Goal: Task Accomplishment & Management: Use online tool/utility

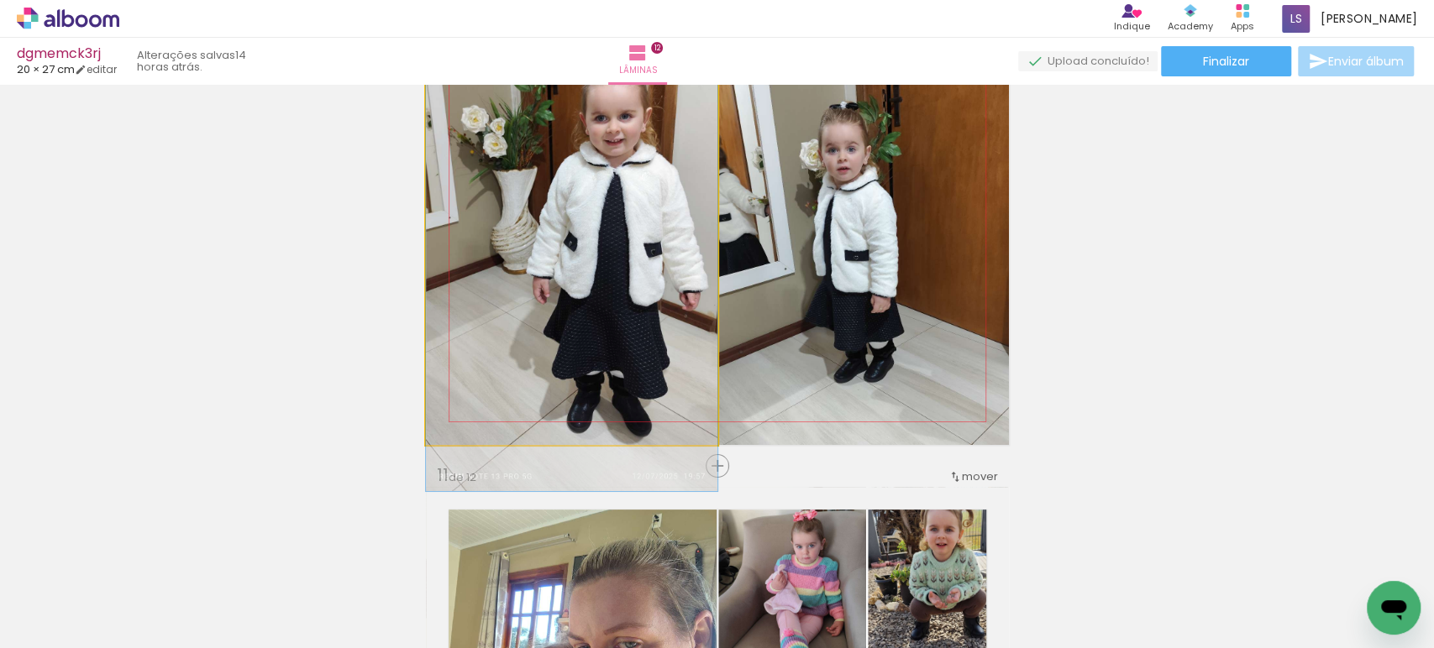
click at [624, 309] on quentale-photo at bounding box center [571, 243] width 291 height 404
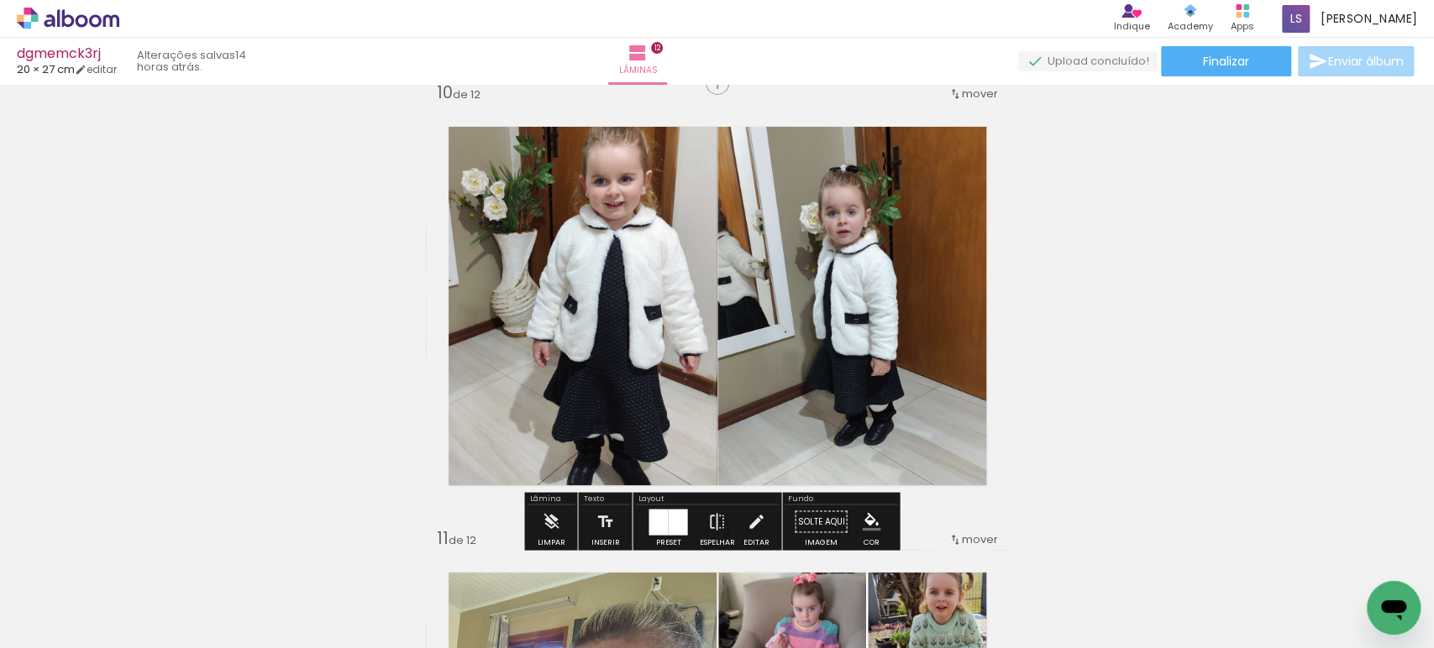
click at [621, 338] on quentale-photo at bounding box center [571, 306] width 291 height 404
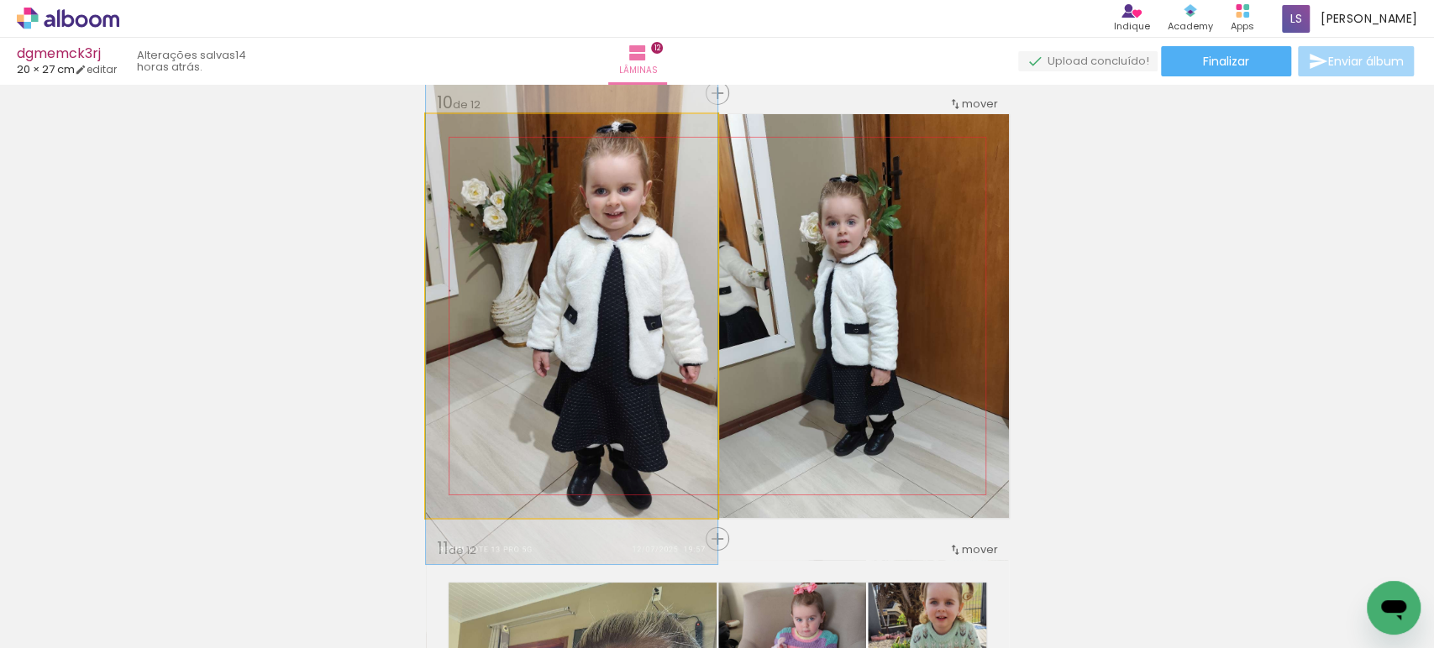
click at [621, 338] on quentale-photo at bounding box center [571, 316] width 291 height 404
click at [0, 0] on div at bounding box center [0, 0] width 0 height 0
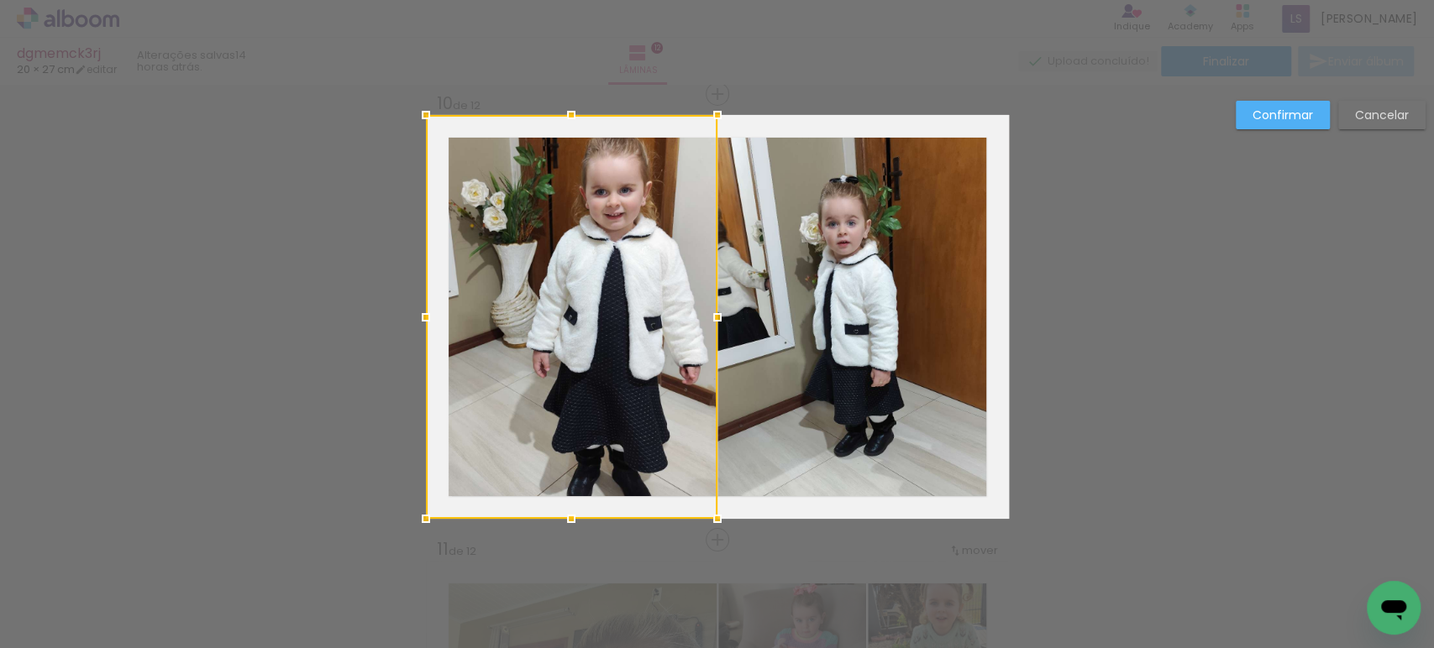
scroll to position [4031, 0]
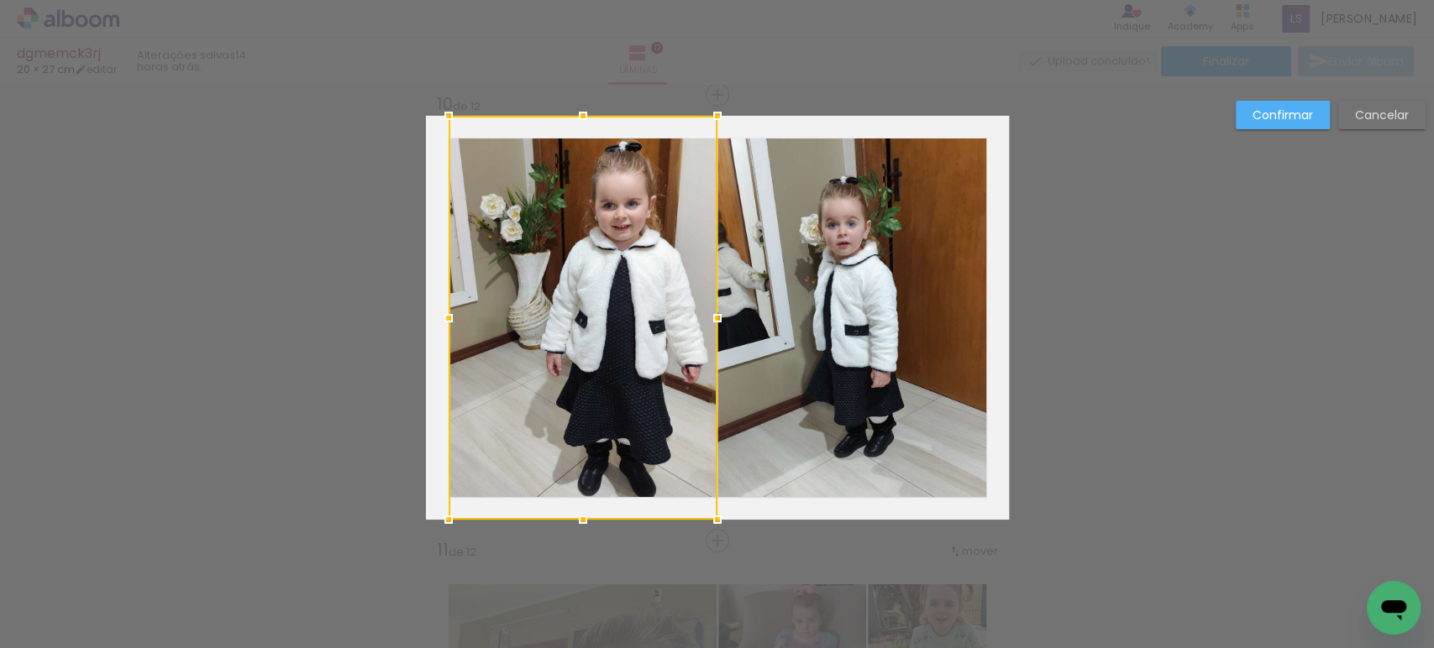
drag, startPoint x: 420, startPoint y: 318, endPoint x: 442, endPoint y: 318, distance: 21.8
click at [442, 318] on div at bounding box center [449, 319] width 34 height 34
click at [0, 0] on slot "Confirmar" at bounding box center [0, 0] width 0 height 0
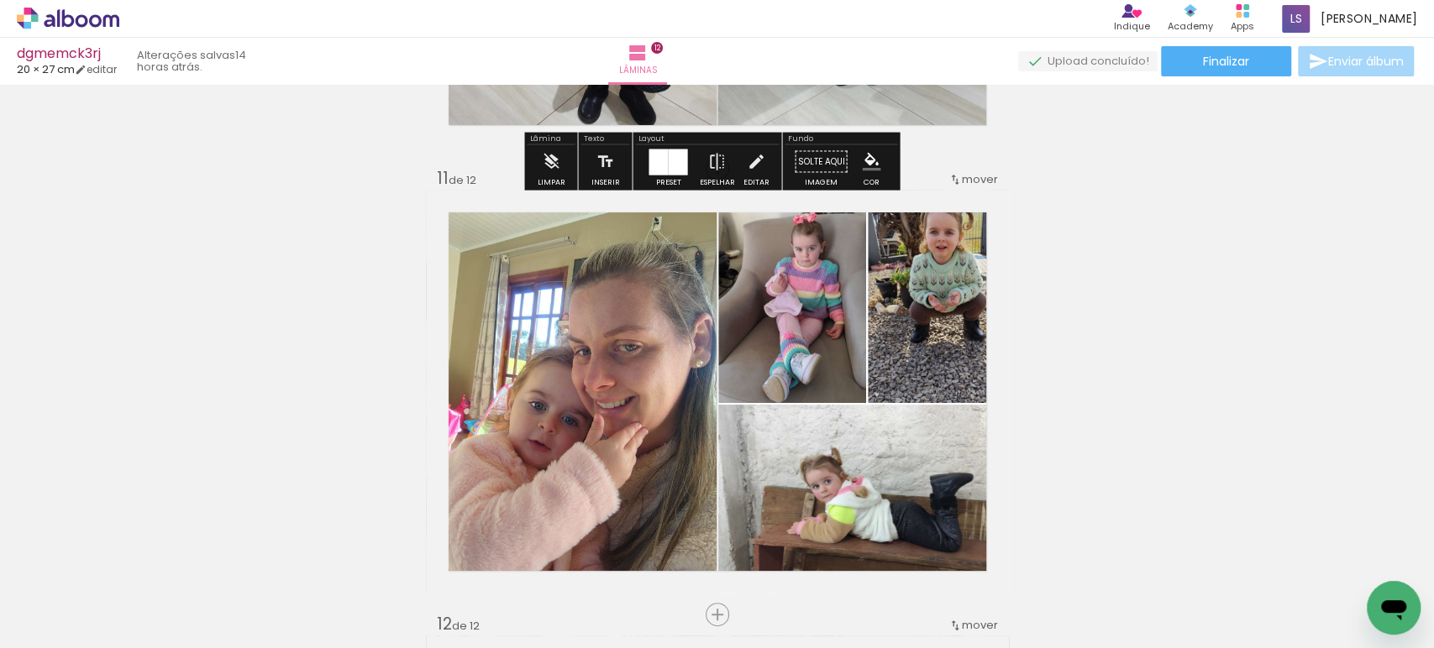
scroll to position [4404, 0]
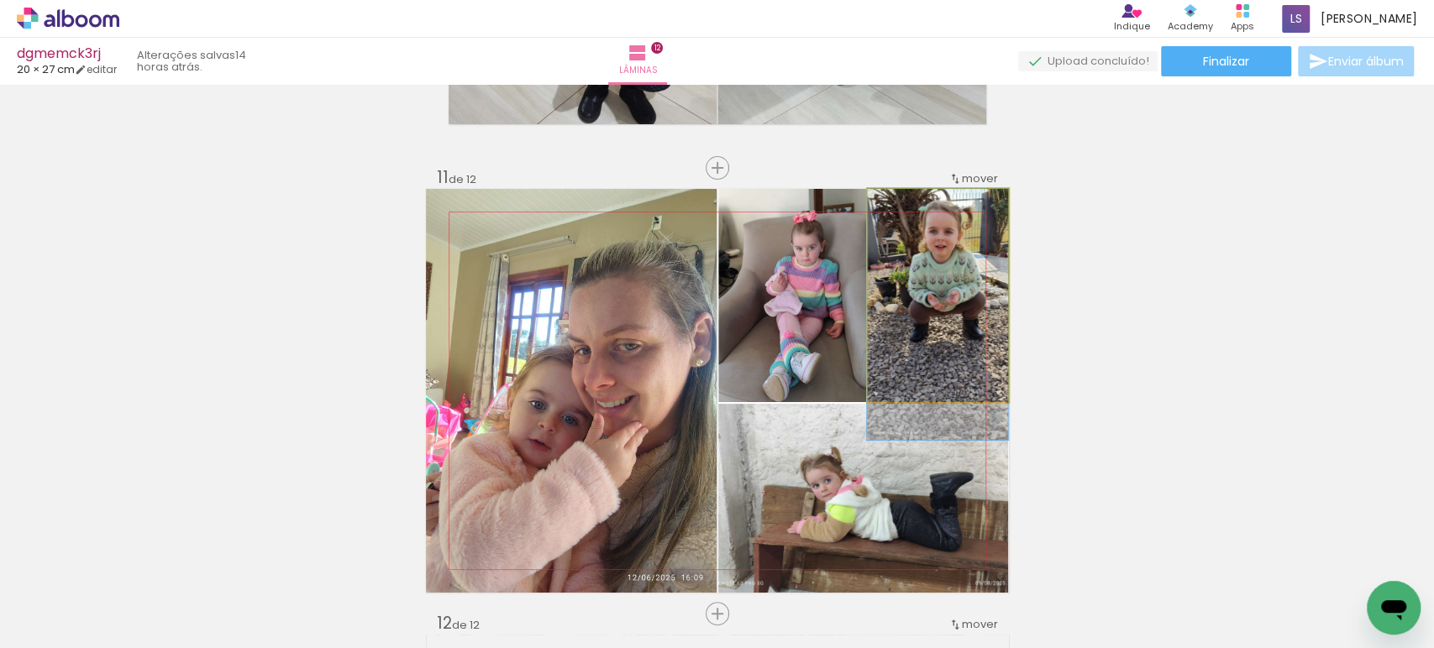
drag, startPoint x: 942, startPoint y: 238, endPoint x: 936, endPoint y: 269, distance: 31.6
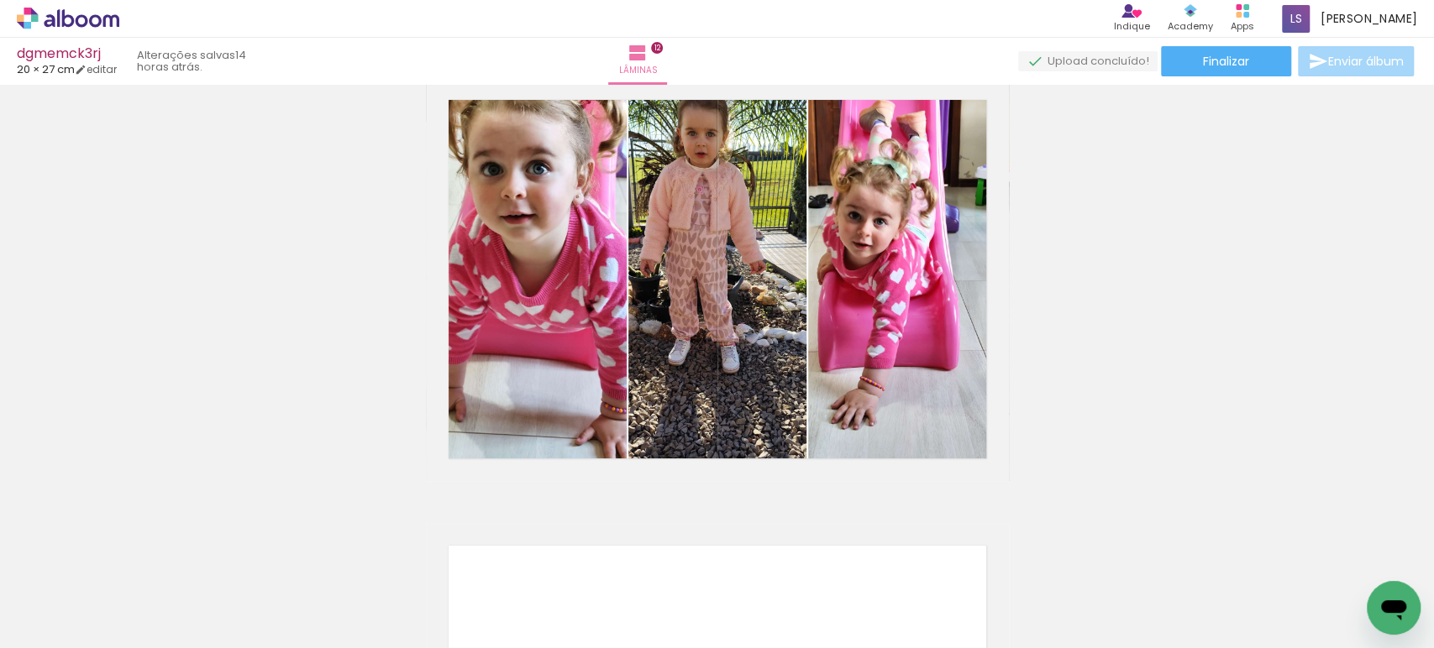
scroll to position [4963, 0]
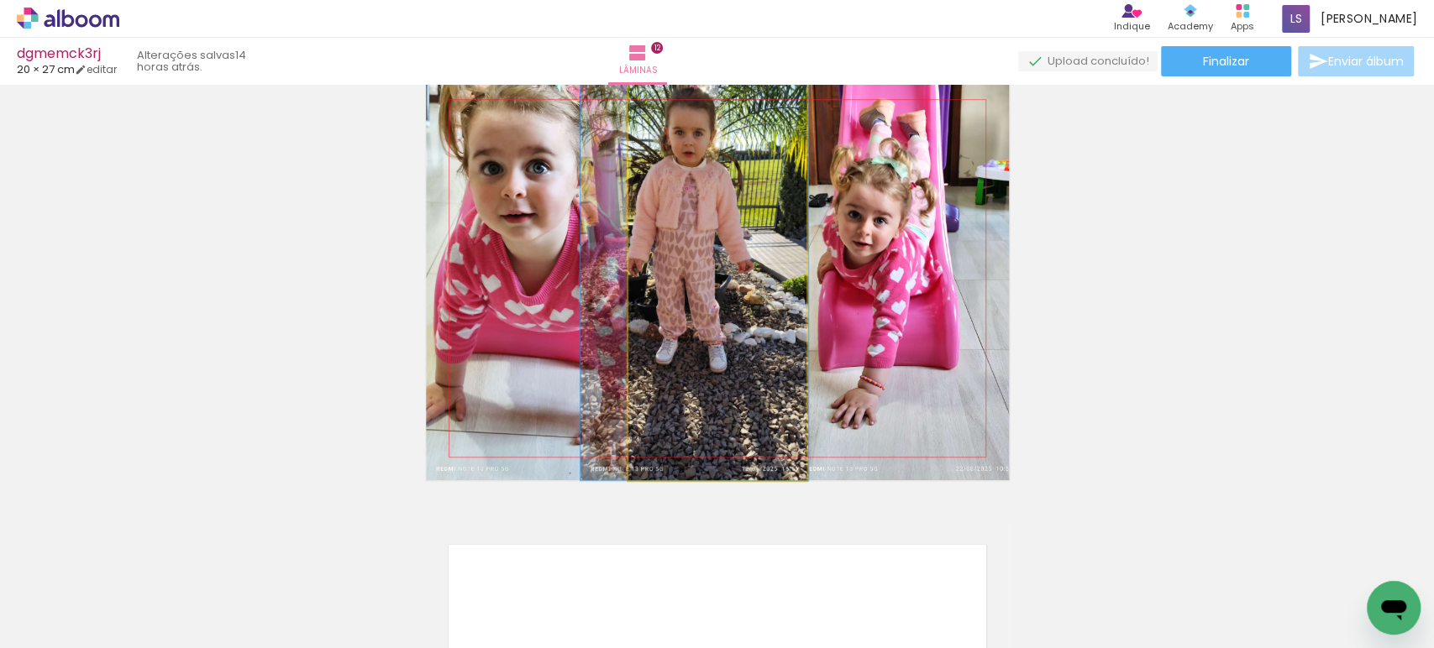
drag, startPoint x: 758, startPoint y: 255, endPoint x: 746, endPoint y: 255, distance: 12.6
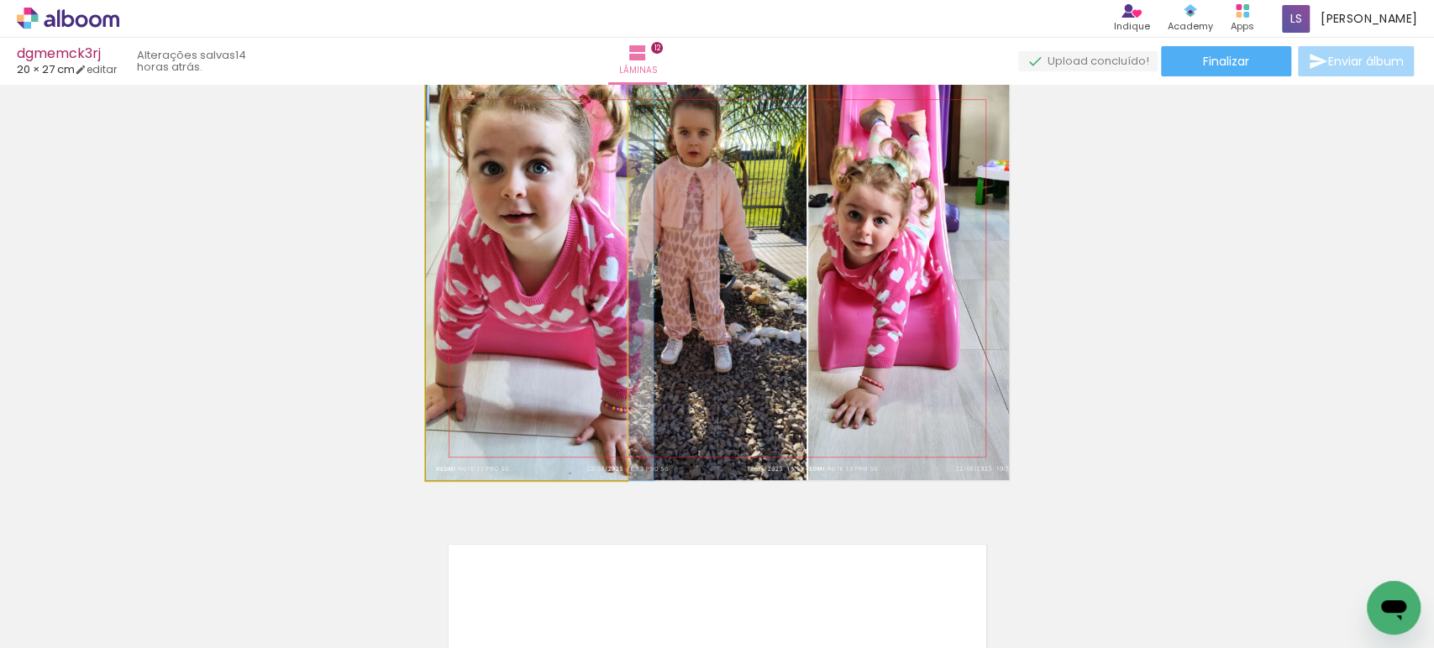
click at [496, 227] on quentale-photo at bounding box center [526, 278] width 201 height 404
drag, startPoint x: 496, startPoint y: 227, endPoint x: 495, endPoint y: 265, distance: 37.8
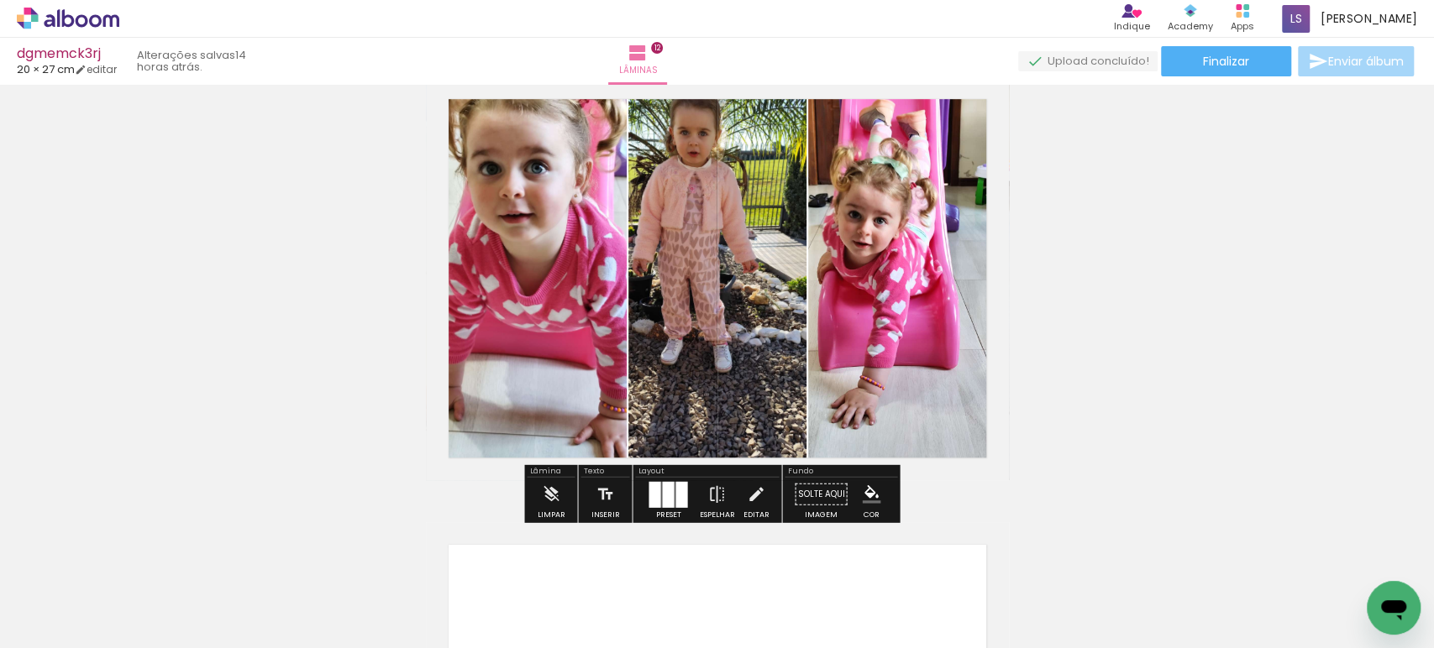
click at [495, 265] on quentale-photo at bounding box center [526, 278] width 201 height 404
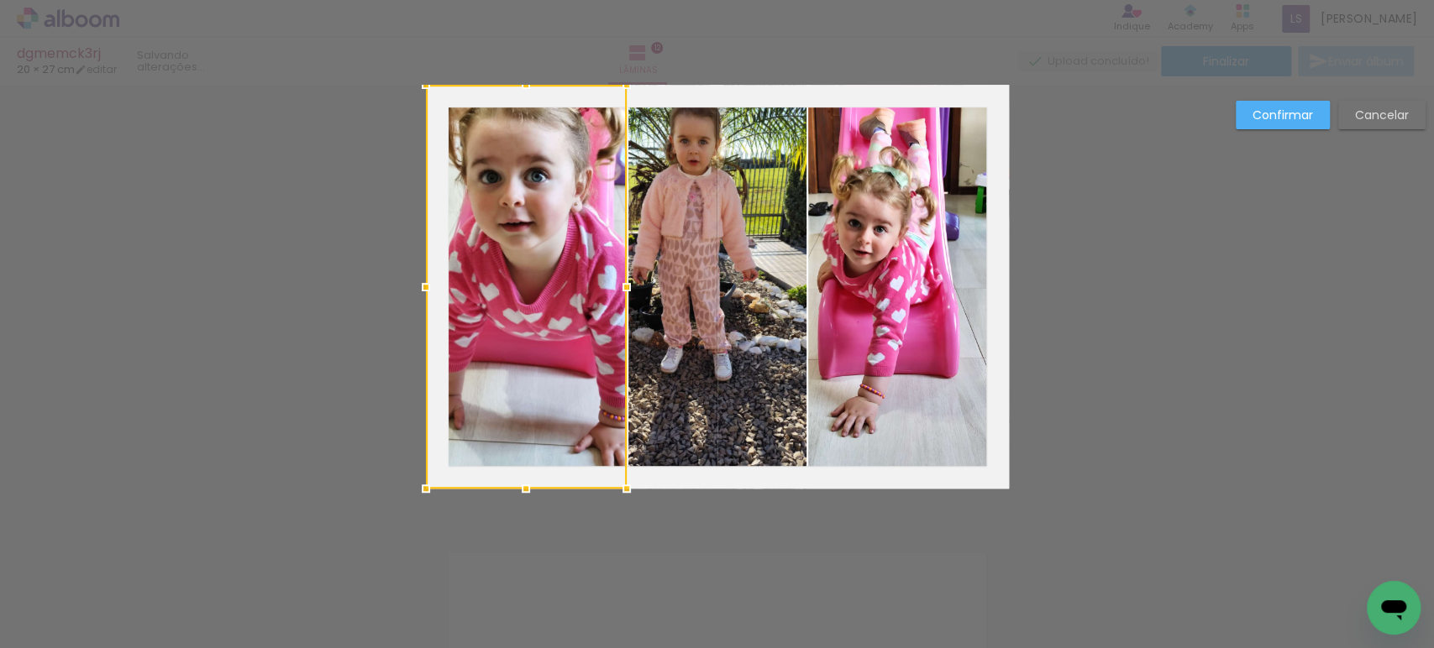
click at [495, 265] on div at bounding box center [526, 287] width 201 height 404
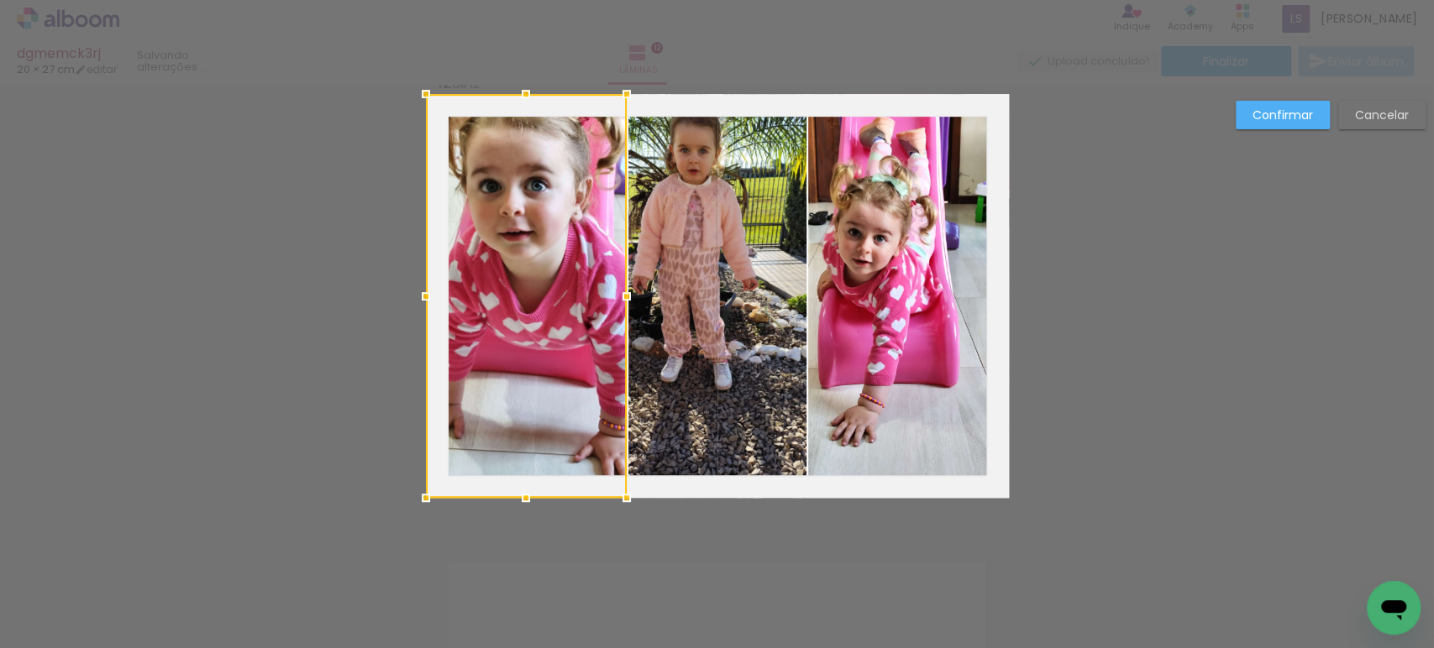
click at [495, 265] on div at bounding box center [526, 296] width 201 height 404
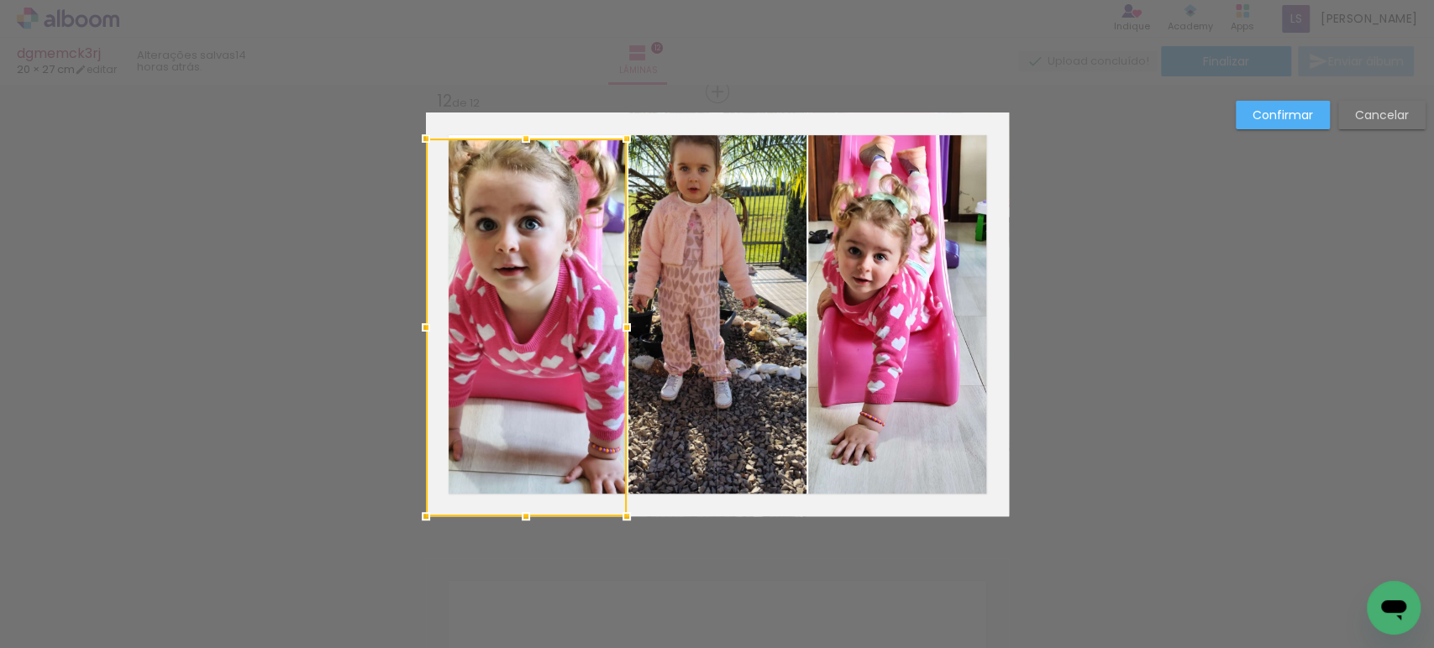
drag, startPoint x: 514, startPoint y: 108, endPoint x: 518, endPoint y: 134, distance: 26.4
click at [518, 134] on div at bounding box center [526, 139] width 34 height 34
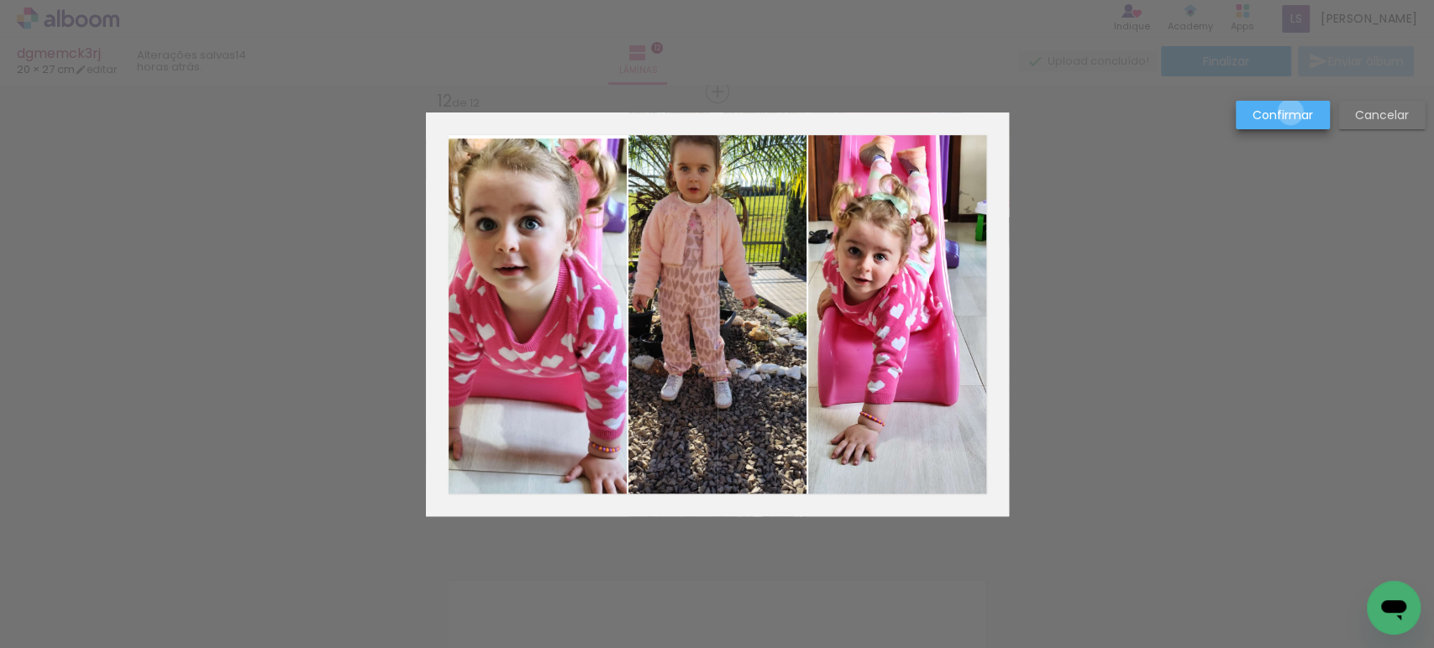
click at [0, 0] on slot "Confirmar" at bounding box center [0, 0] width 0 height 0
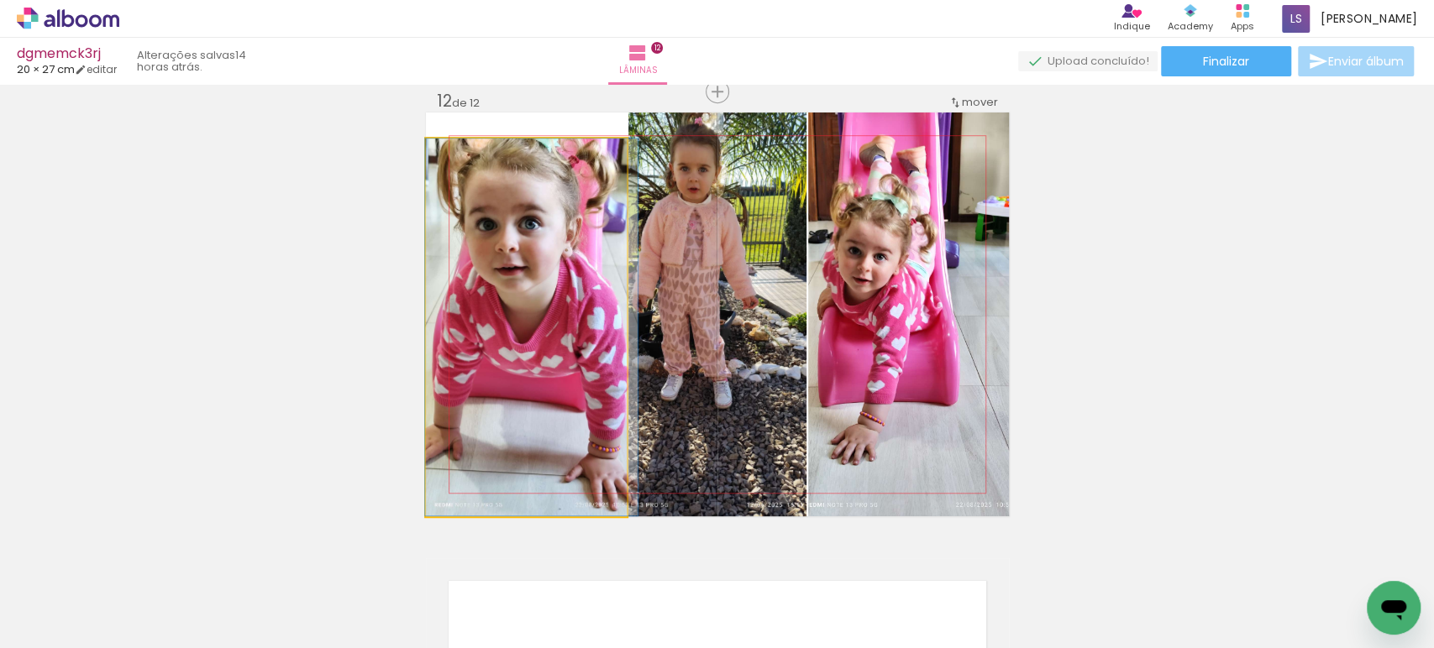
drag, startPoint x: 522, startPoint y: 312, endPoint x: 544, endPoint y: 320, distance: 23.9
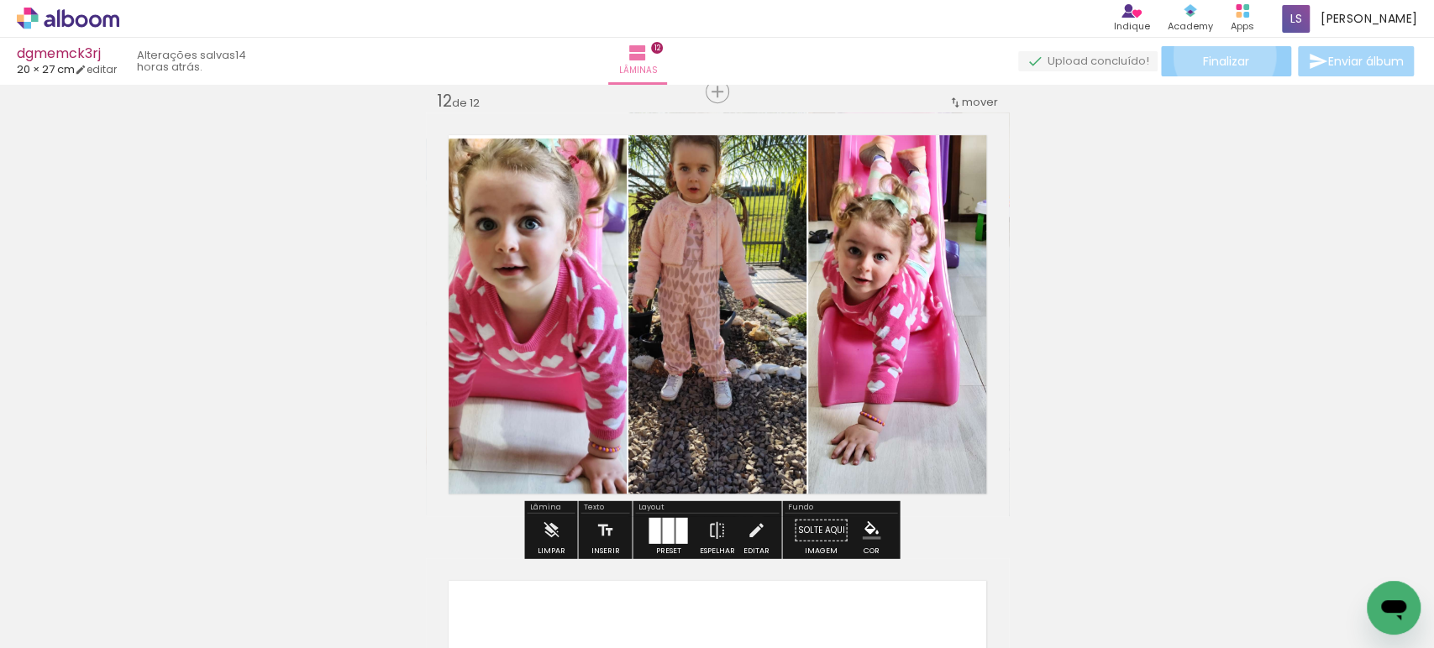
click at [1218, 55] on span "Finalizar" at bounding box center [1226, 61] width 46 height 12
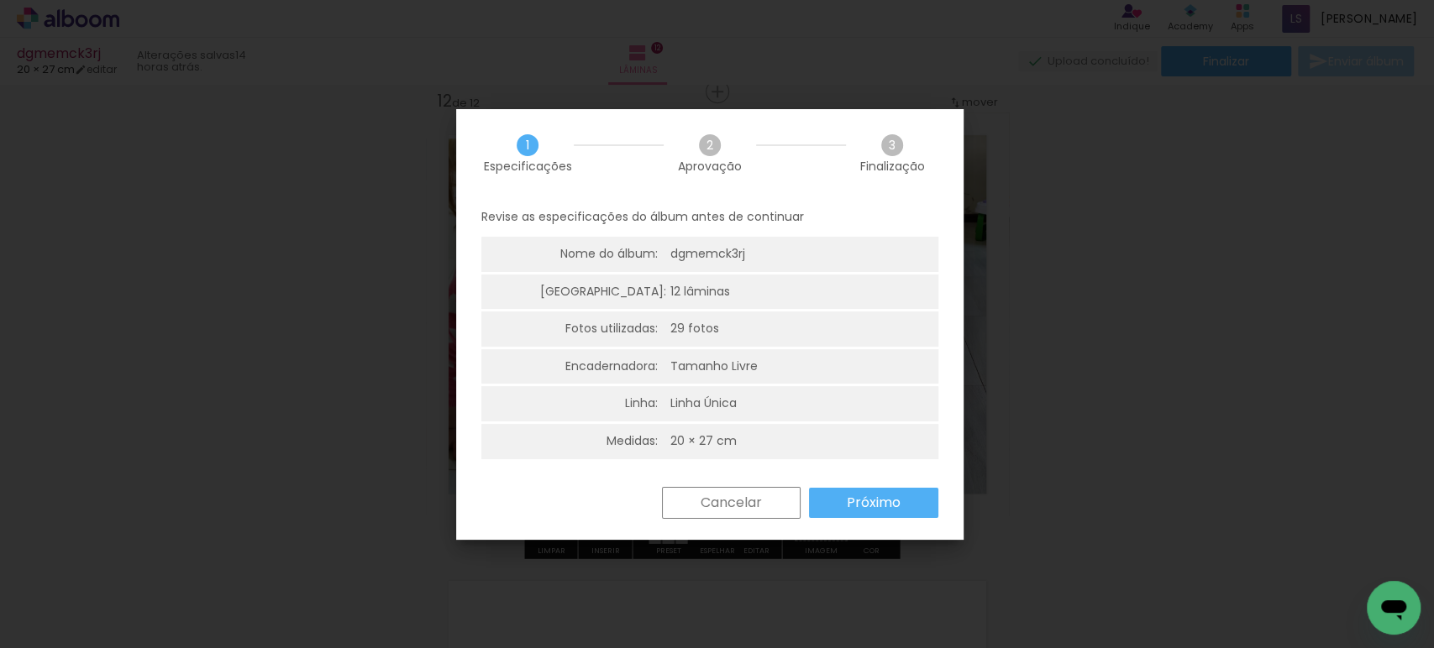
click at [842, 506] on paper-button "Próximo" at bounding box center [873, 503] width 129 height 30
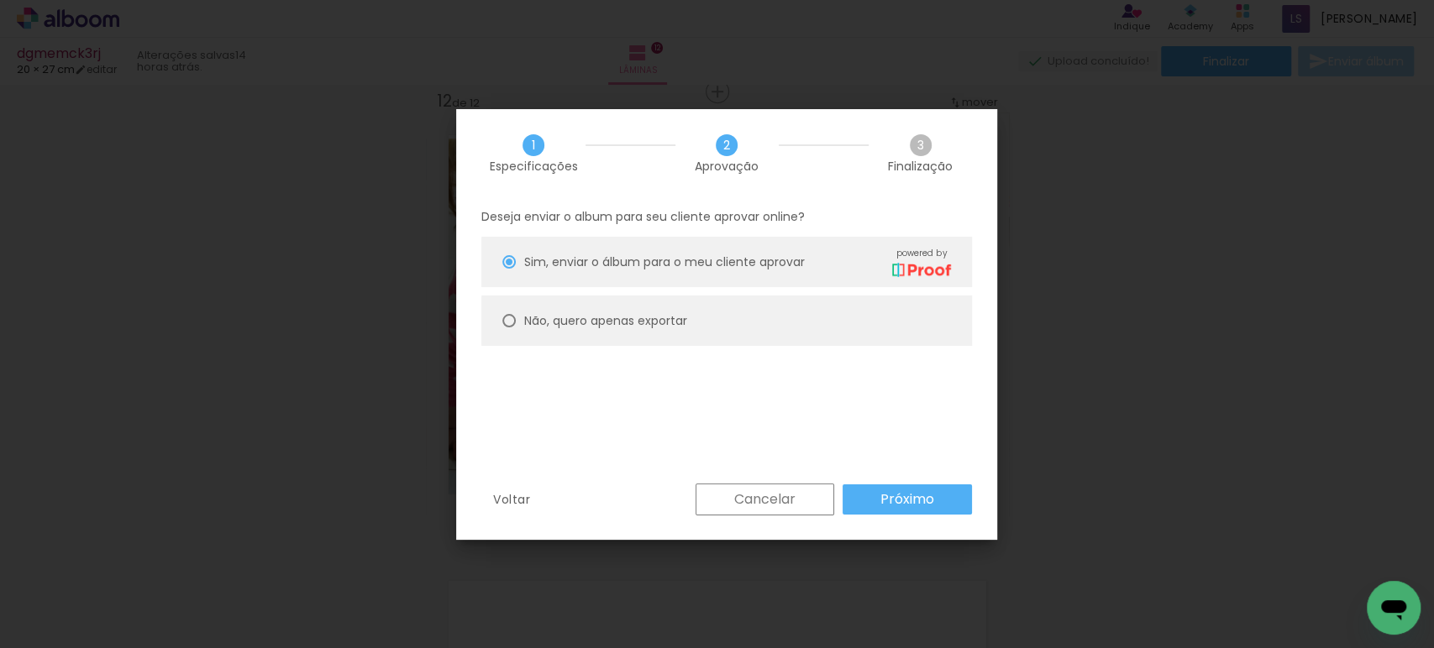
click at [572, 338] on paper-radio-button "Não, quero apenas exportar" at bounding box center [726, 321] width 490 height 50
type paper-radio-button "on"
click at [866, 494] on paper-button "Próximo" at bounding box center [906, 500] width 129 height 30
type input "Alta, 300 DPI"
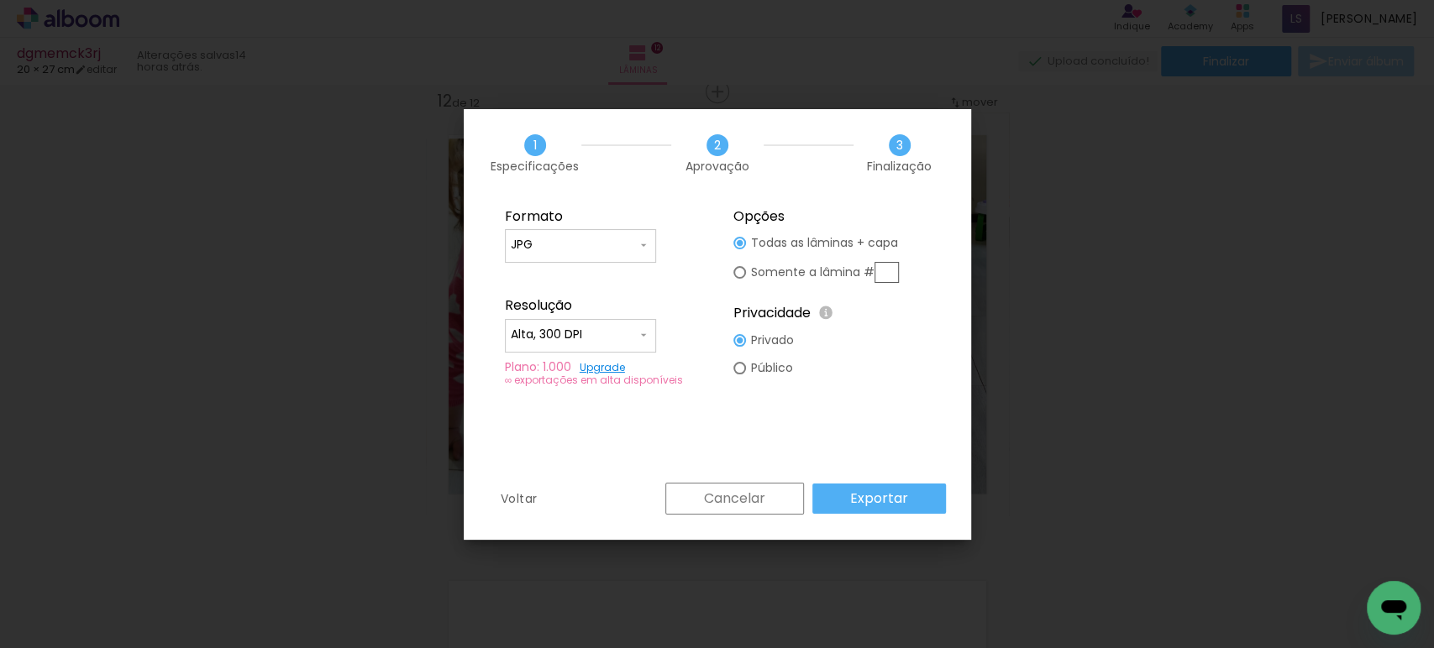
click at [0, 0] on slot "Exportar" at bounding box center [0, 0] width 0 height 0
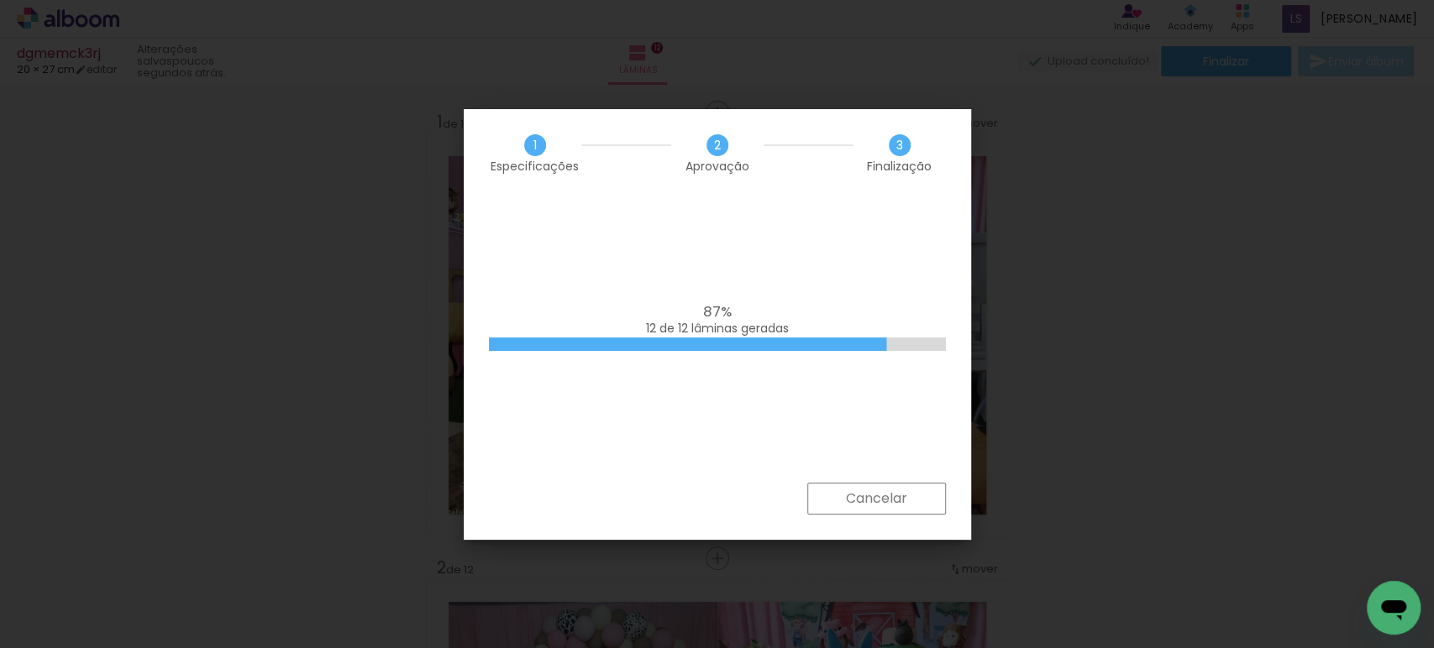
scroll to position [4927, 0]
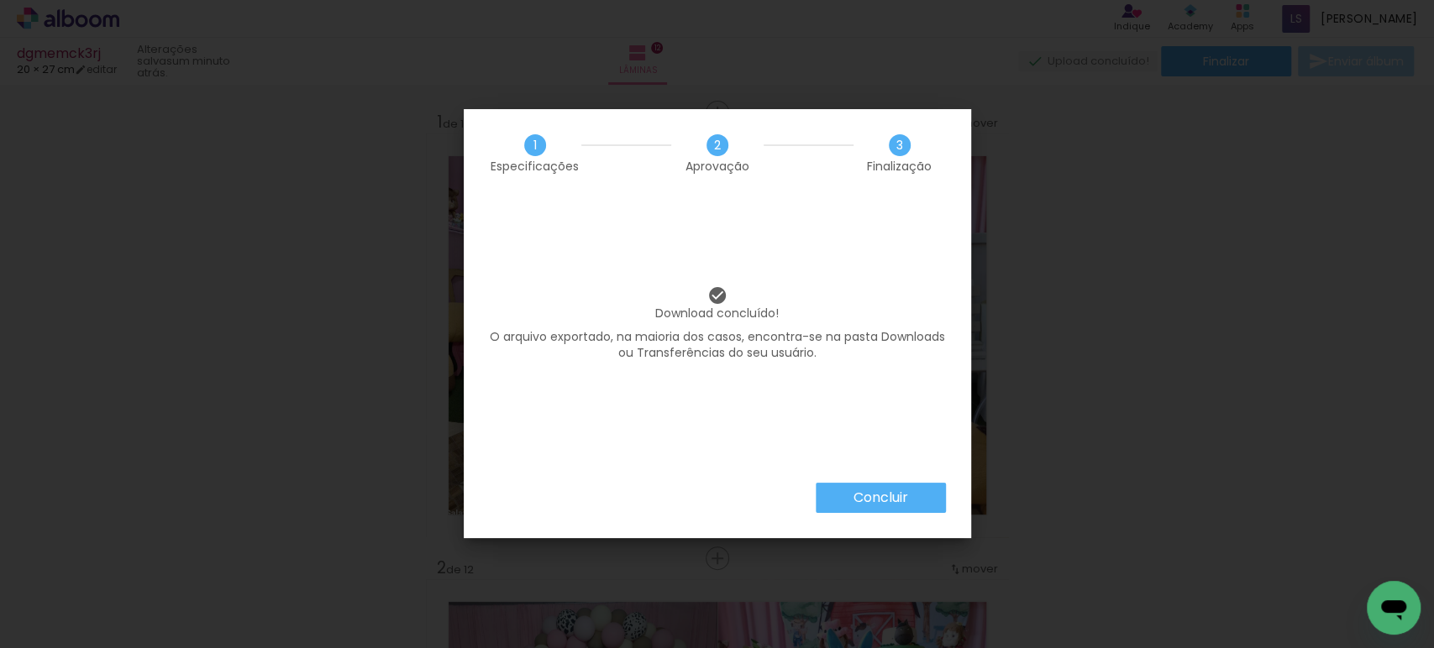
scroll to position [4927, 0]
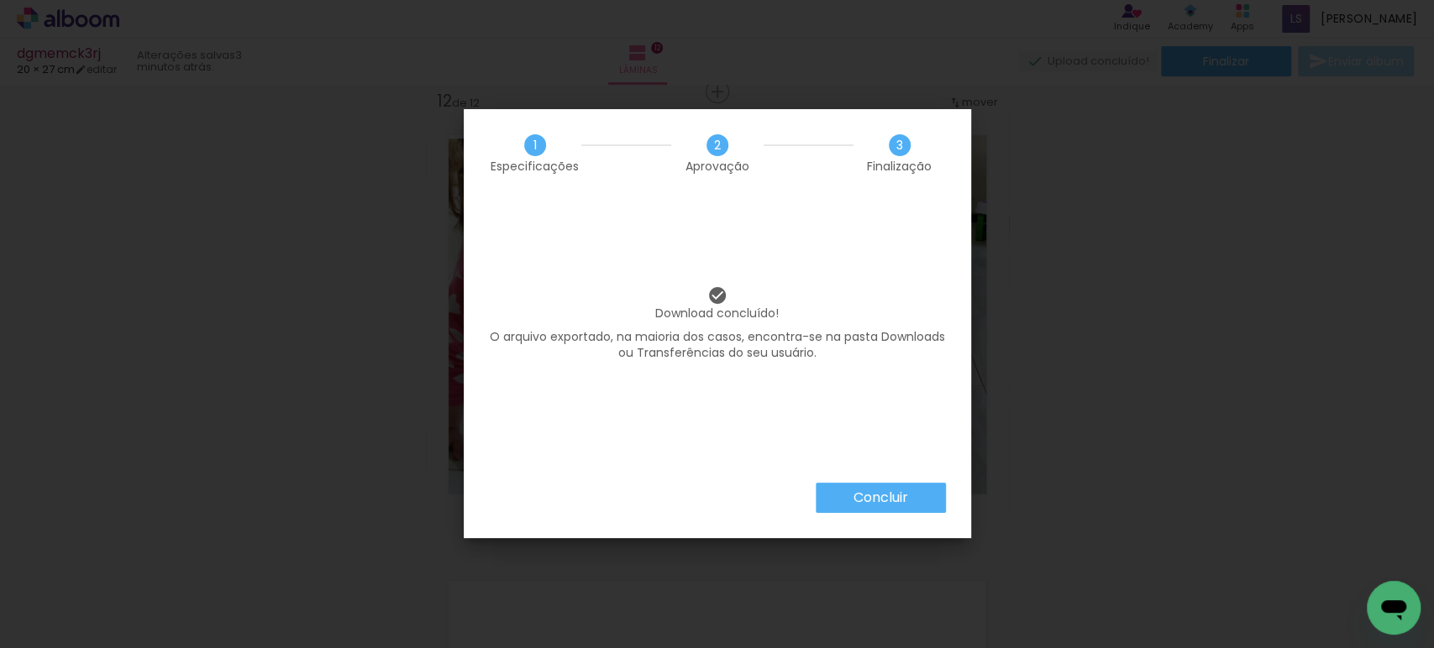
drag, startPoint x: 874, startPoint y: 500, endPoint x: 884, endPoint y: 502, distance: 10.4
click at [0, 0] on slot "Concluir" at bounding box center [0, 0] width 0 height 0
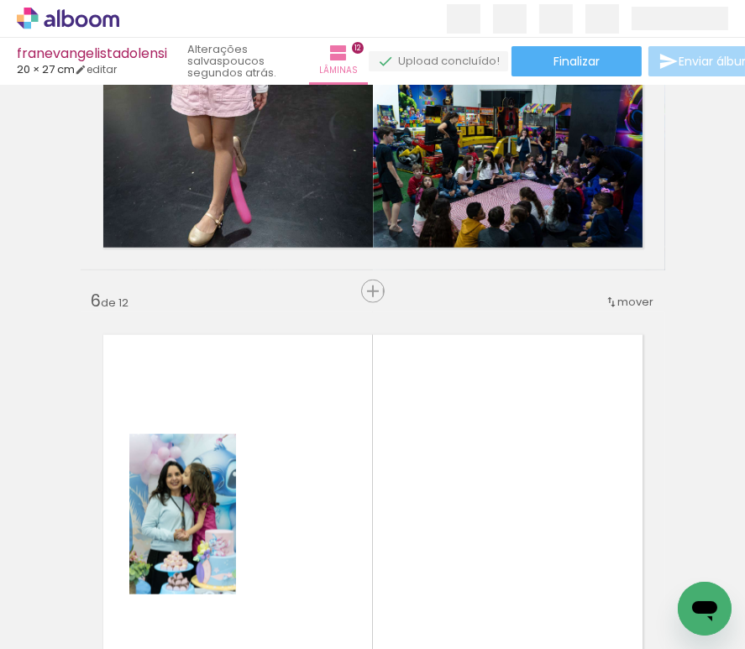
scroll to position [0, 556]
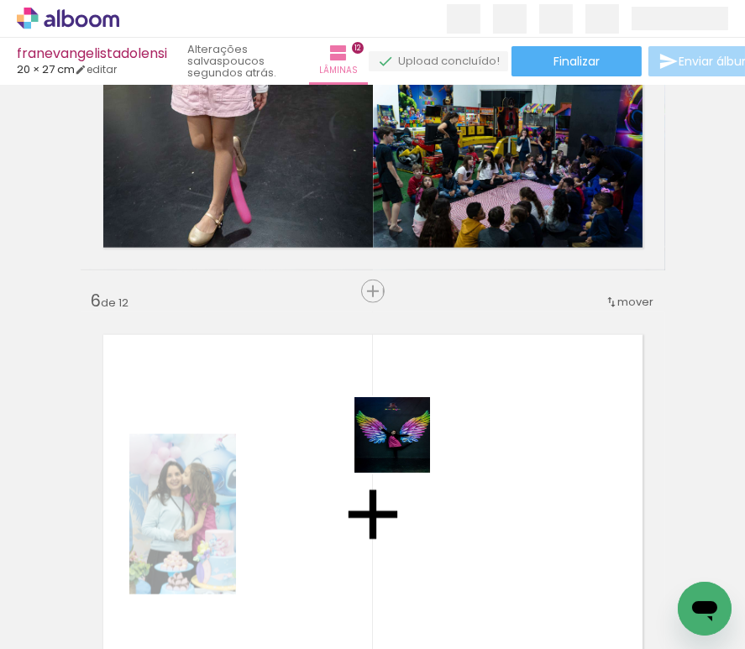
drag, startPoint x: 365, startPoint y: 596, endPoint x: 426, endPoint y: 412, distance: 193.6
click at [407, 442] on quentale-workspace at bounding box center [372, 324] width 745 height 649
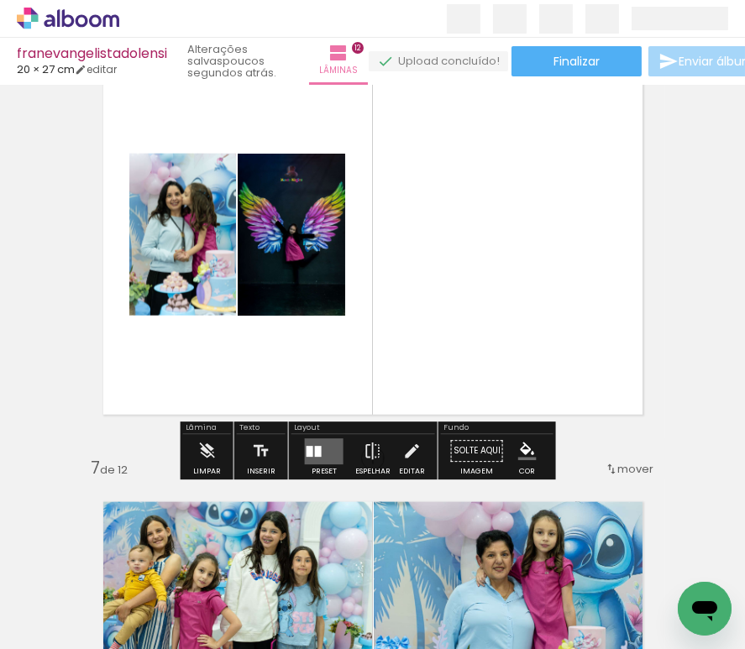
click at [322, 447] on quentale-layouter at bounding box center [324, 451] width 39 height 26
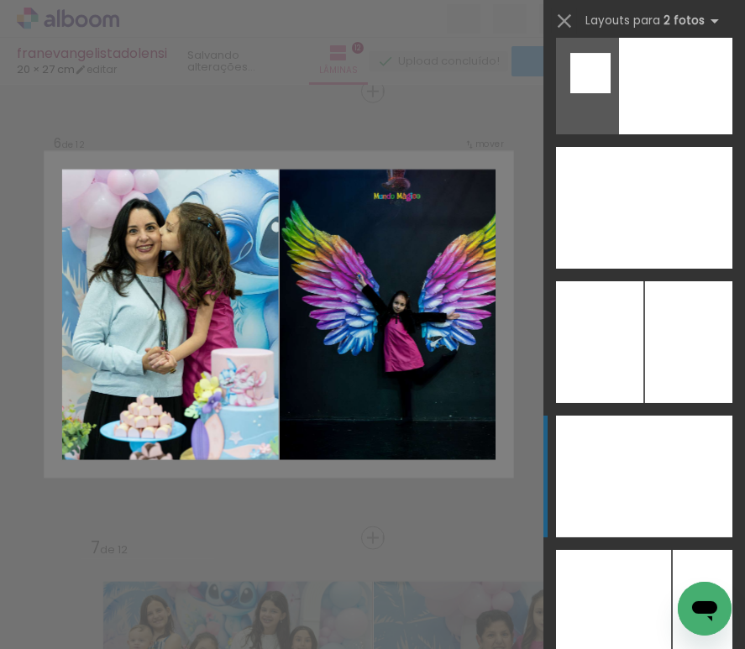
scroll to position [6624, 0]
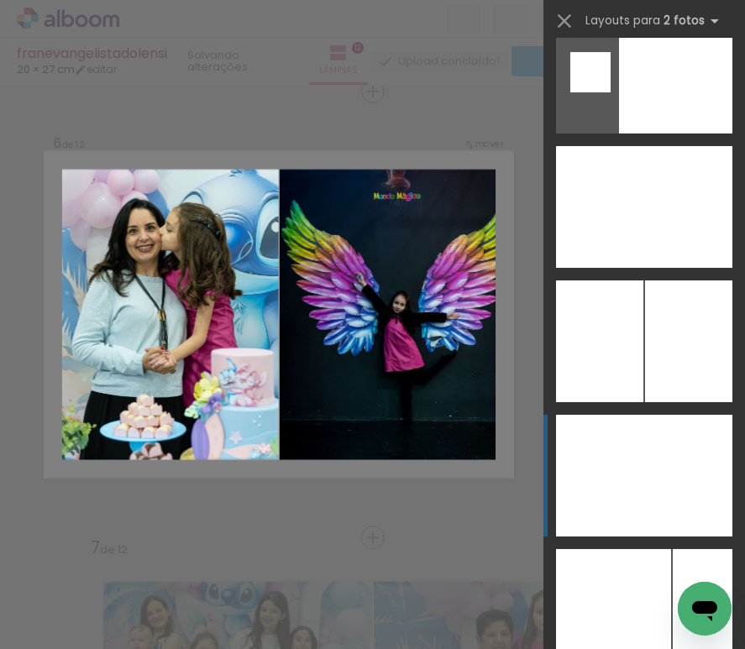
click at [616, 477] on div at bounding box center [600, 476] width 88 height 122
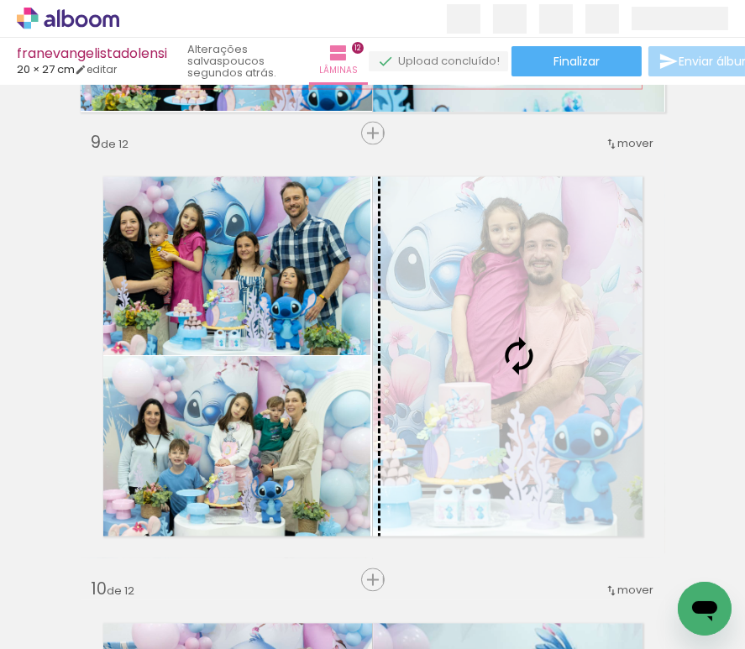
scroll to position [3561, 0]
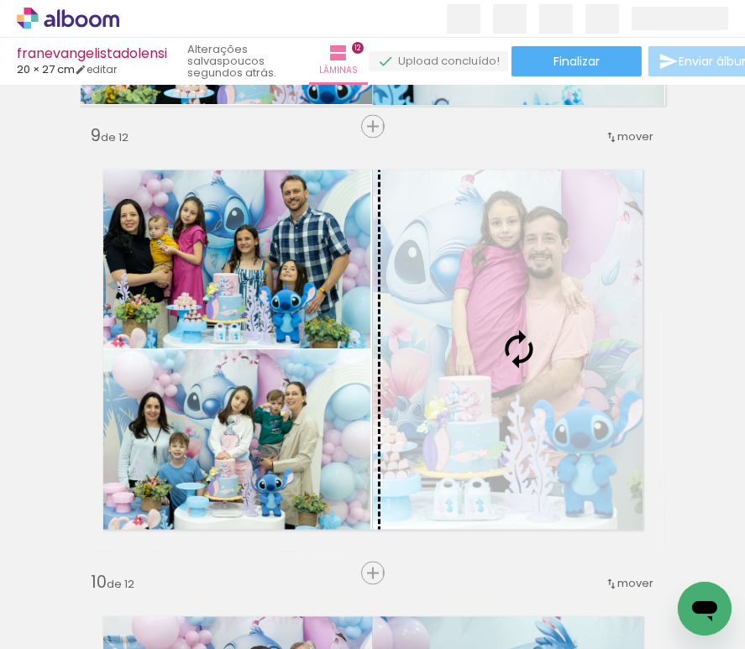
drag, startPoint x: 284, startPoint y: 193, endPoint x: 517, endPoint y: 355, distance: 284.2
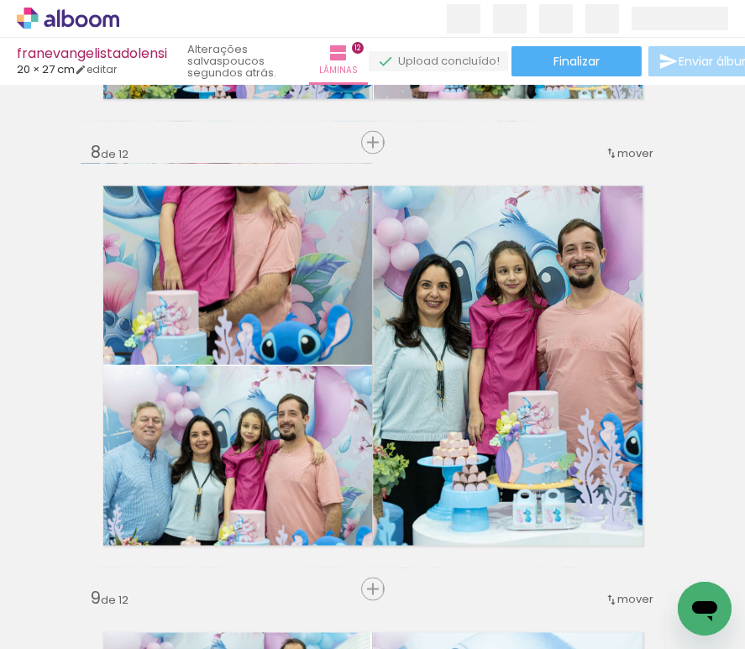
scroll to position [3096, 0]
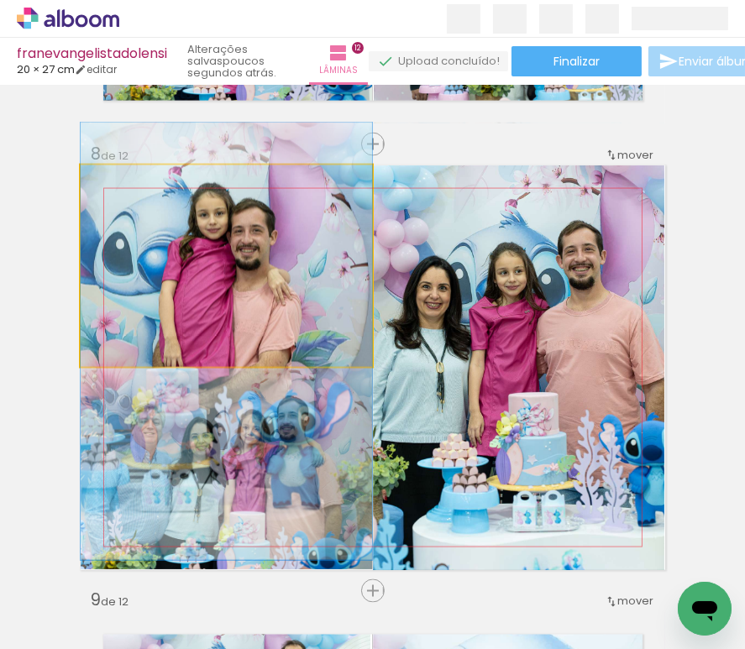
drag, startPoint x: 244, startPoint y: 244, endPoint x: 262, endPoint y: 319, distance: 77.6
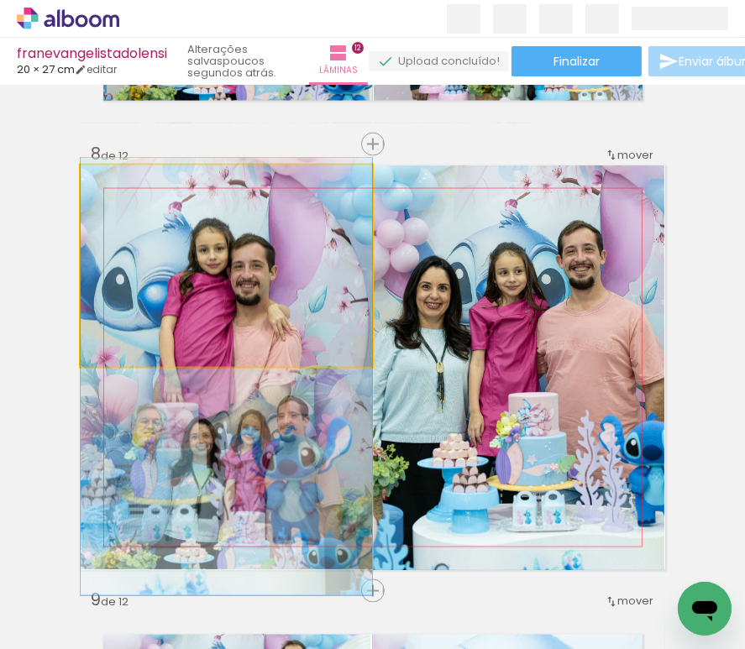
drag, startPoint x: 270, startPoint y: 243, endPoint x: 279, endPoint y: 278, distance: 36.5
click at [279, 278] on quentale-photo at bounding box center [226, 266] width 291 height 202
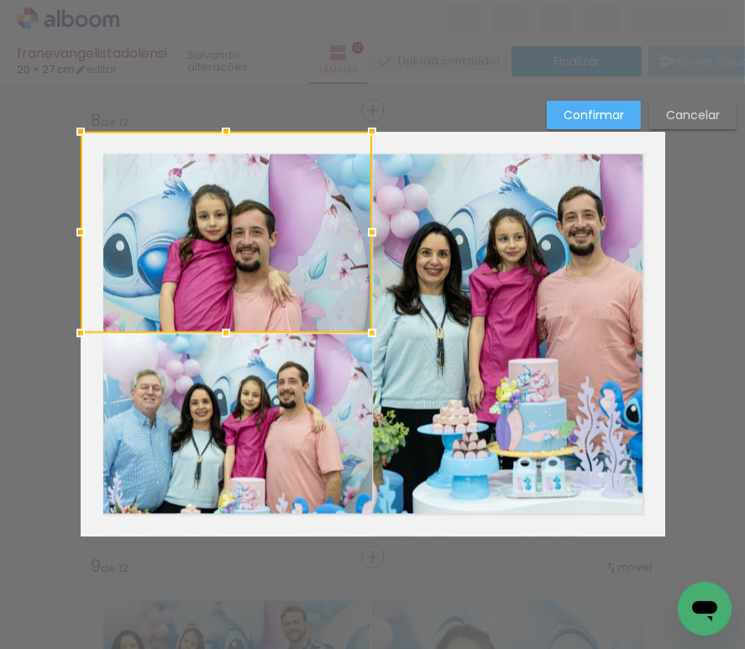
scroll to position [3149, 0]
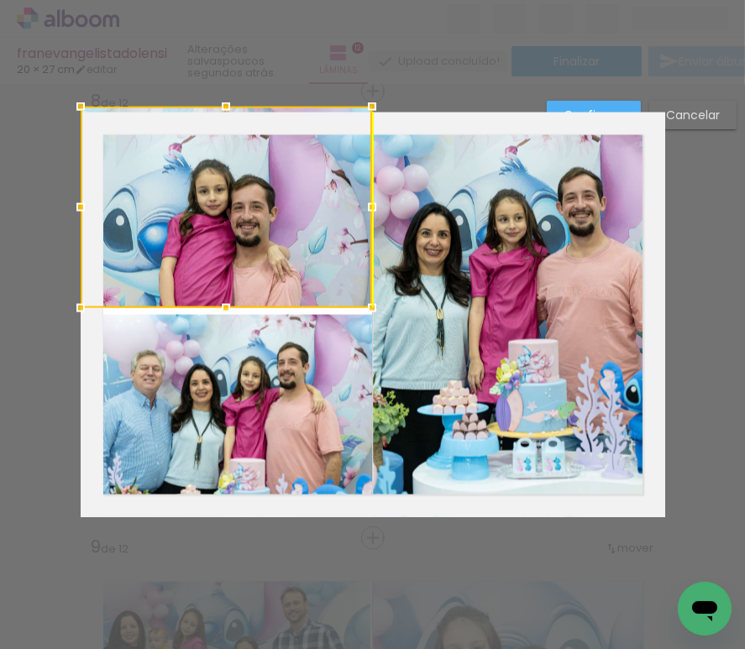
drag, startPoint x: 279, startPoint y: 279, endPoint x: 279, endPoint y: 264, distance: 15.1
click at [279, 264] on div at bounding box center [226, 208] width 291 height 202
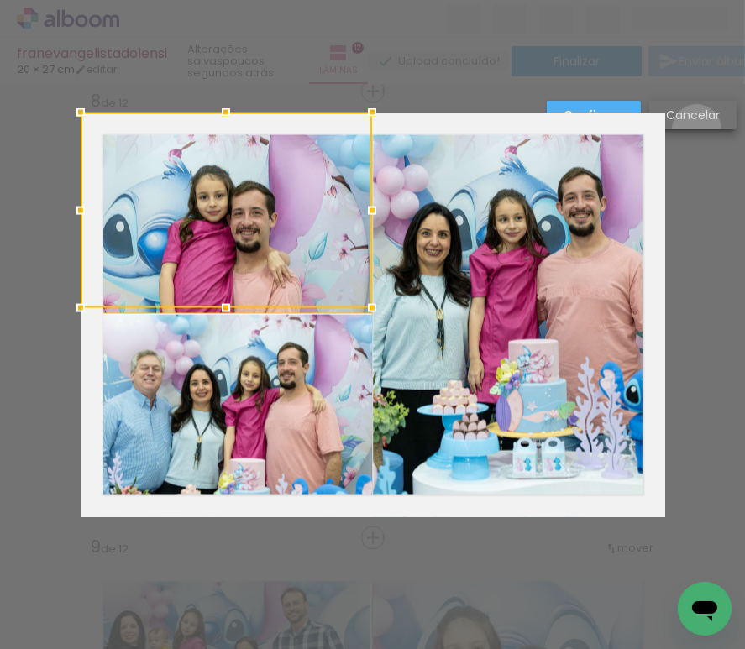
click at [696, 128] on paper-button "Cancelar" at bounding box center [692, 115] width 87 height 29
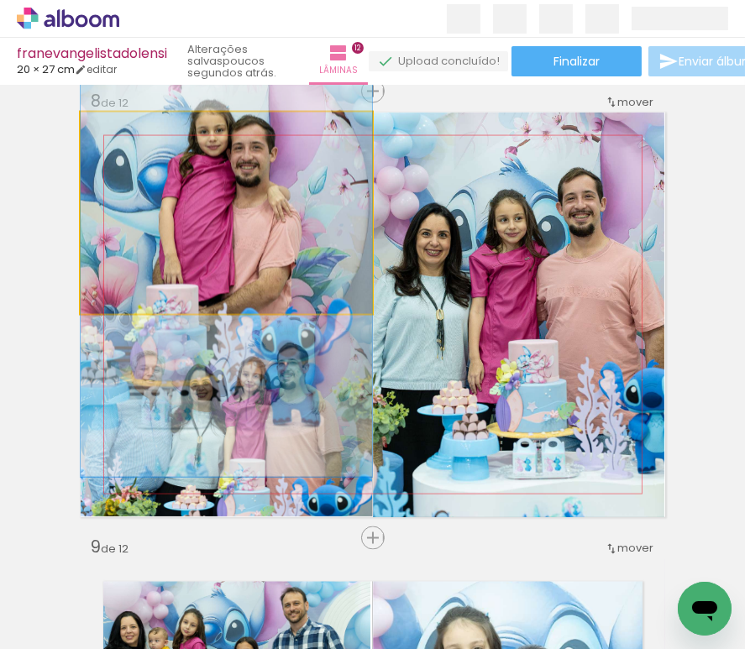
drag, startPoint x: 223, startPoint y: 170, endPoint x: 257, endPoint y: 193, distance: 41.0
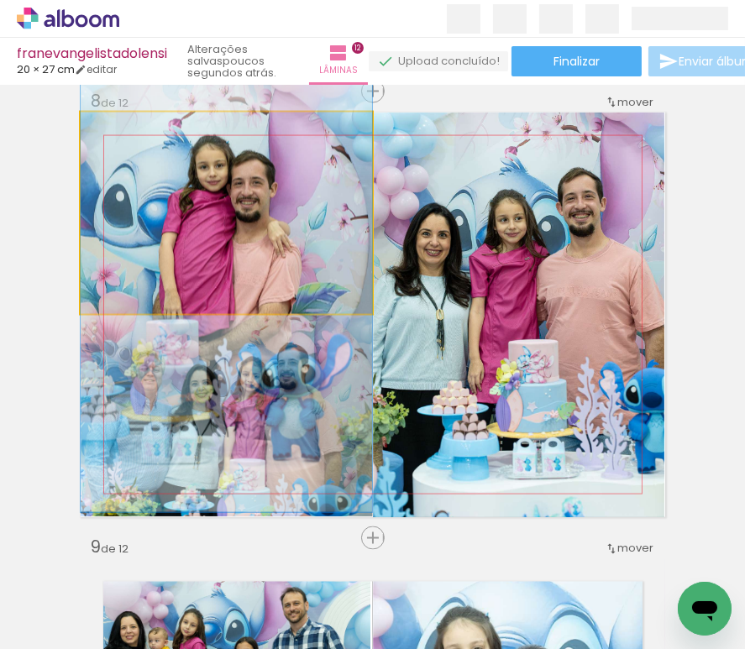
drag, startPoint x: 275, startPoint y: 169, endPoint x: 286, endPoint y: 203, distance: 35.9
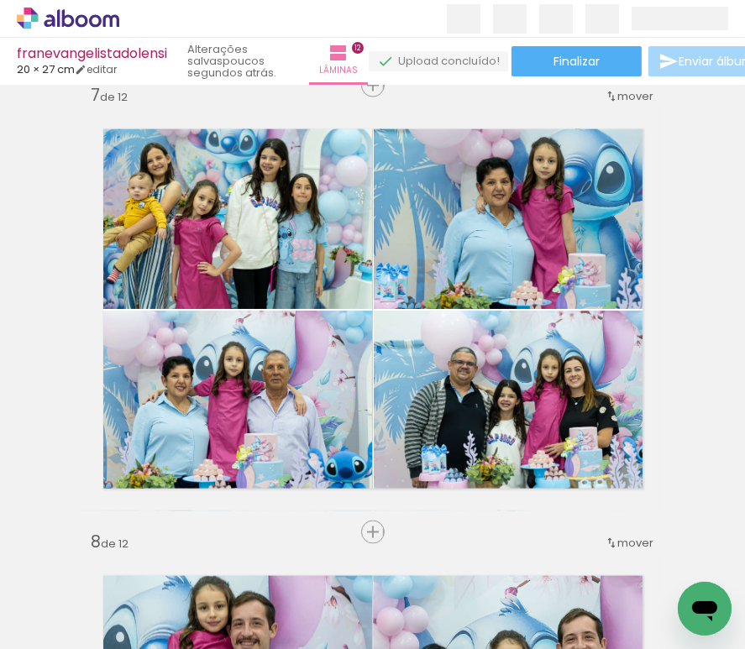
scroll to position [2682, 0]
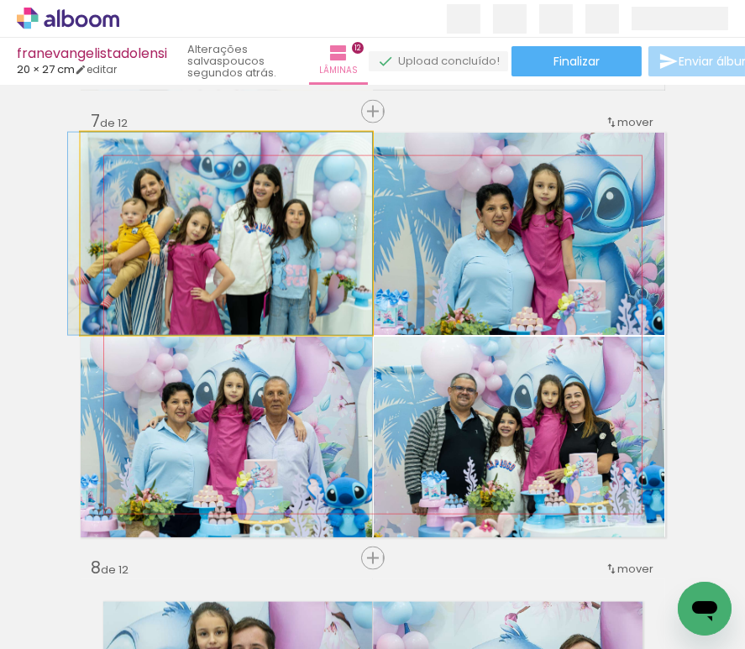
drag, startPoint x: 309, startPoint y: 268, endPoint x: 121, endPoint y: 283, distance: 188.7
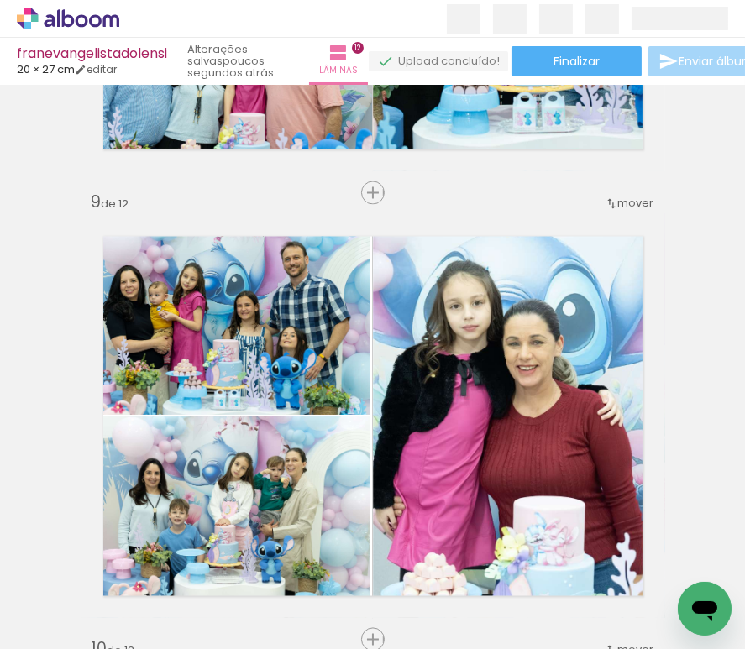
scroll to position [3521, 0]
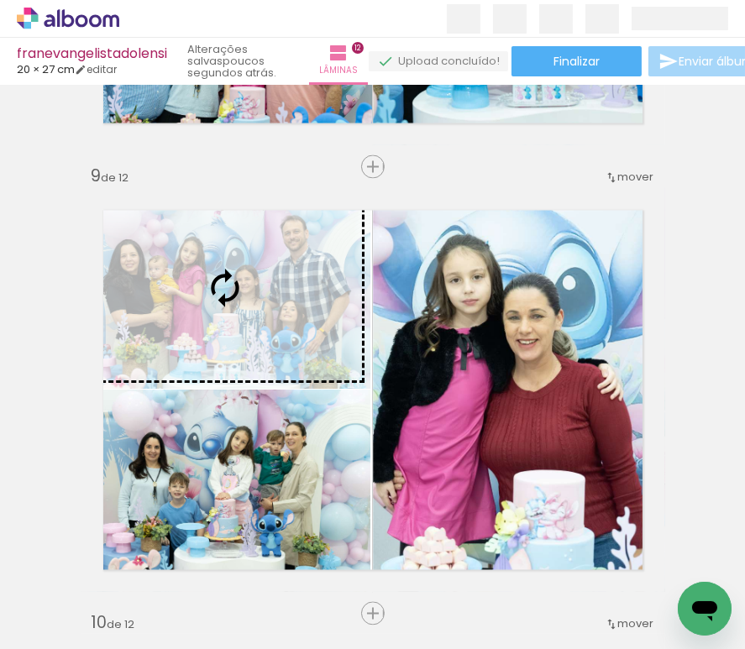
drag, startPoint x: 204, startPoint y: 250, endPoint x: 276, endPoint y: 272, distance: 75.5
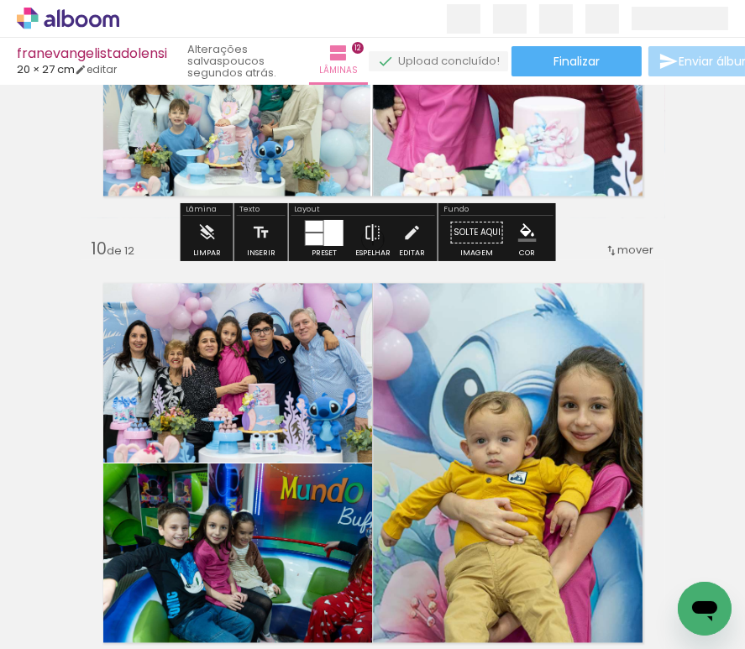
scroll to position [4080, 0]
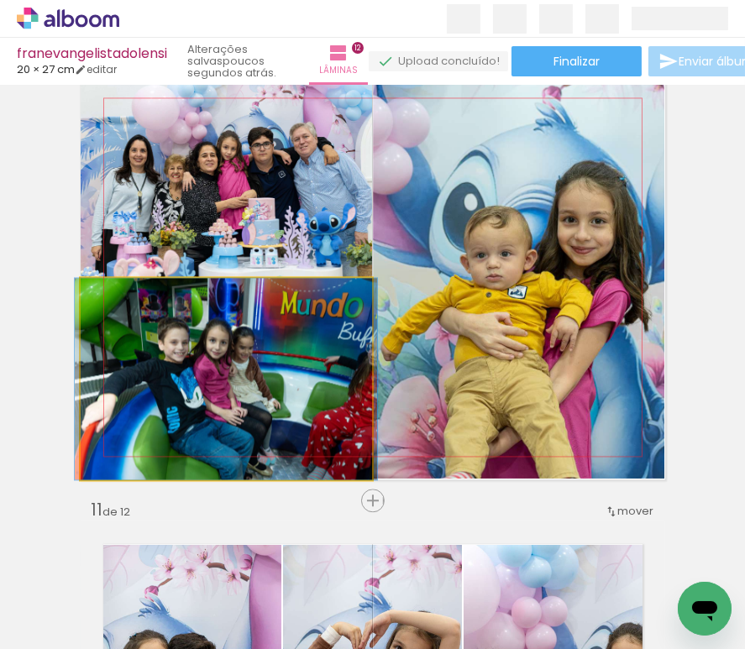
click at [233, 397] on quentale-photo at bounding box center [226, 379] width 291 height 202
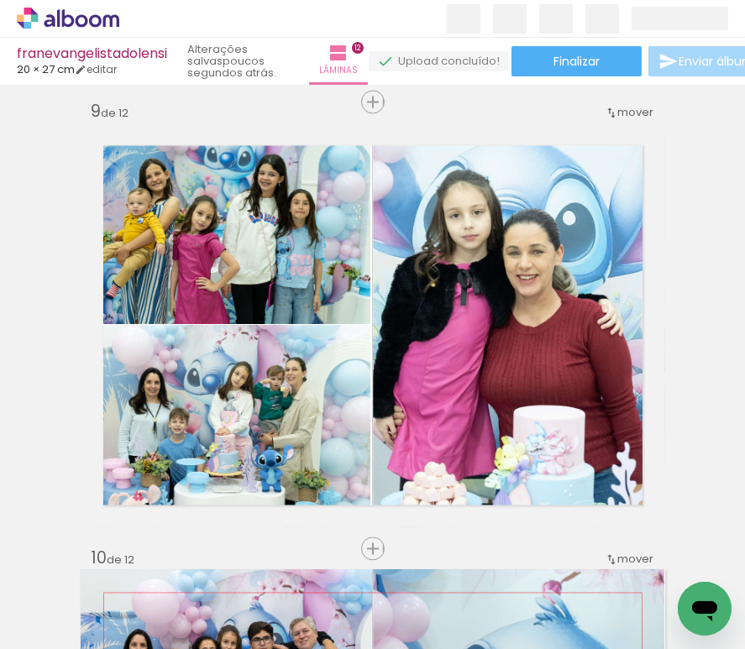
scroll to position [3521, 0]
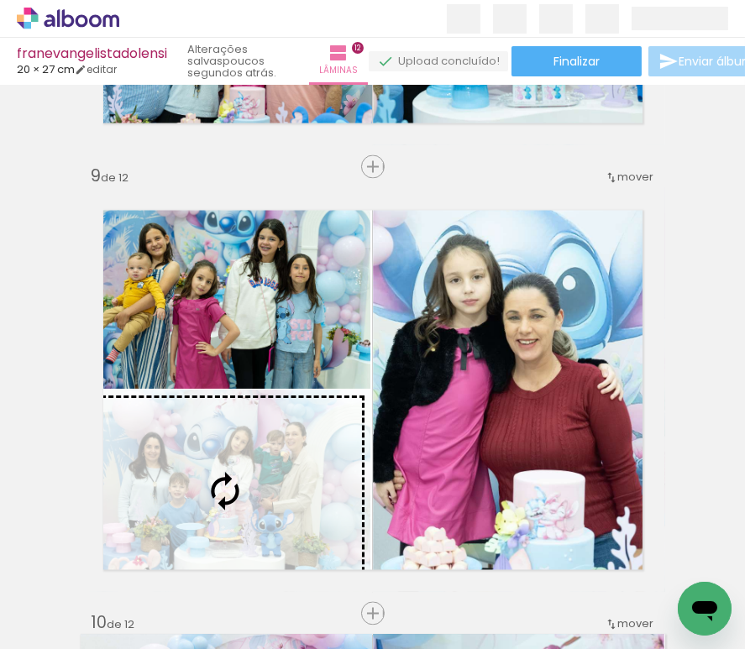
drag, startPoint x: 262, startPoint y: 381, endPoint x: 217, endPoint y: 462, distance: 92.5
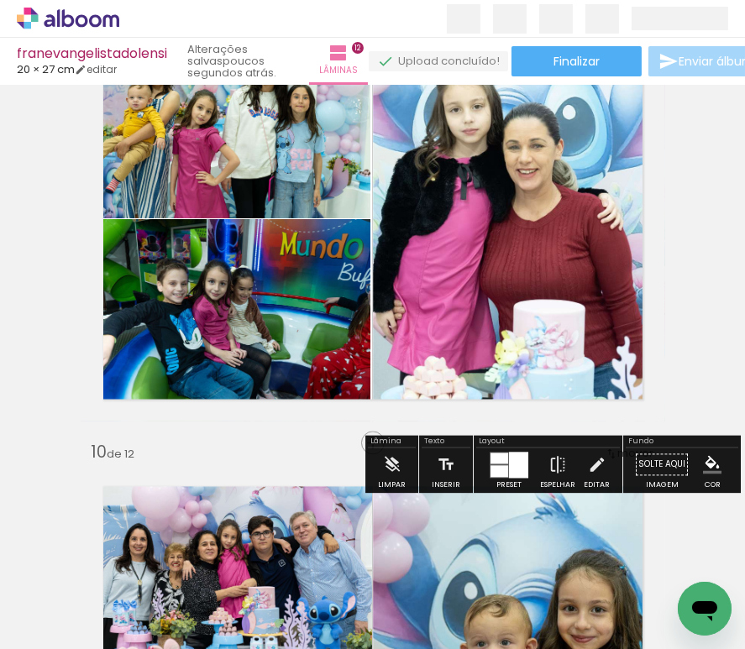
scroll to position [3704, 0]
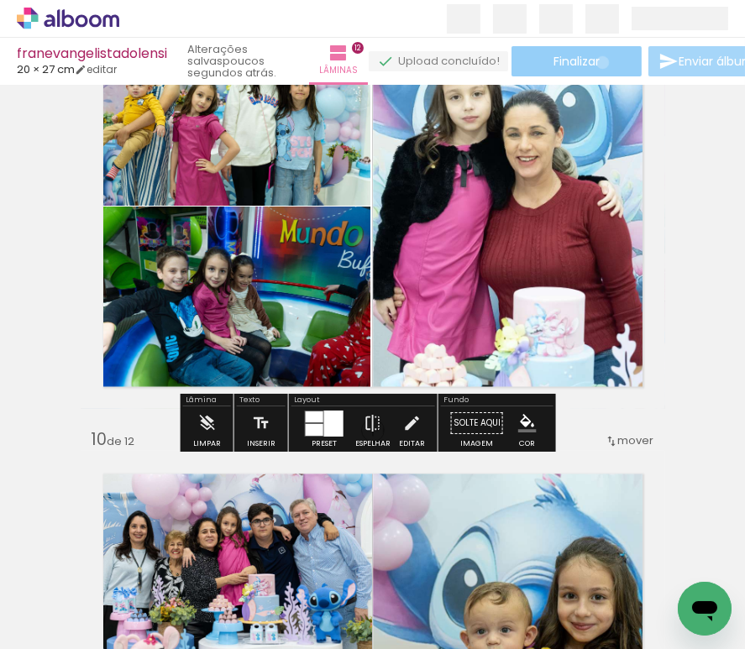
click at [604, 61] on paper-button "Finalizar" at bounding box center [576, 61] width 130 height 30
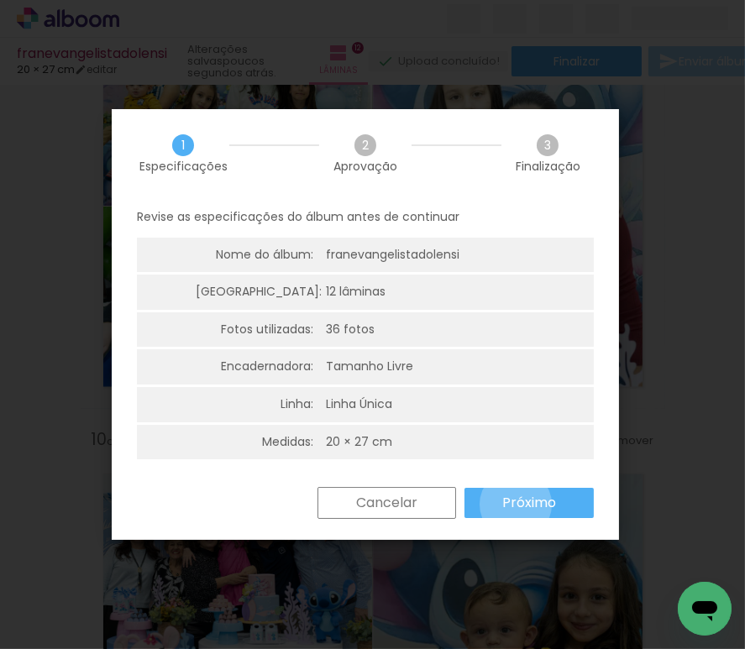
click at [0, 0] on slot "Próximo" at bounding box center [0, 0] width 0 height 0
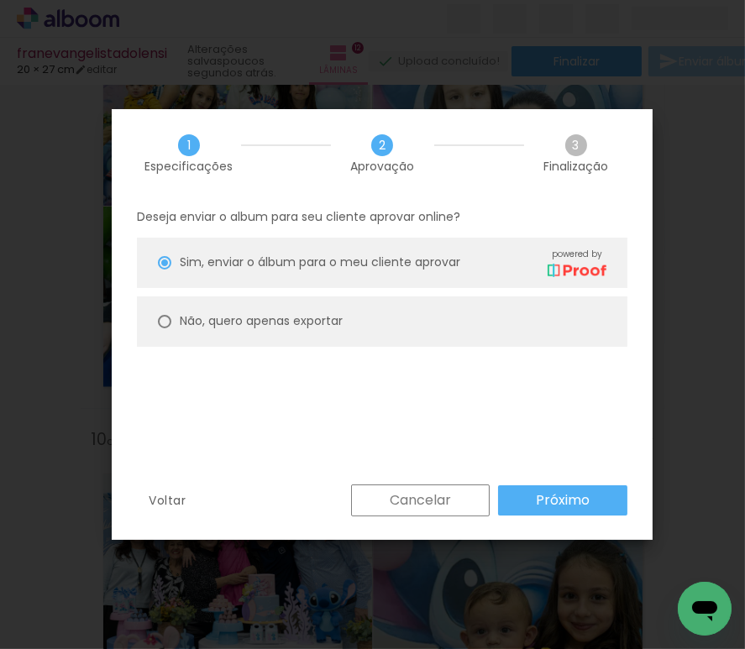
click at [0, 0] on slot "Não, quero apenas exportar" at bounding box center [0, 0] width 0 height 0
type paper-radio-button "on"
click at [0, 0] on slot "Próximo" at bounding box center [0, 0] width 0 height 0
type input "Alta, 300 DPI"
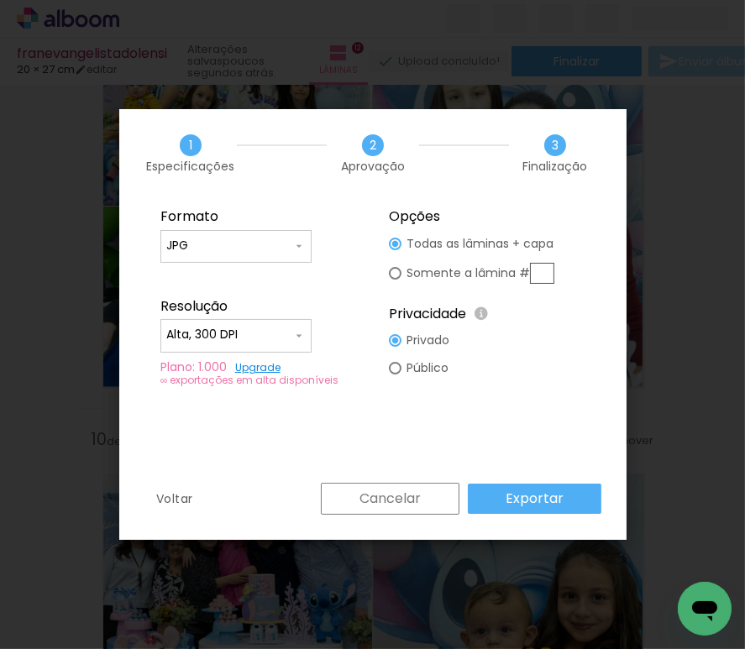
click at [286, 248] on input "JPG" at bounding box center [229, 246] width 126 height 17
click at [220, 275] on paper-item "PDF" at bounding box center [235, 277] width 151 height 34
type input "PDF"
click at [194, 329] on input "Alta, 300 DPI" at bounding box center [229, 335] width 126 height 17
click at [205, 359] on paper-item "Baixa" at bounding box center [235, 366] width 151 height 34
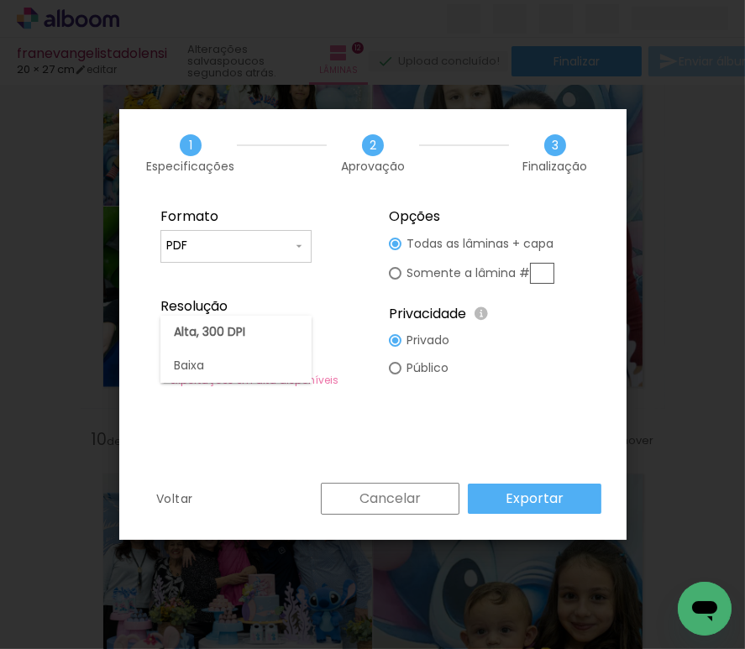
type input "Baixa"
click at [0, 0] on slot "Exportar" at bounding box center [0, 0] width 0 height 0
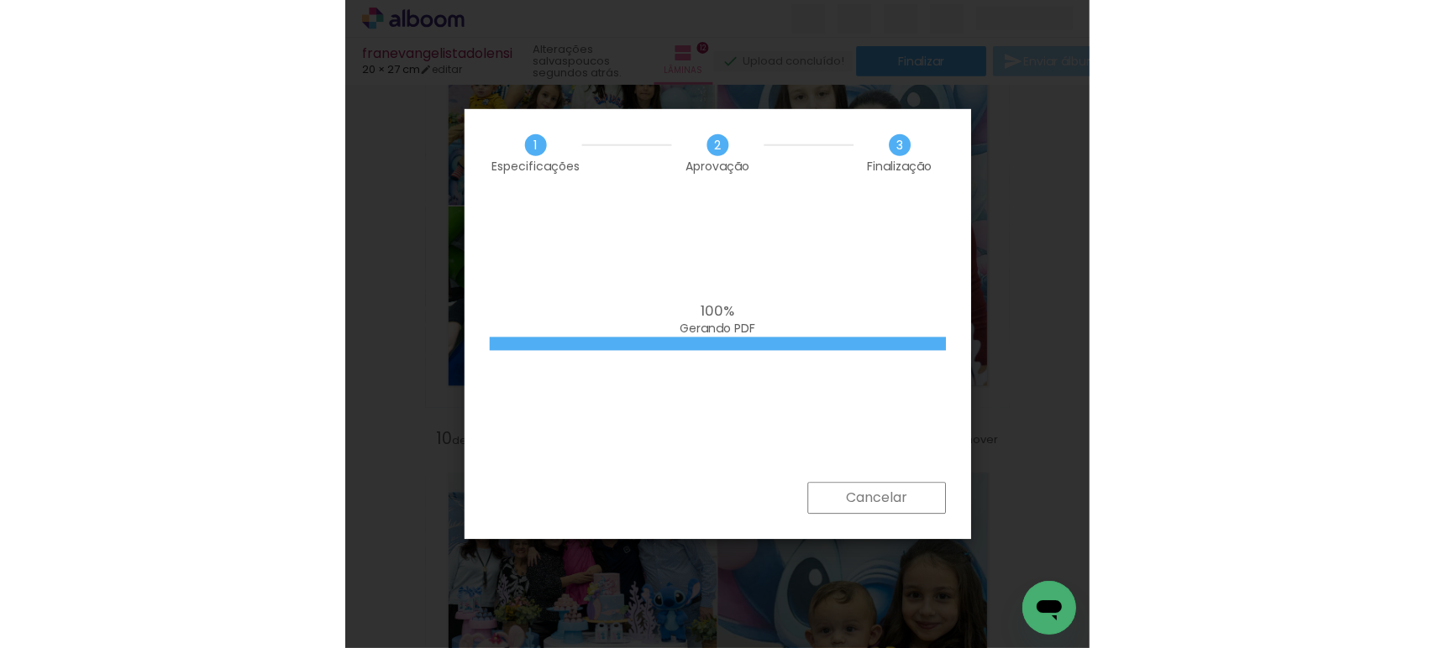
scroll to position [0, 556]
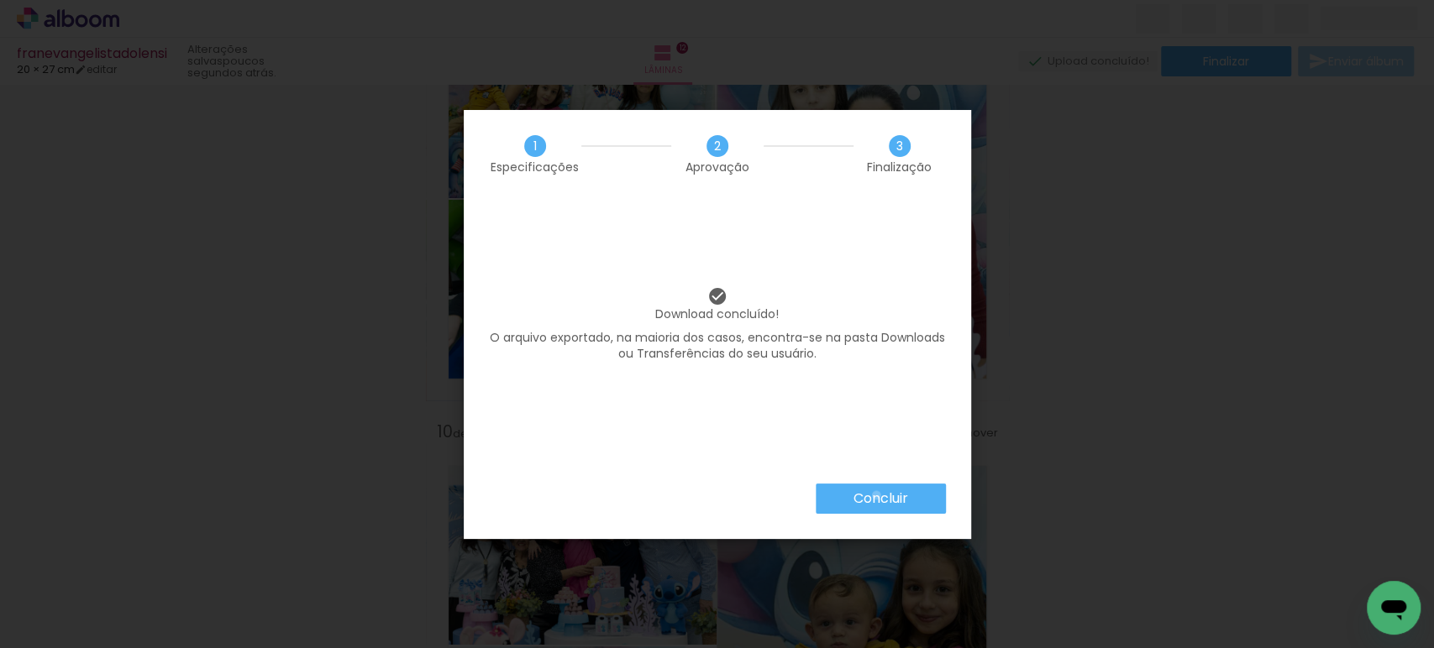
click at [0, 0] on slot "Concluir" at bounding box center [0, 0] width 0 height 0
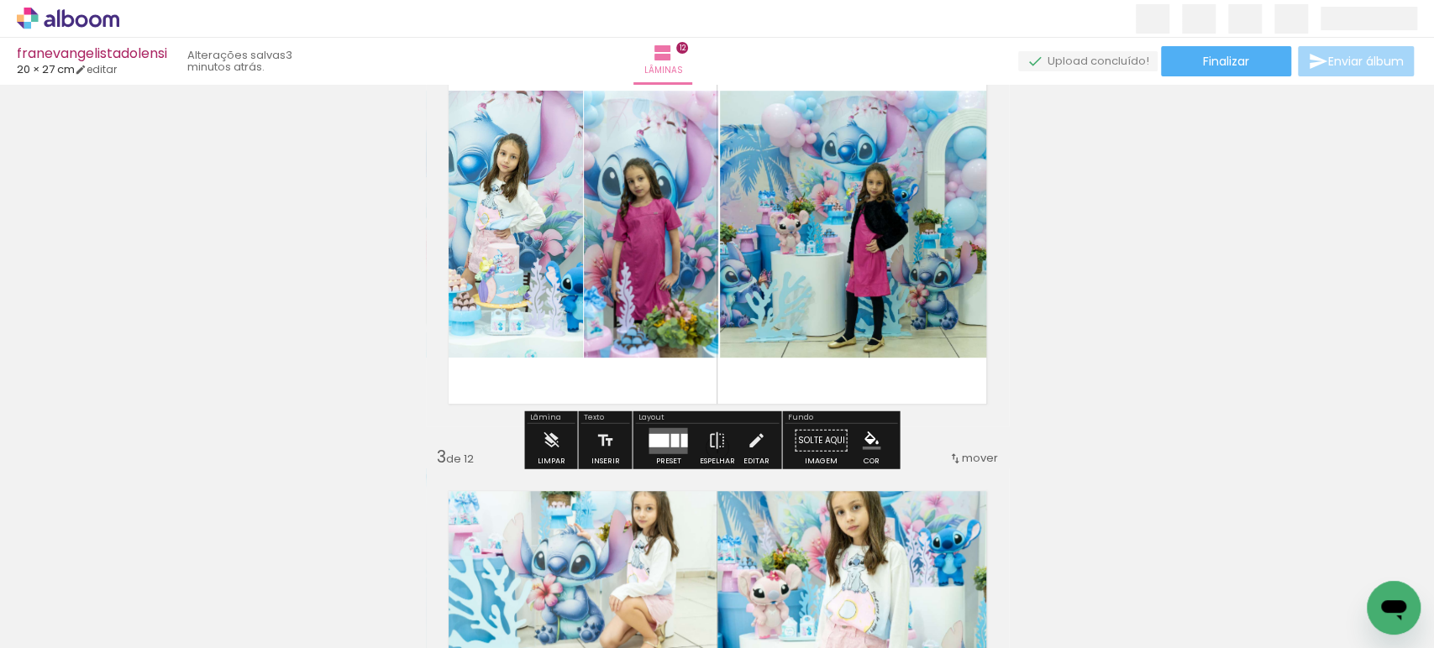
scroll to position [558, 0]
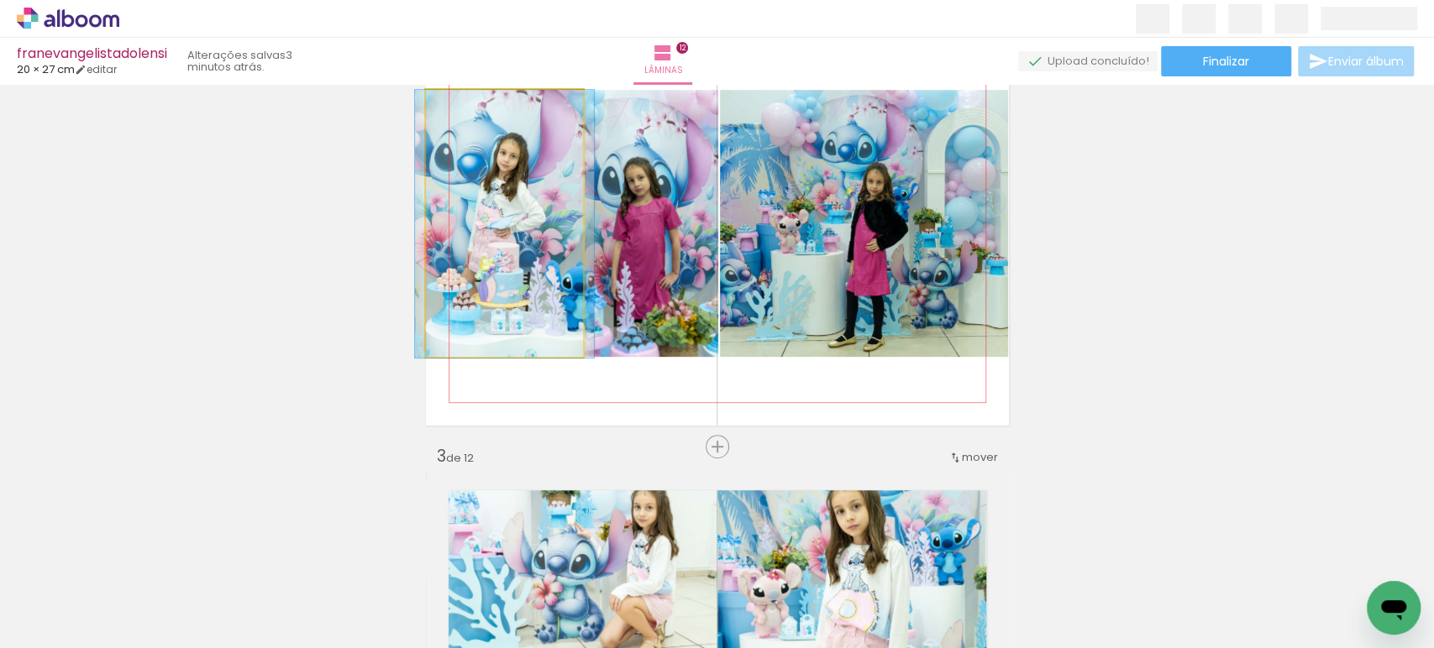
click at [515, 294] on quentale-photo at bounding box center [504, 224] width 157 height 268
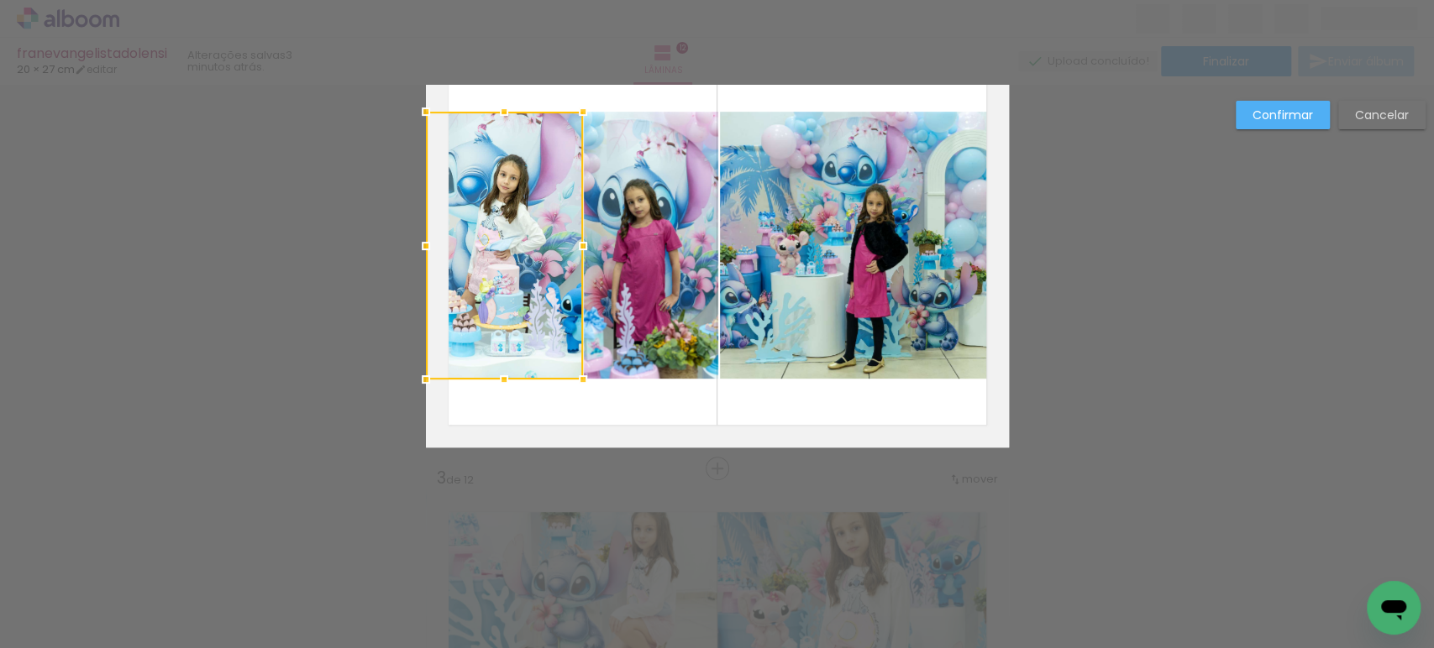
scroll to position [467, 0]
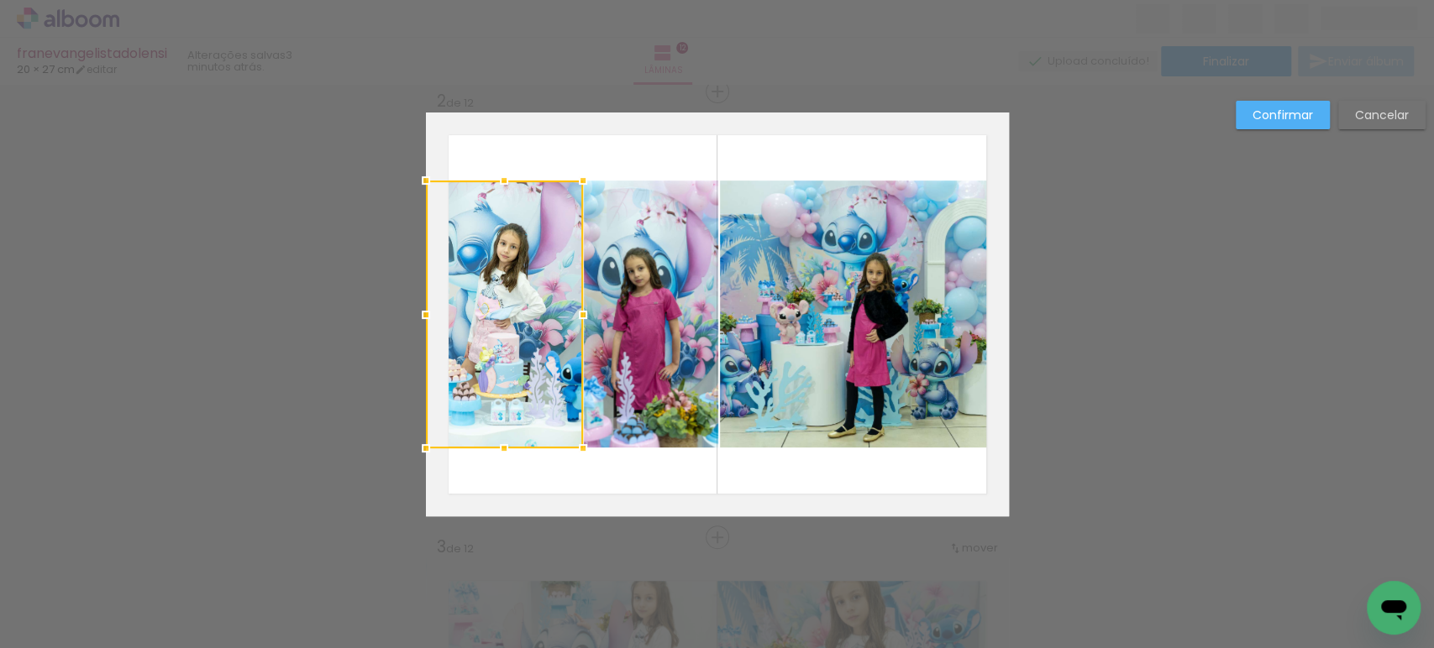
click at [622, 285] on quentale-photo at bounding box center [651, 315] width 134 height 268
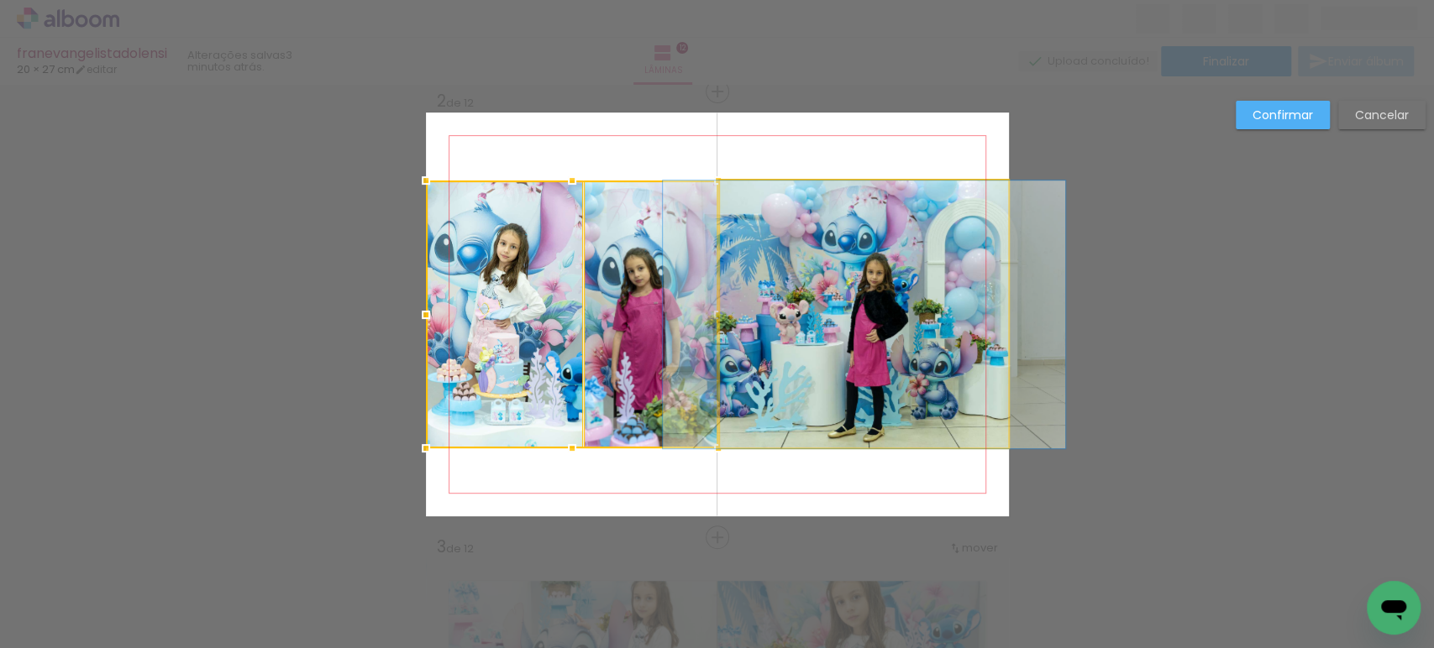
click at [785, 292] on quentale-photo at bounding box center [864, 315] width 289 height 268
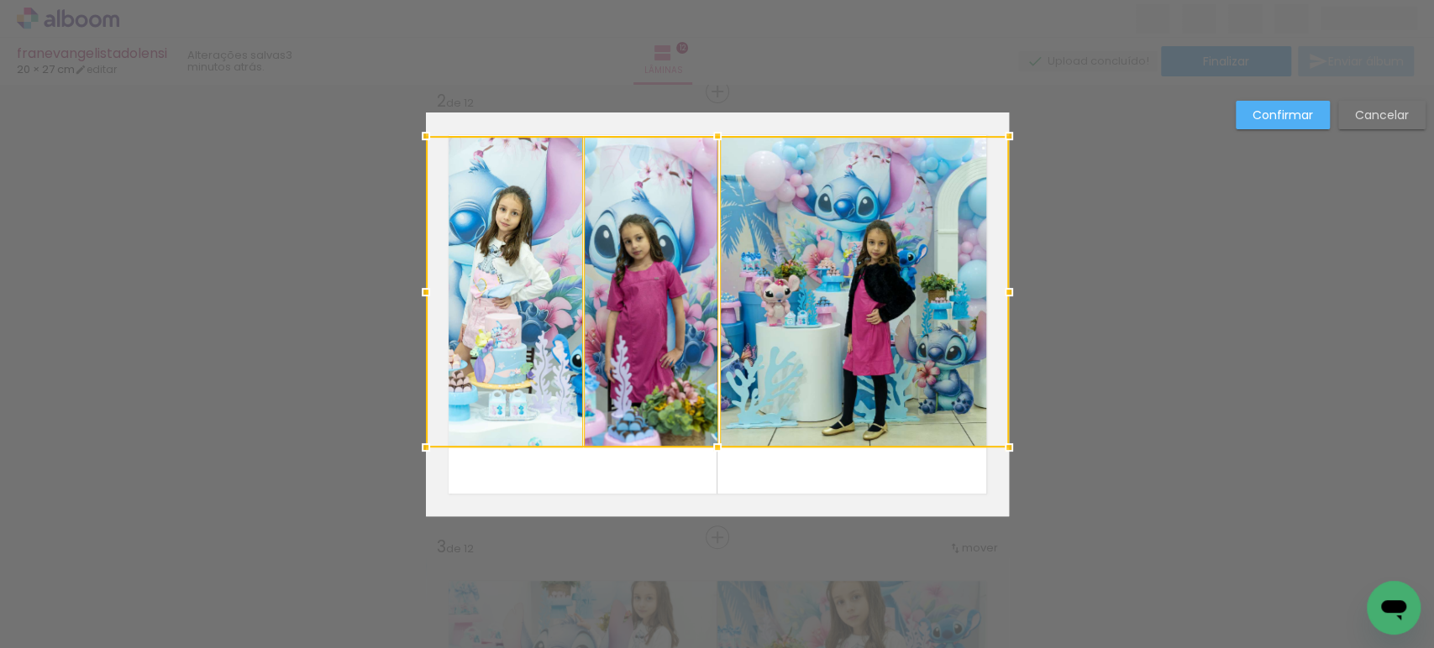
drag, startPoint x: 716, startPoint y: 181, endPoint x: 725, endPoint y: 147, distance: 34.8
click at [725, 147] on div at bounding box center [717, 136] width 34 height 34
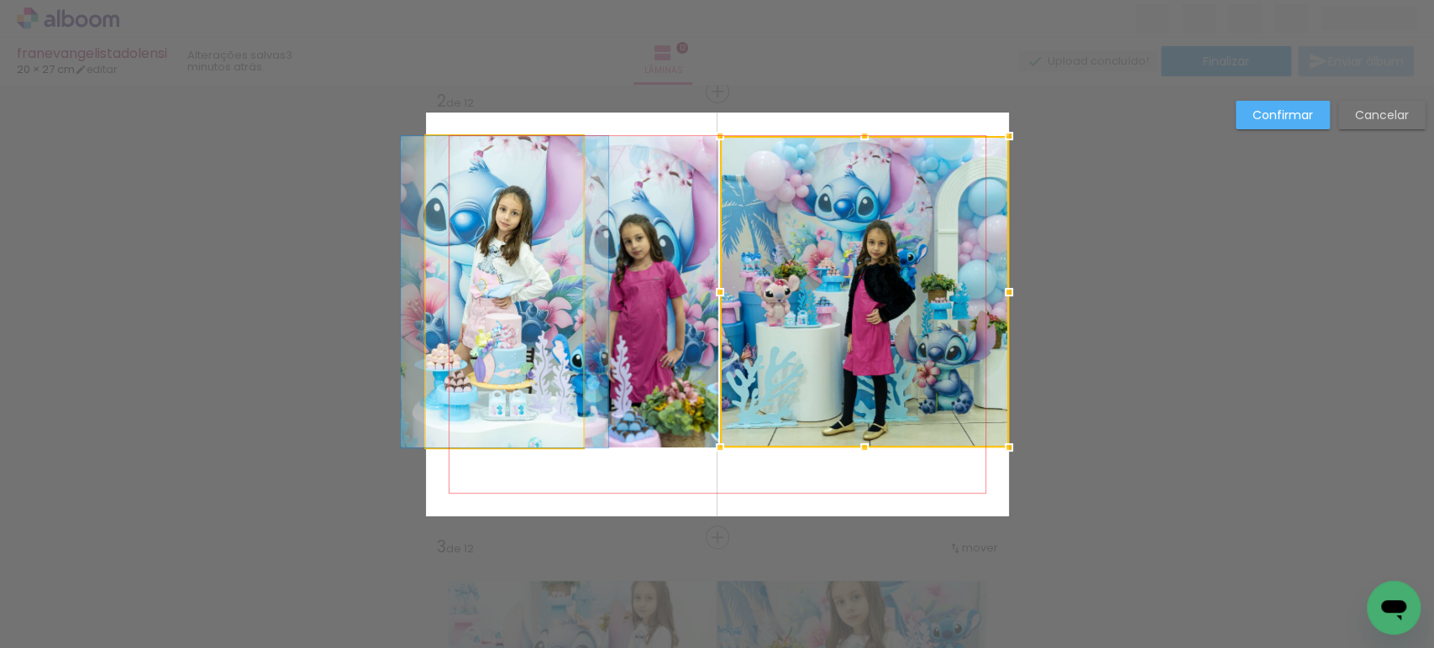
click at [518, 212] on quentale-photo at bounding box center [504, 292] width 157 height 312
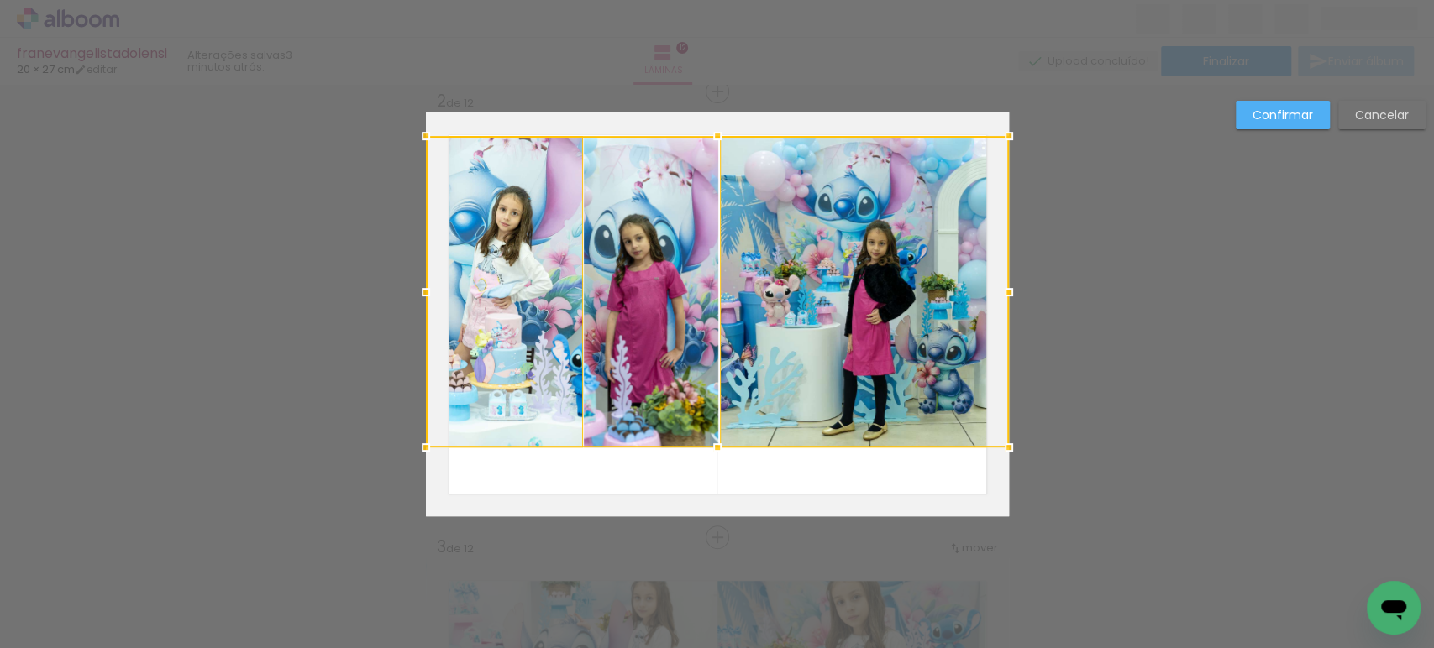
click at [622, 218] on div at bounding box center [717, 292] width 583 height 312
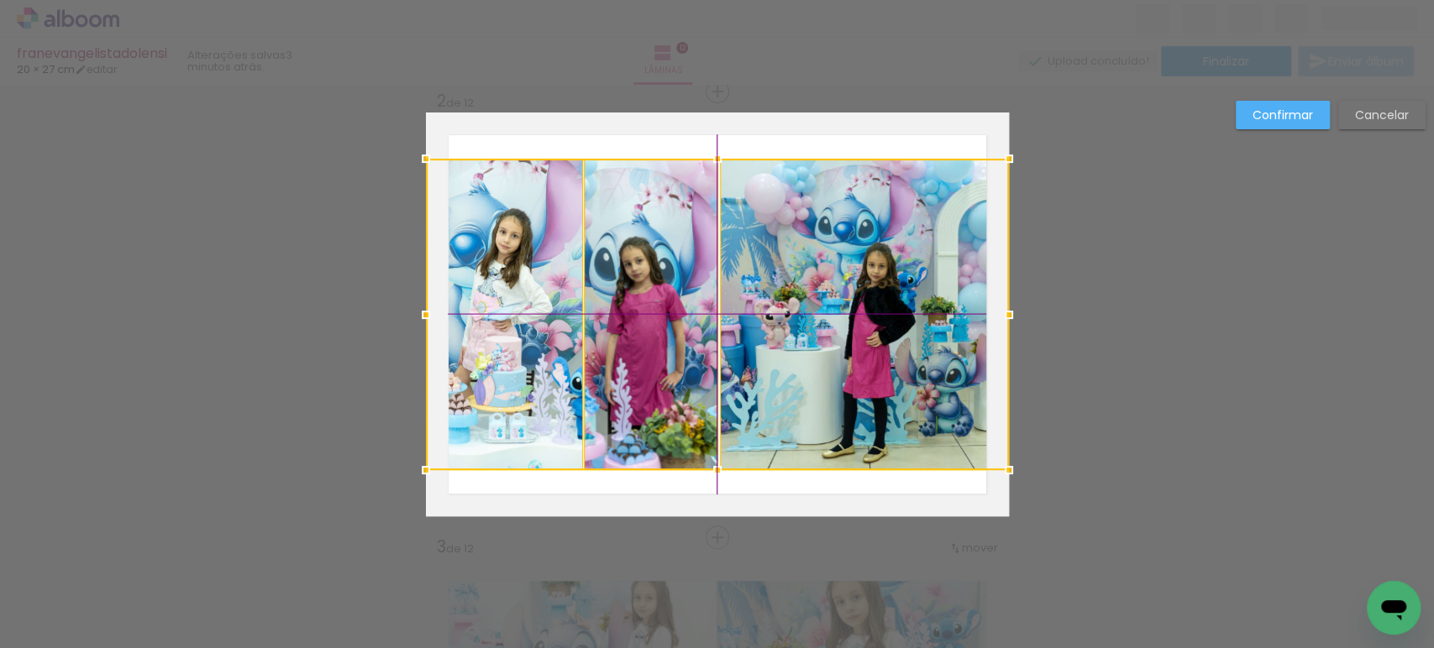
drag, startPoint x: 807, startPoint y: 224, endPoint x: 809, endPoint y: 247, distance: 22.7
click at [809, 247] on div at bounding box center [717, 315] width 583 height 312
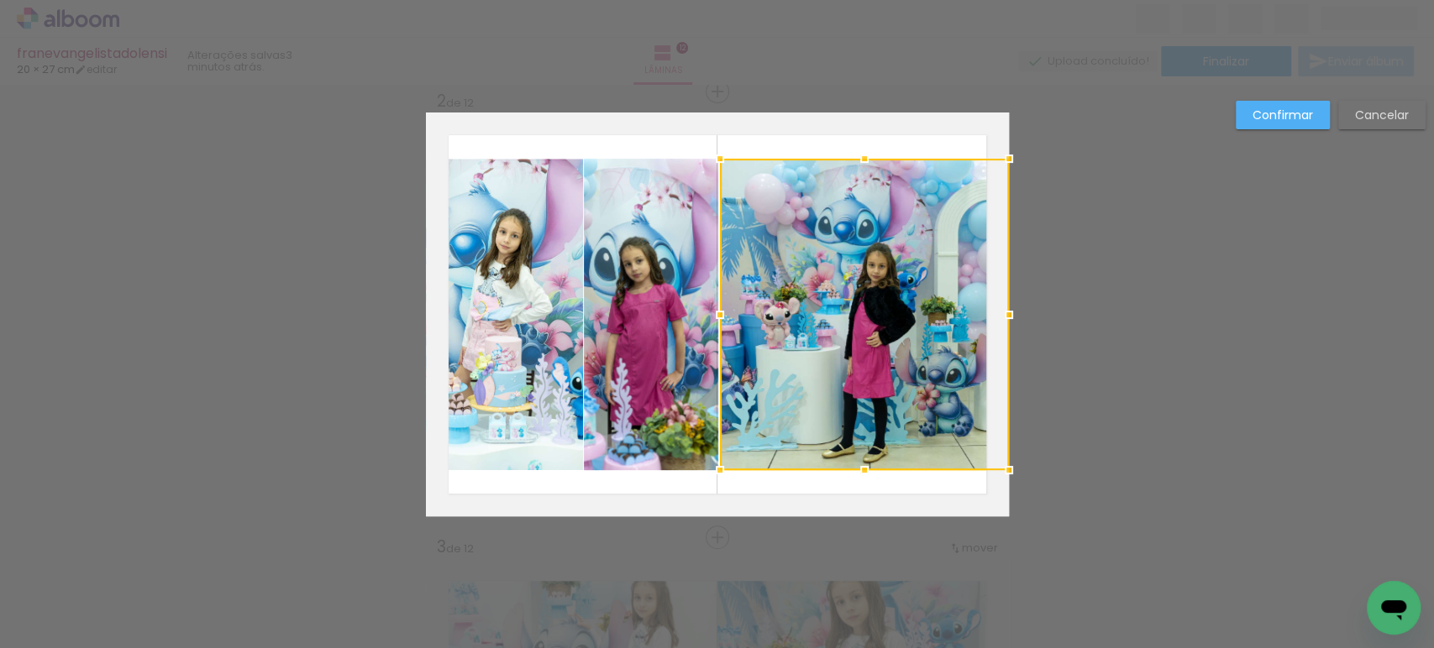
click at [0, 0] on slot "Confirmar" at bounding box center [0, 0] width 0 height 0
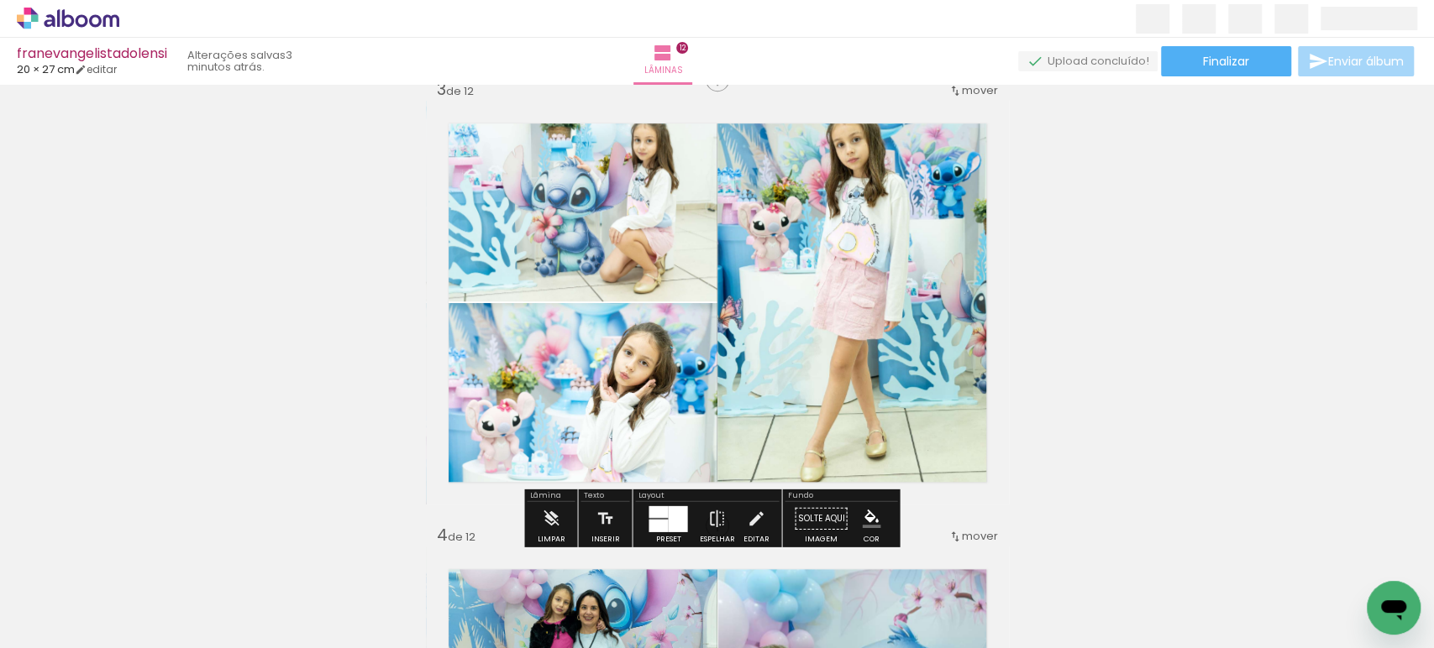
click at [933, 275] on quentale-photo at bounding box center [862, 303] width 291 height 404
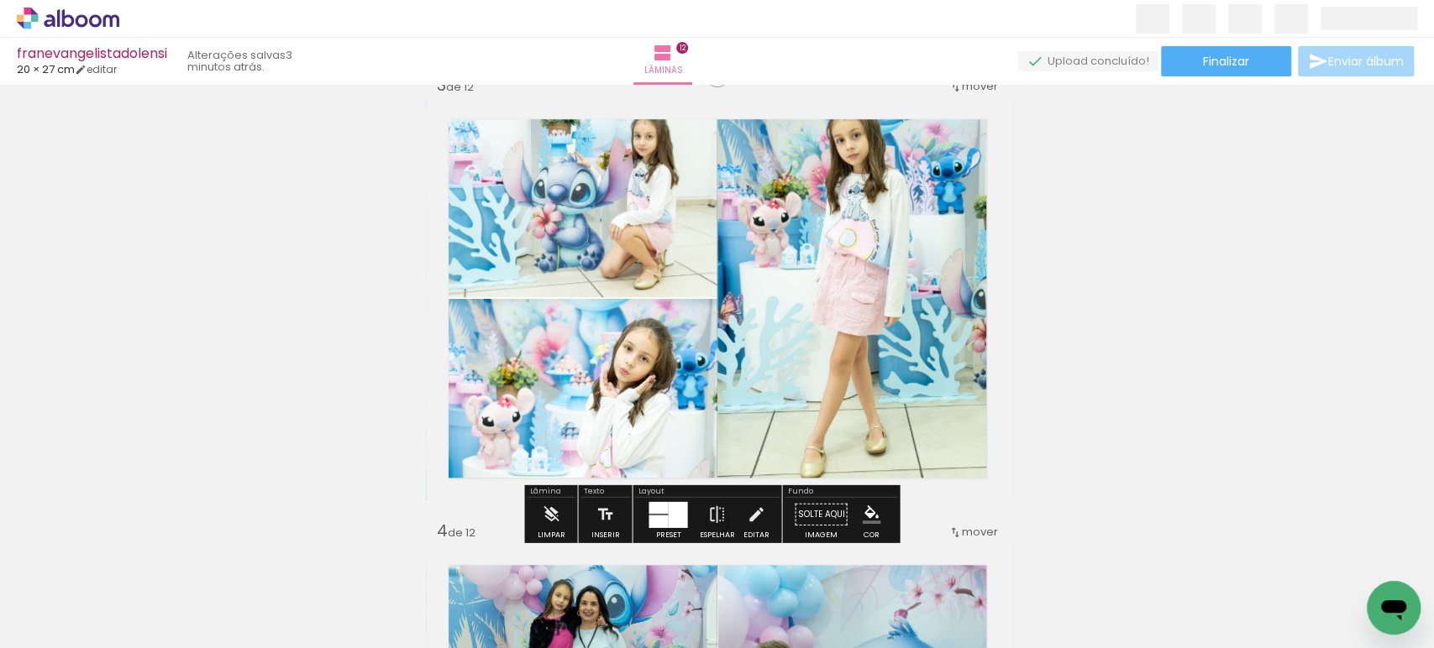
click at [933, 275] on quentale-photo at bounding box center [862, 299] width 291 height 404
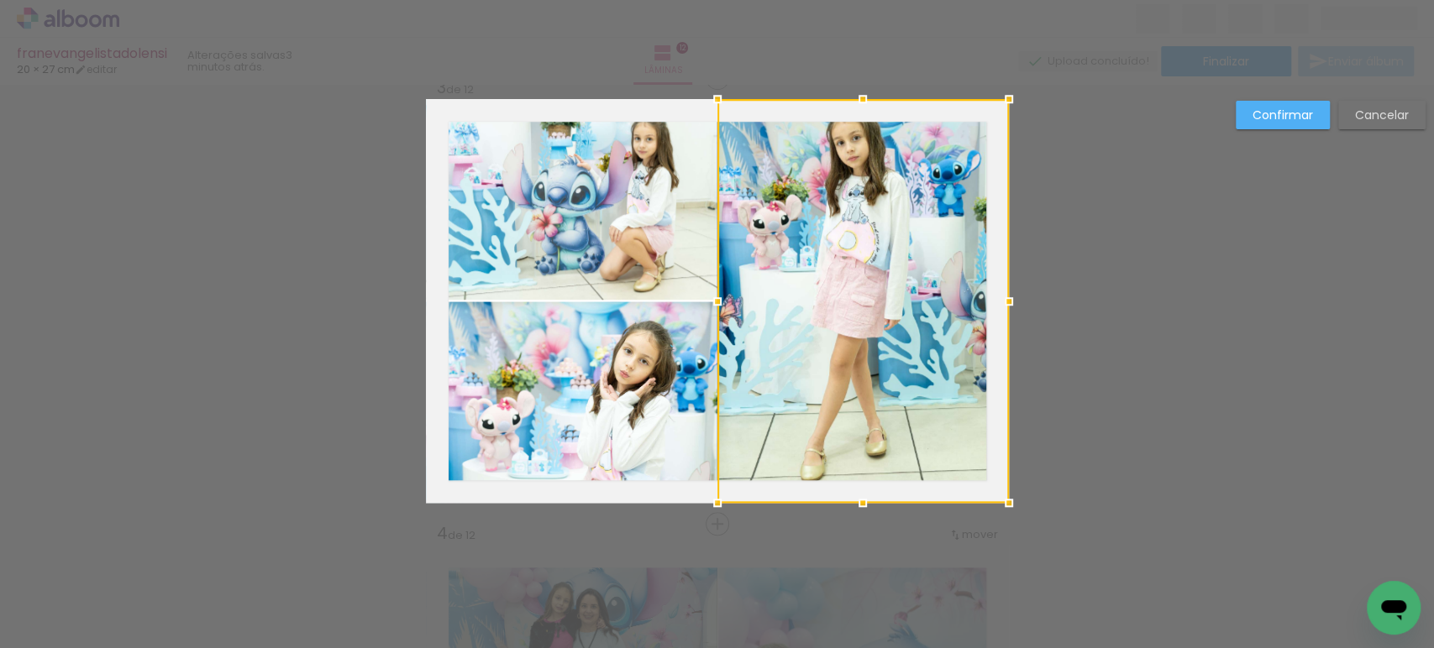
click at [933, 275] on div at bounding box center [862, 301] width 291 height 404
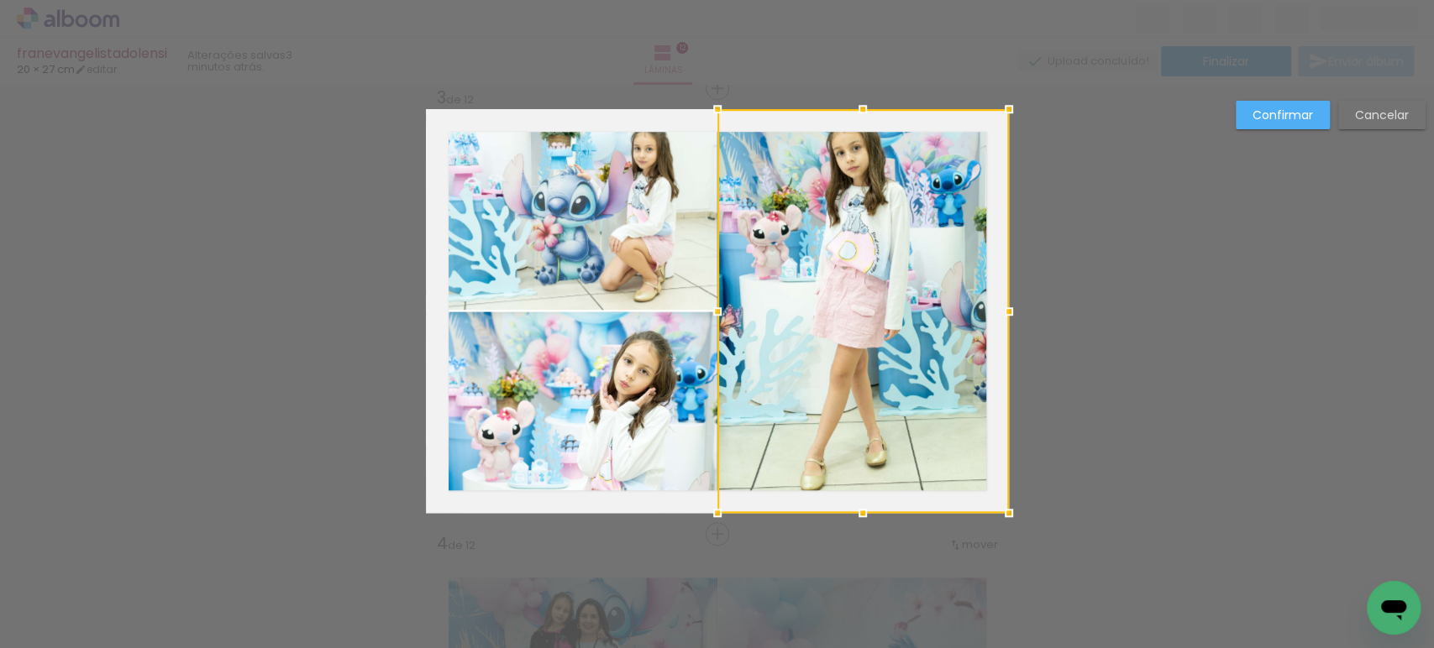
scroll to position [913, 0]
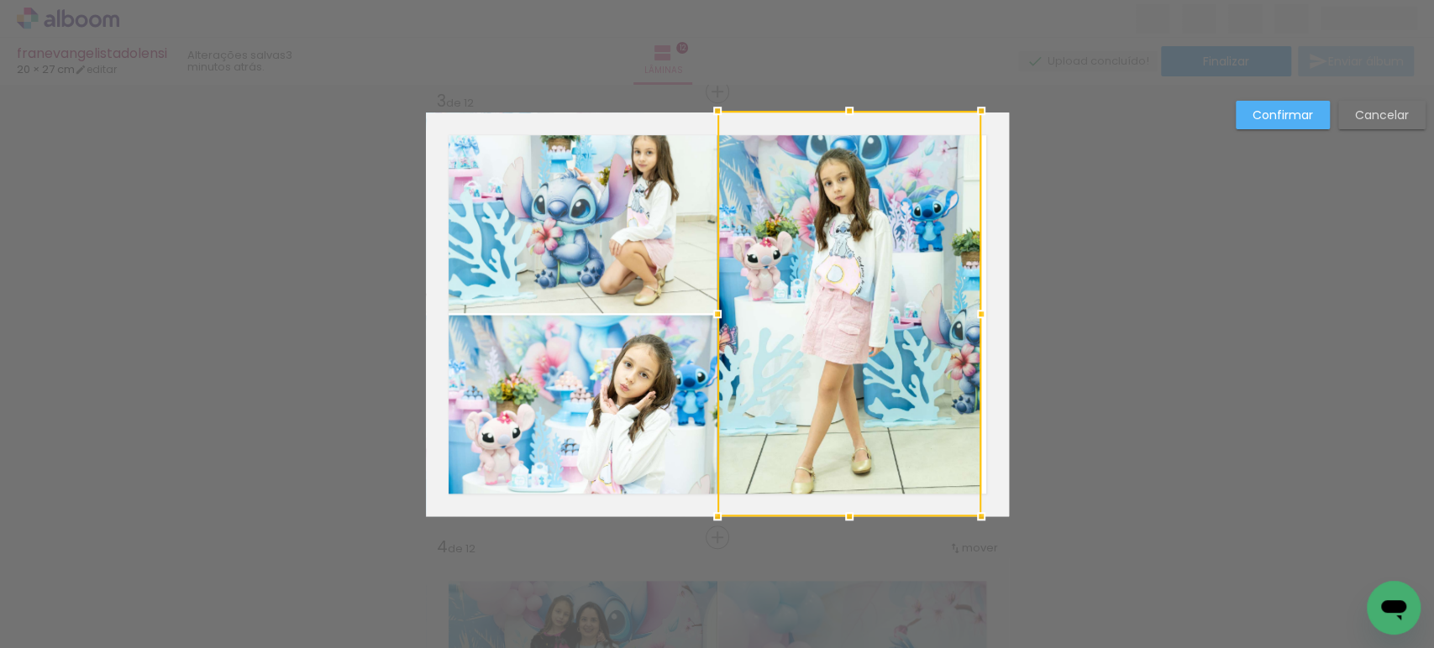
drag, startPoint x: 1005, startPoint y: 114, endPoint x: 975, endPoint y: 113, distance: 29.4
click at [975, 113] on div at bounding box center [981, 111] width 34 height 34
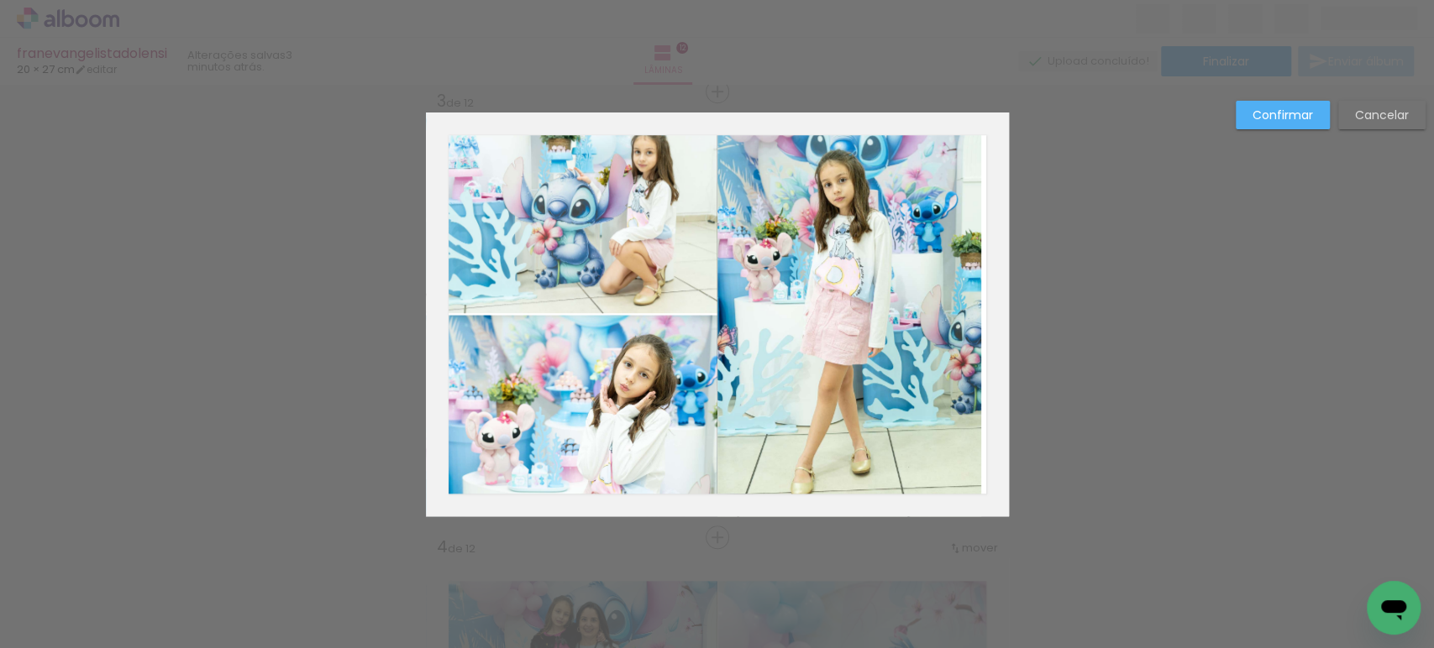
click at [960, 225] on quentale-photo at bounding box center [849, 315] width 264 height 404
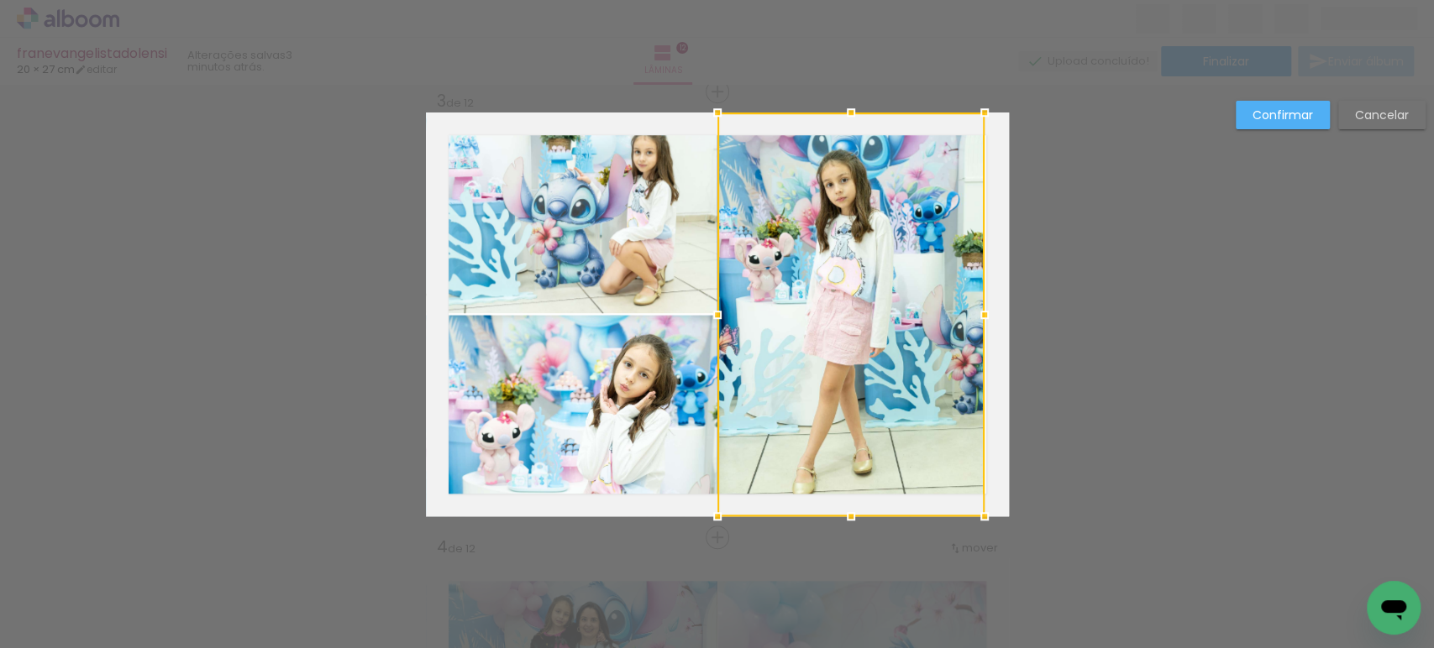
click at [978, 316] on div at bounding box center [985, 315] width 34 height 34
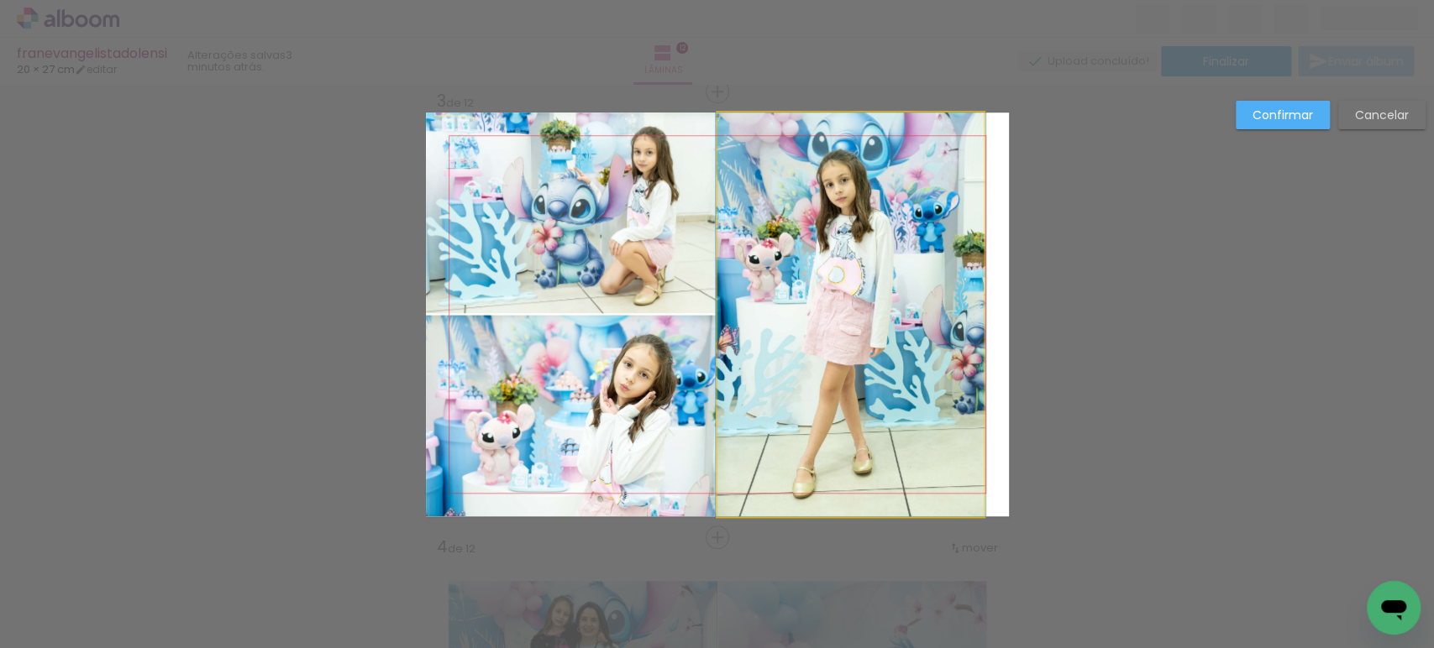
click at [960, 485] on quentale-photo at bounding box center [850, 315] width 267 height 404
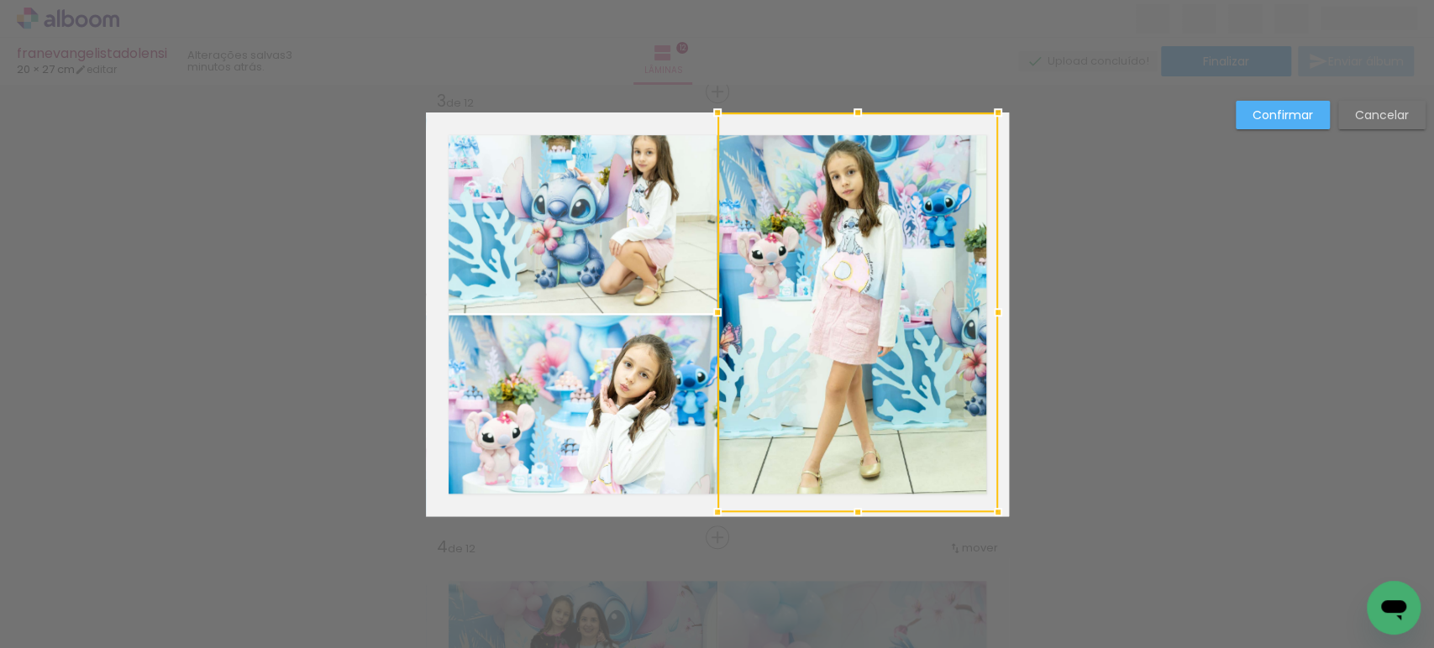
drag, startPoint x: 970, startPoint y: 520, endPoint x: 984, endPoint y: 522, distance: 13.7
click at [984, 522] on div at bounding box center [998, 513] width 34 height 34
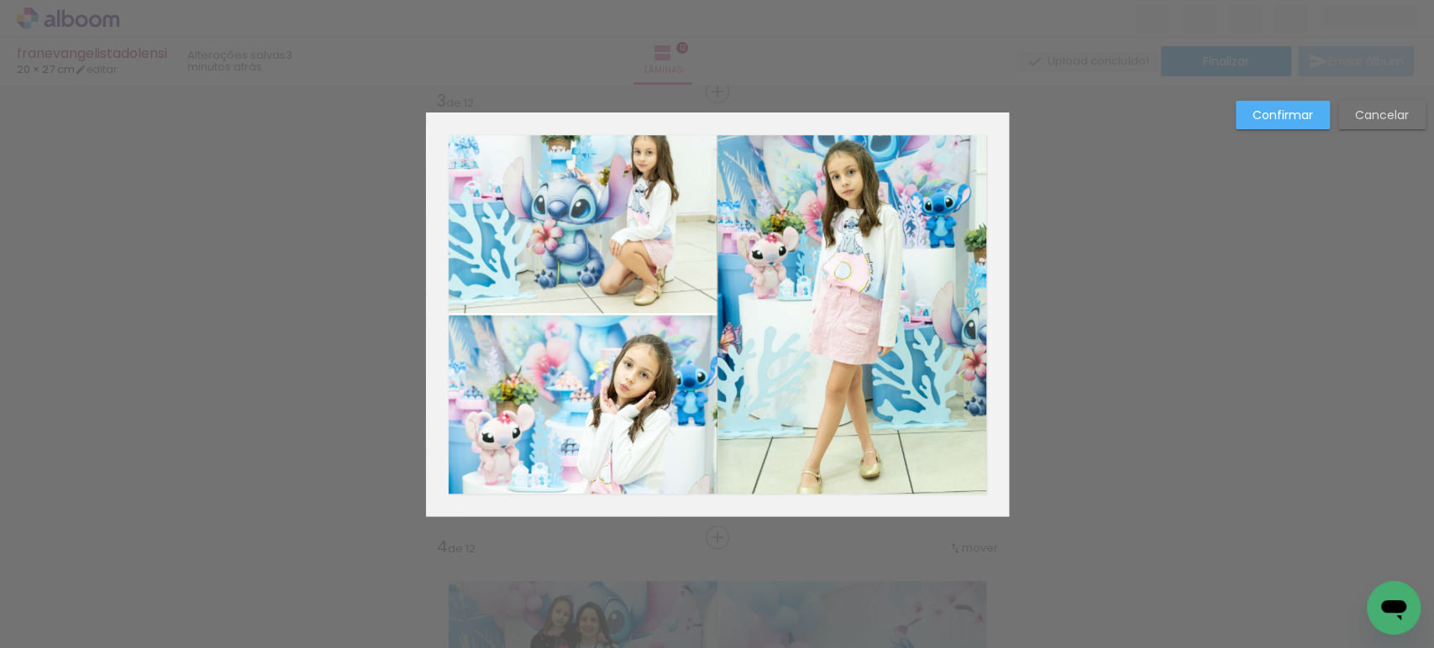
click at [0, 0] on slot "Confirmar" at bounding box center [0, 0] width 0 height 0
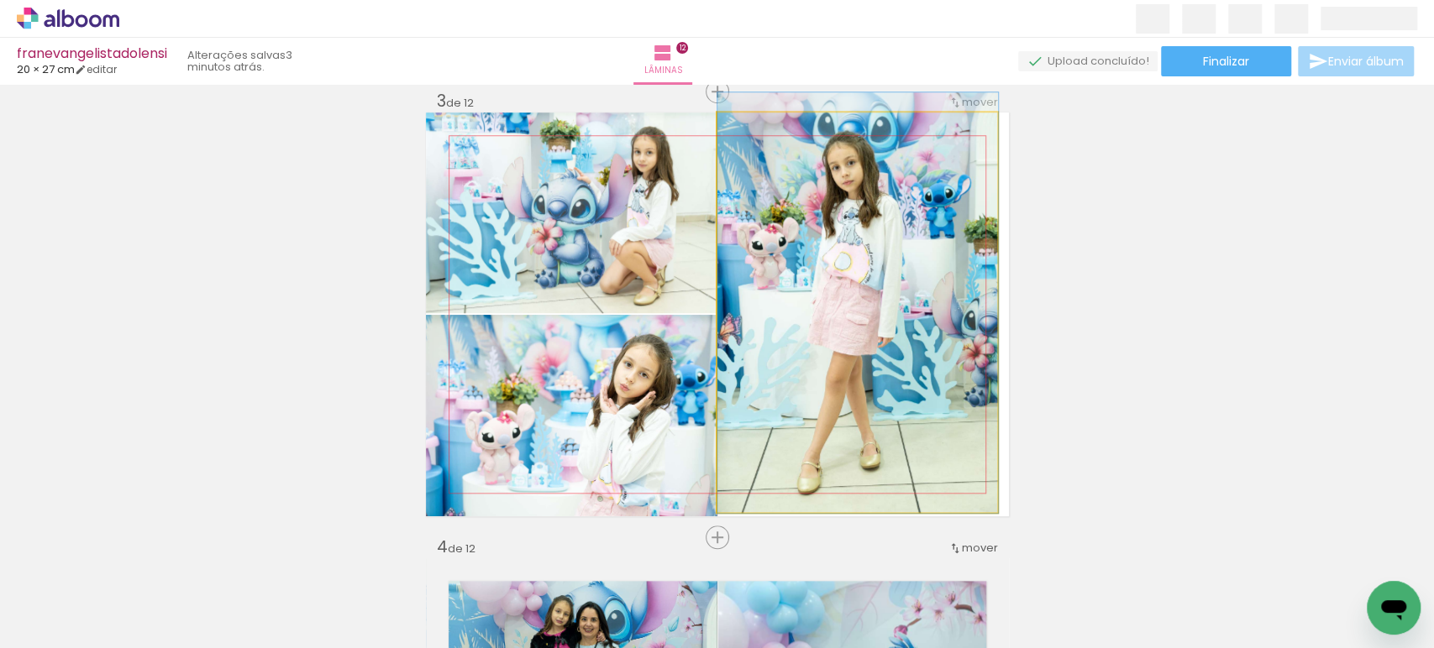
drag, startPoint x: 879, startPoint y: 344, endPoint x: 882, endPoint y: 334, distance: 9.6
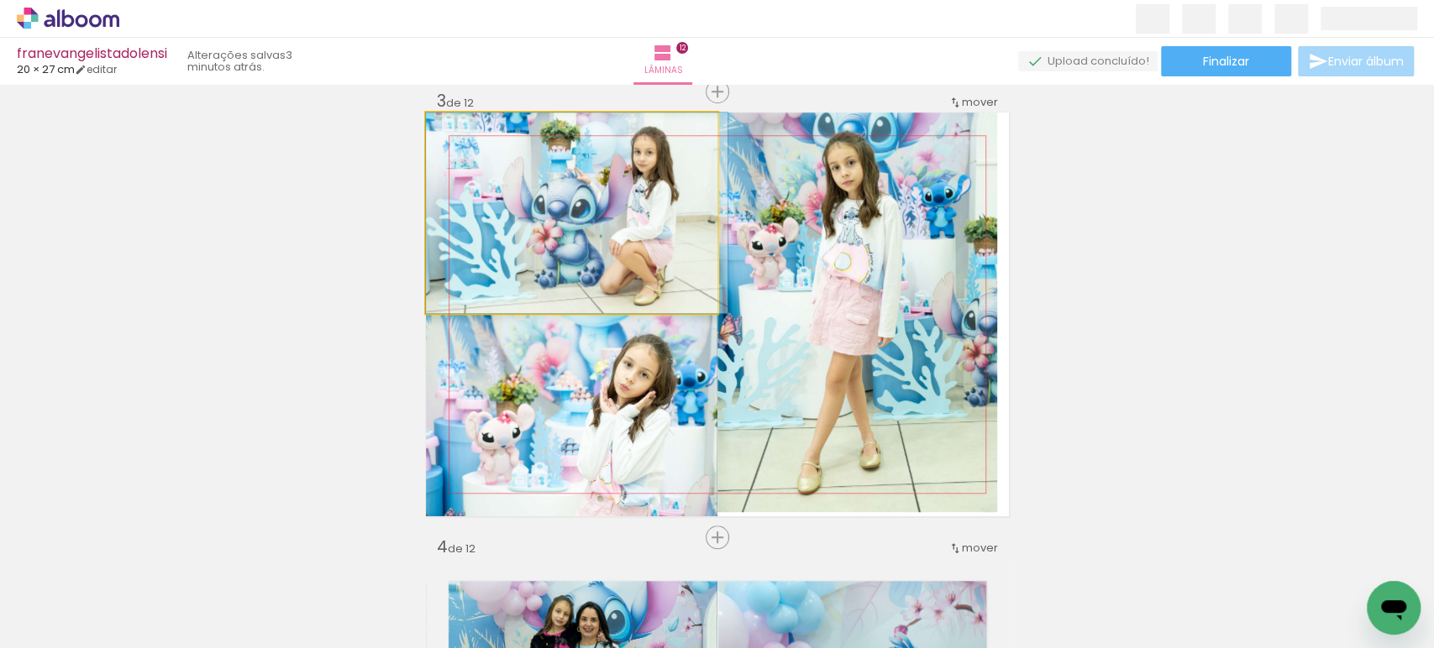
drag, startPoint x: 597, startPoint y: 202, endPoint x: 591, endPoint y: 219, distance: 17.8
click at [475, 168] on quentale-photo at bounding box center [571, 213] width 291 height 201
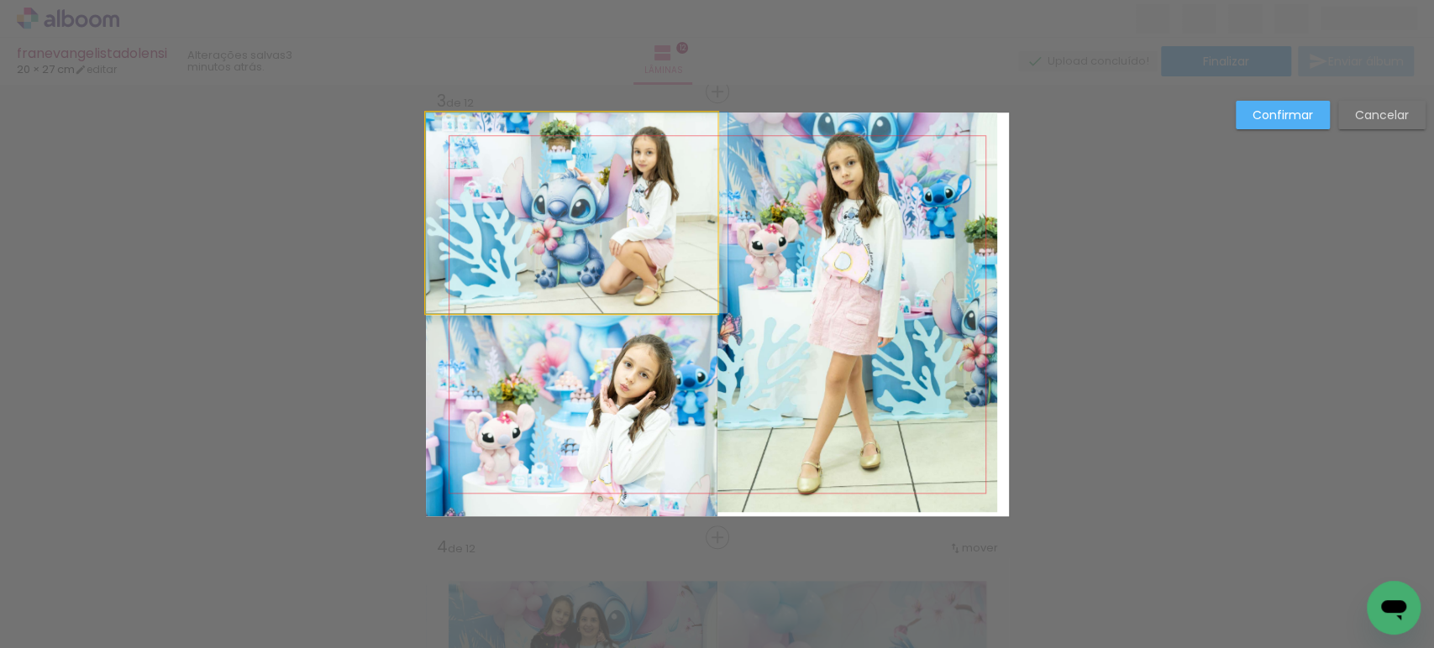
click at [475, 168] on quentale-photo at bounding box center [571, 213] width 291 height 201
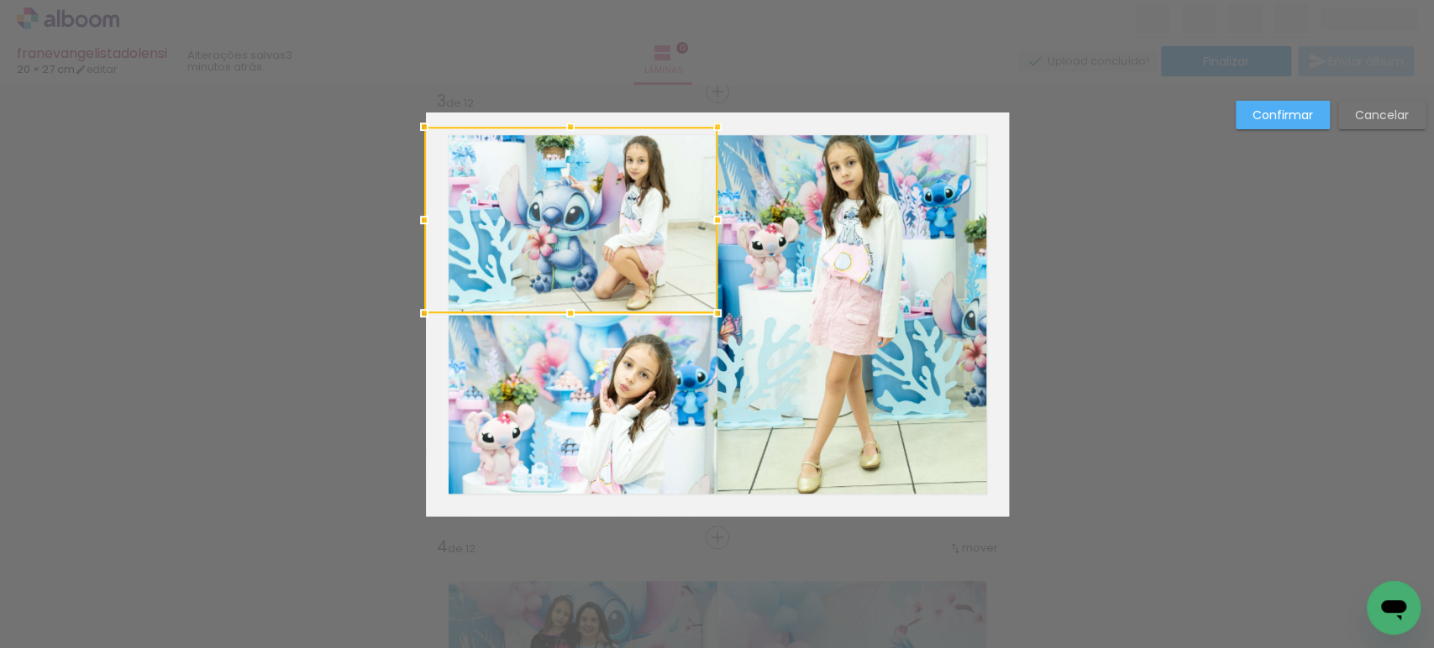
click at [417, 118] on div at bounding box center [424, 127] width 34 height 34
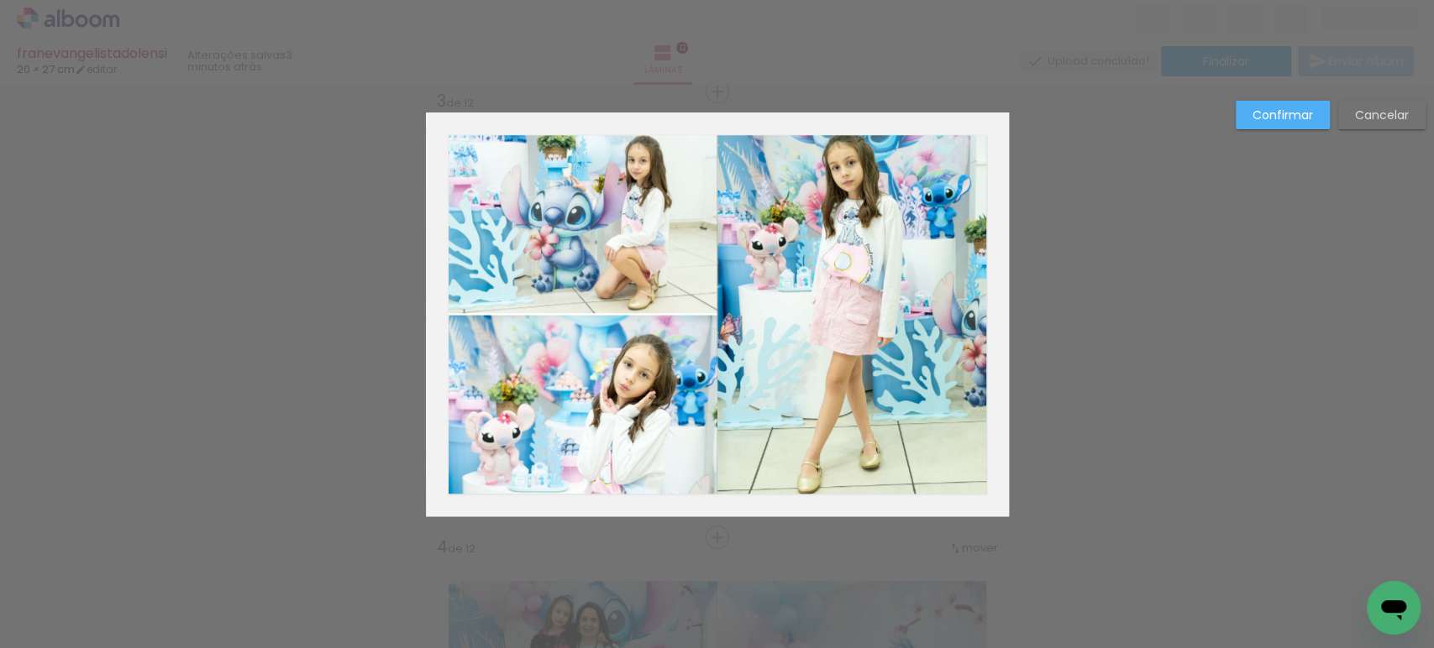
click at [0, 0] on slot "Confirmar" at bounding box center [0, 0] width 0 height 0
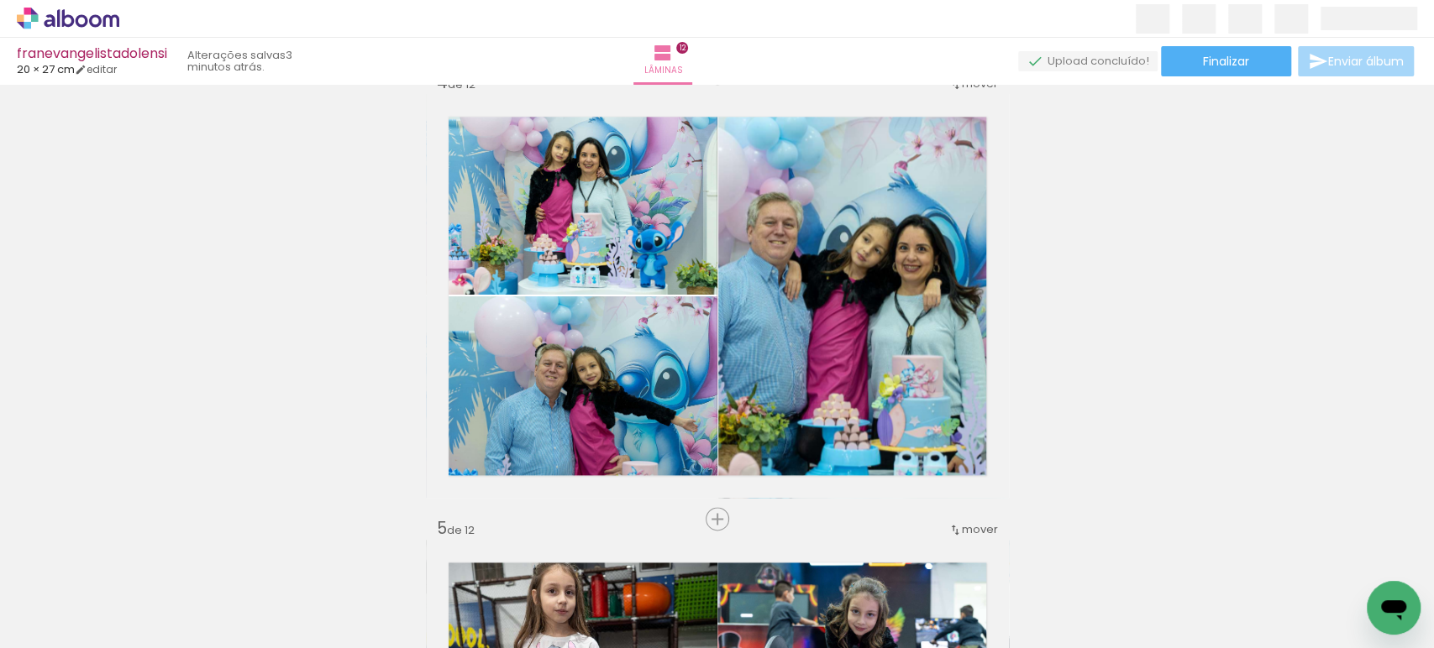
scroll to position [1378, 0]
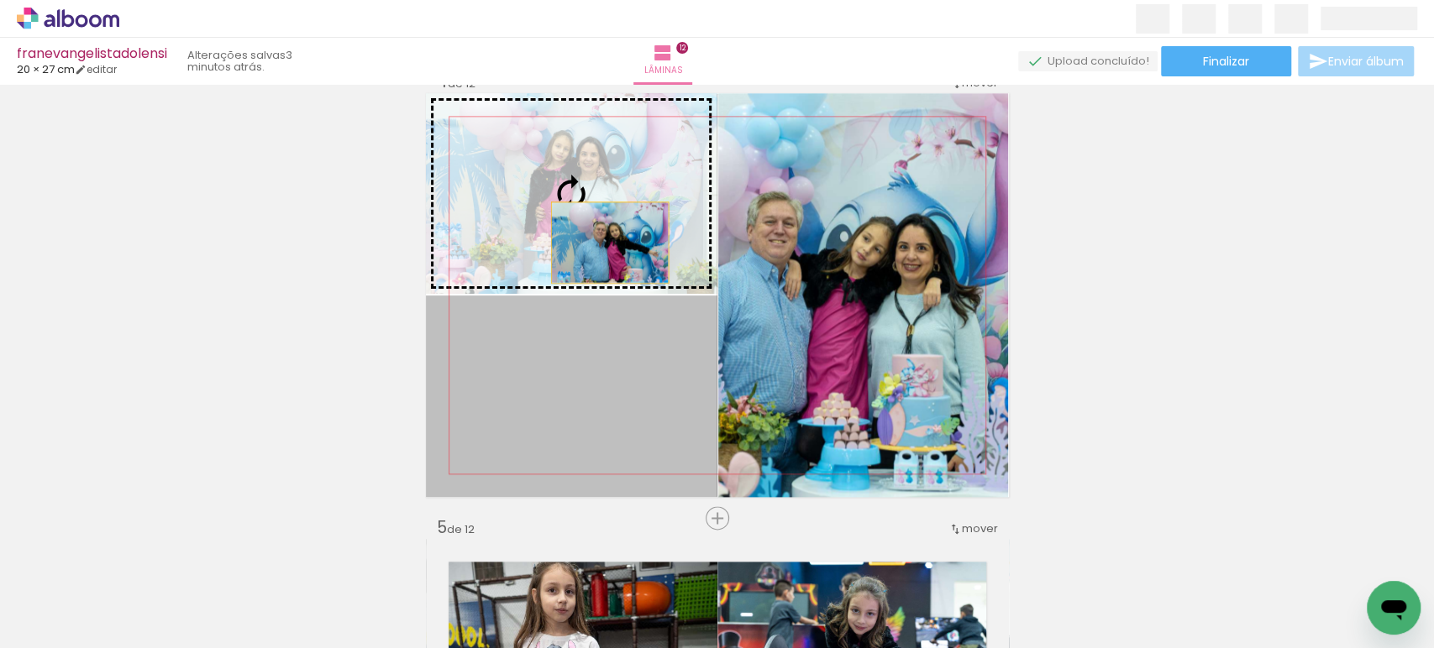
drag, startPoint x: 614, startPoint y: 397, endPoint x: 602, endPoint y: 241, distance: 156.7
click at [0, 0] on slot at bounding box center [0, 0] width 0 height 0
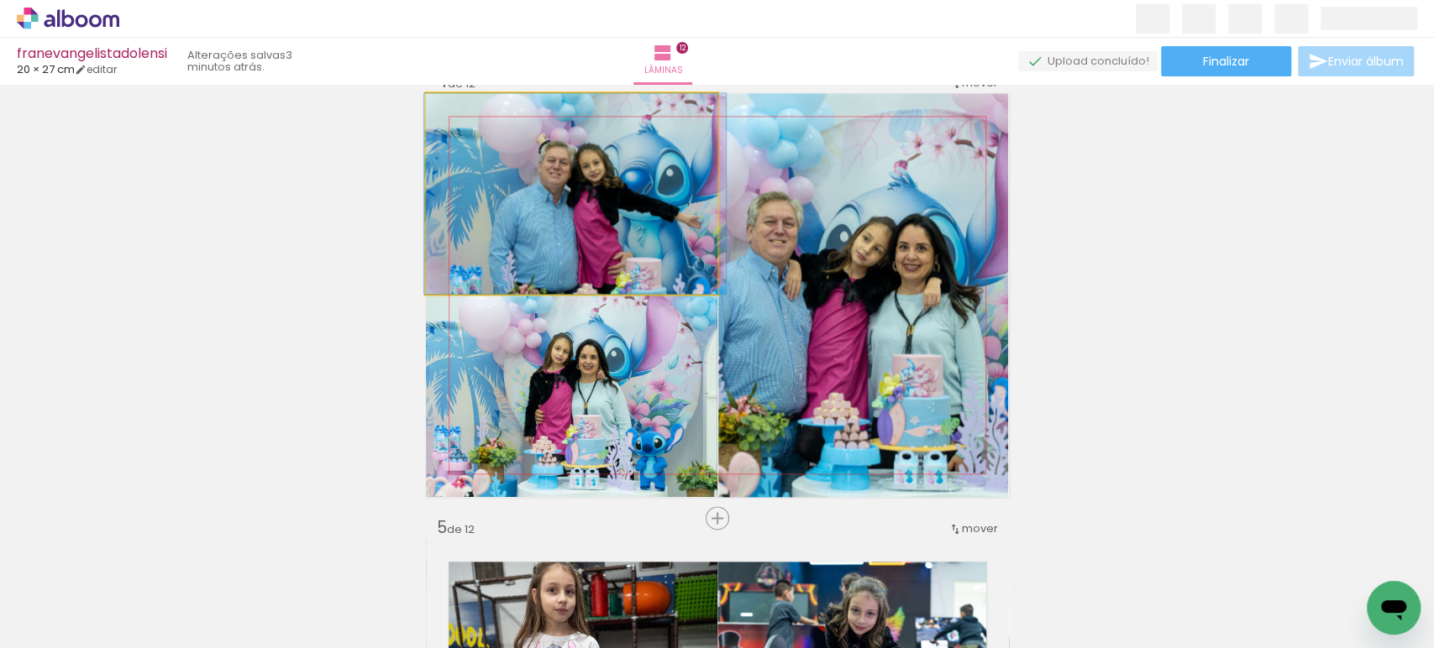
drag, startPoint x: 637, startPoint y: 232, endPoint x: 638, endPoint y: 219, distance: 12.6
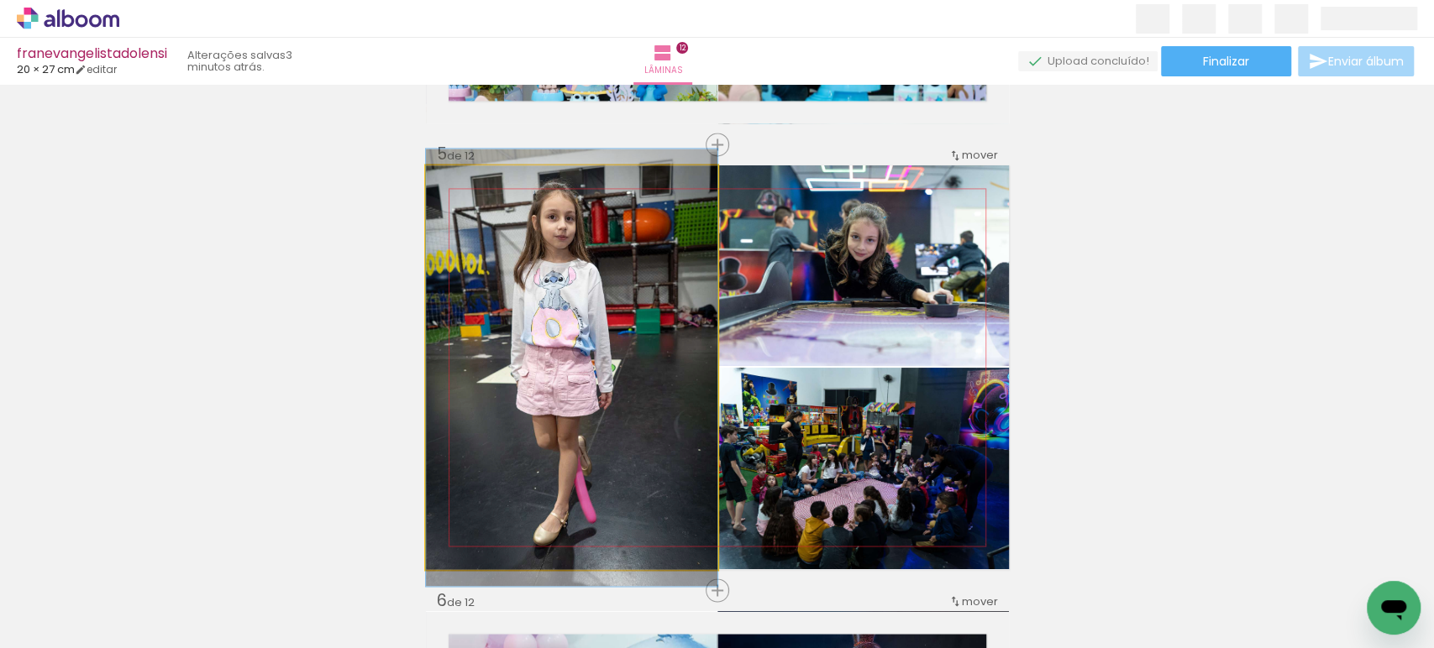
click at [638, 370] on quentale-photo at bounding box center [571, 367] width 291 height 404
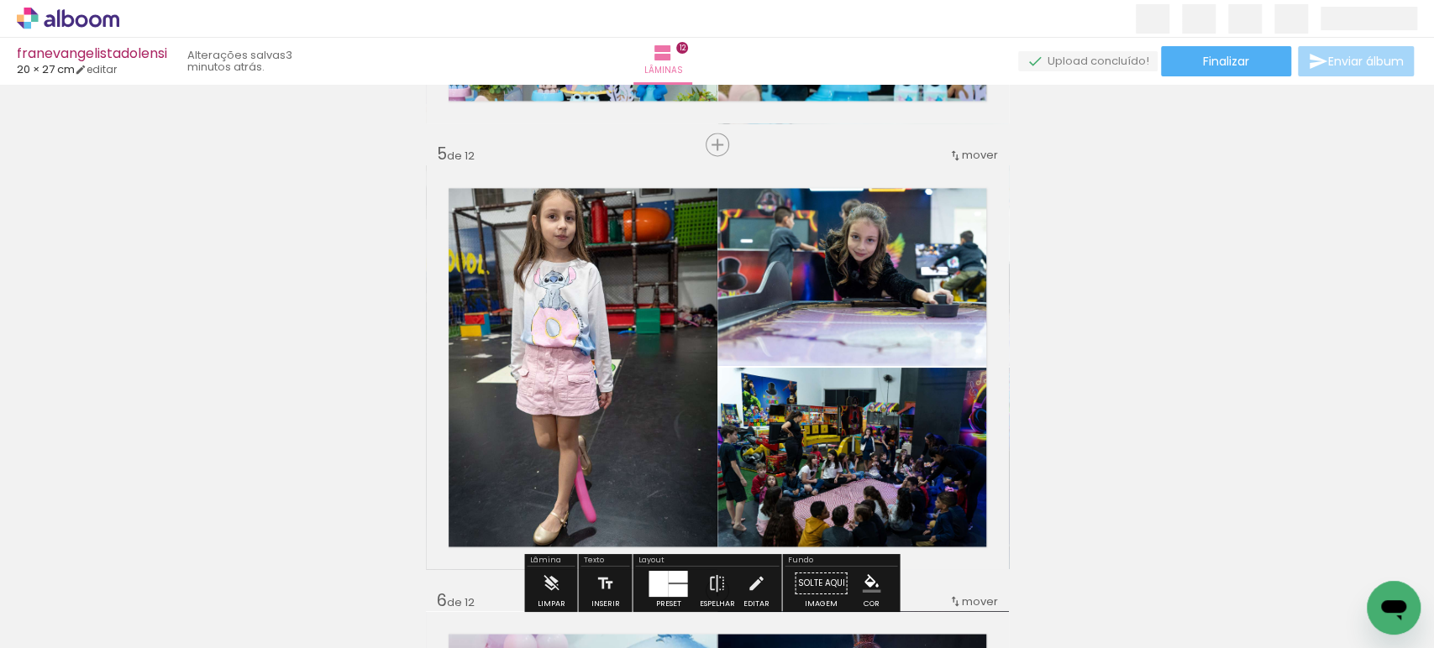
click at [638, 370] on quentale-photo at bounding box center [571, 367] width 291 height 404
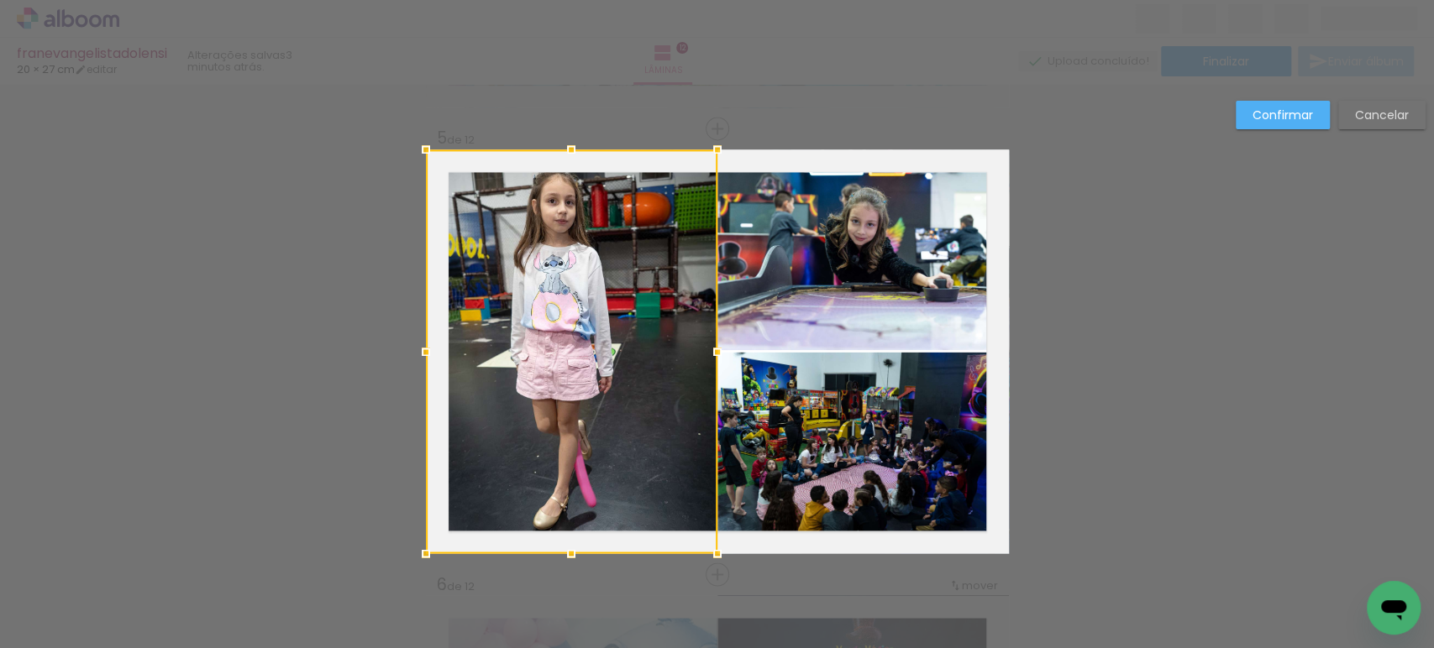
click at [638, 370] on div at bounding box center [571, 351] width 291 height 404
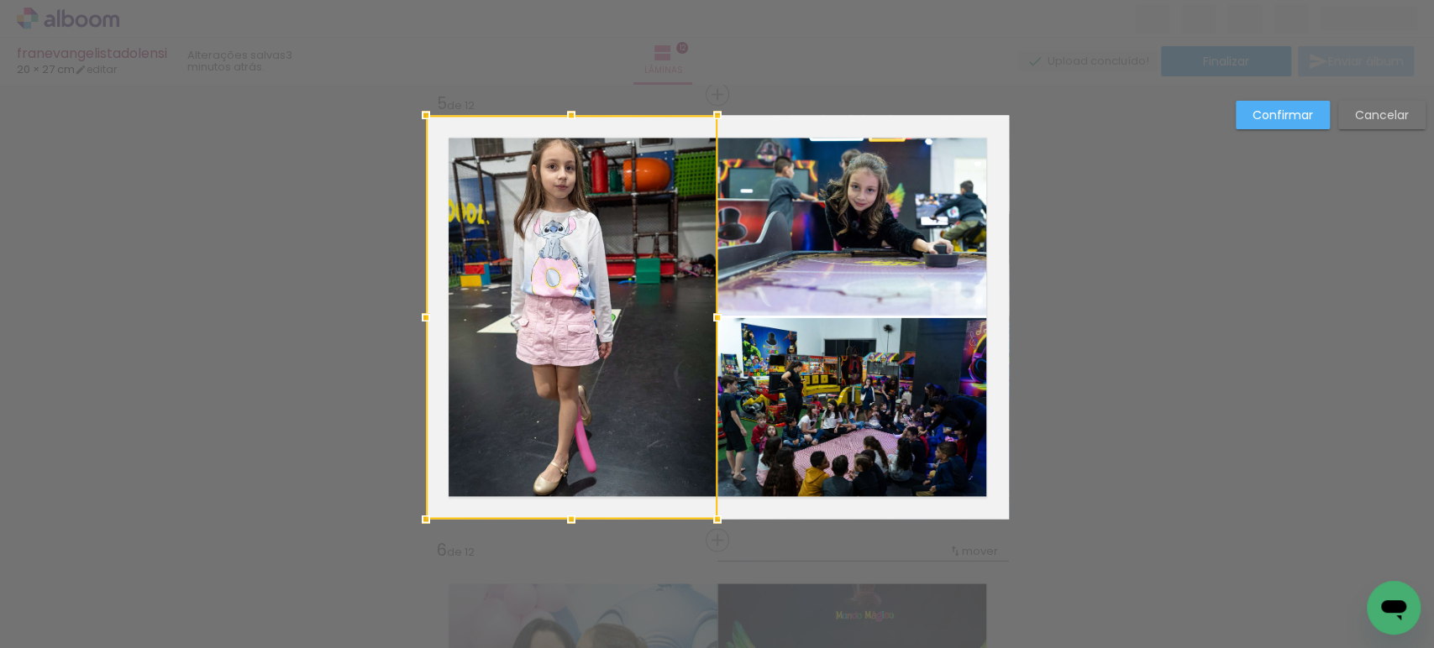
scroll to position [1805, 0]
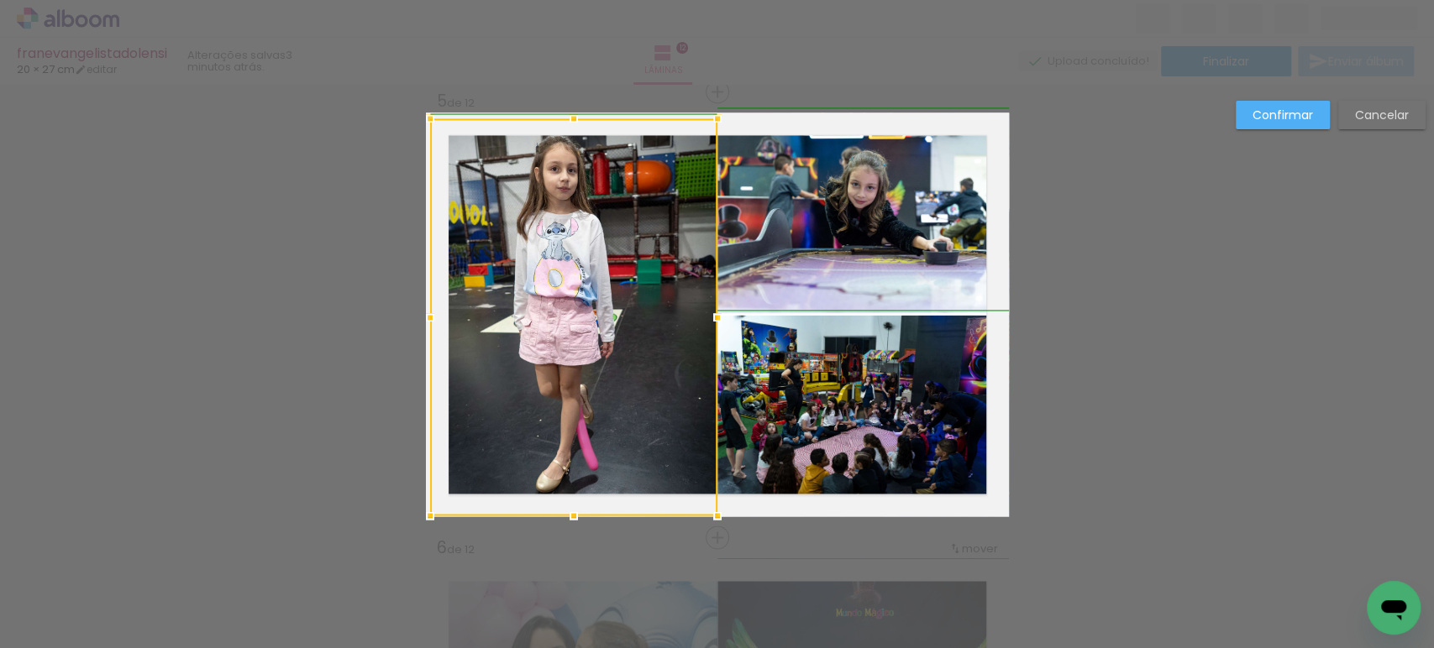
click at [413, 114] on div at bounding box center [430, 119] width 34 height 34
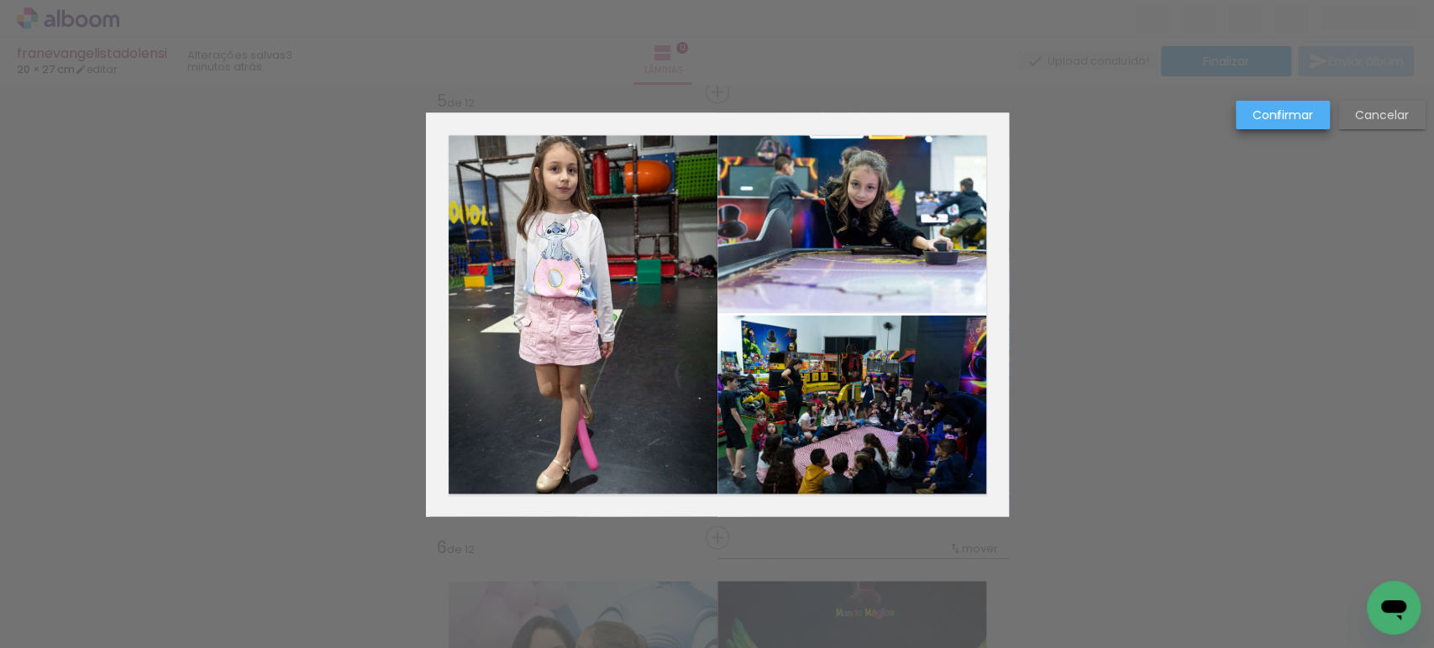
click at [0, 0] on slot "Confirmar" at bounding box center [0, 0] width 0 height 0
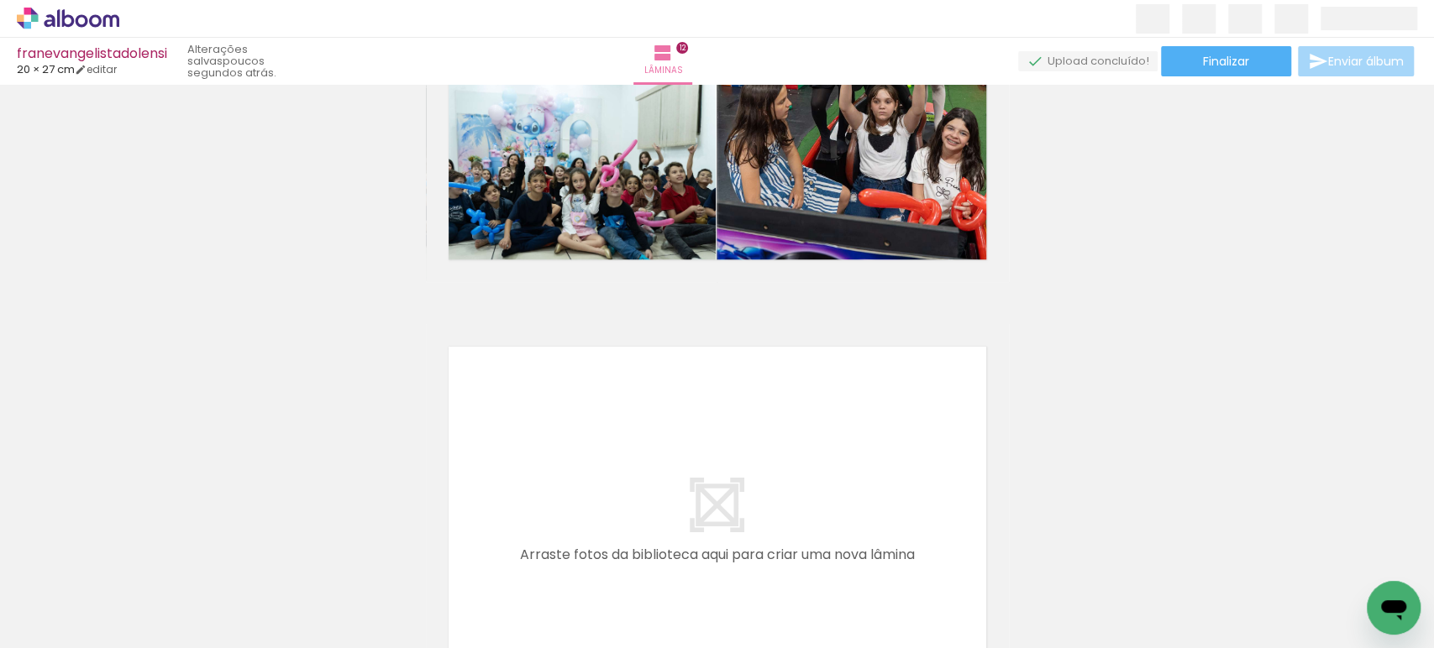
scroll to position [5162, 0]
click at [1251, 76] on paper-button "Finalizar" at bounding box center [1226, 61] width 130 height 30
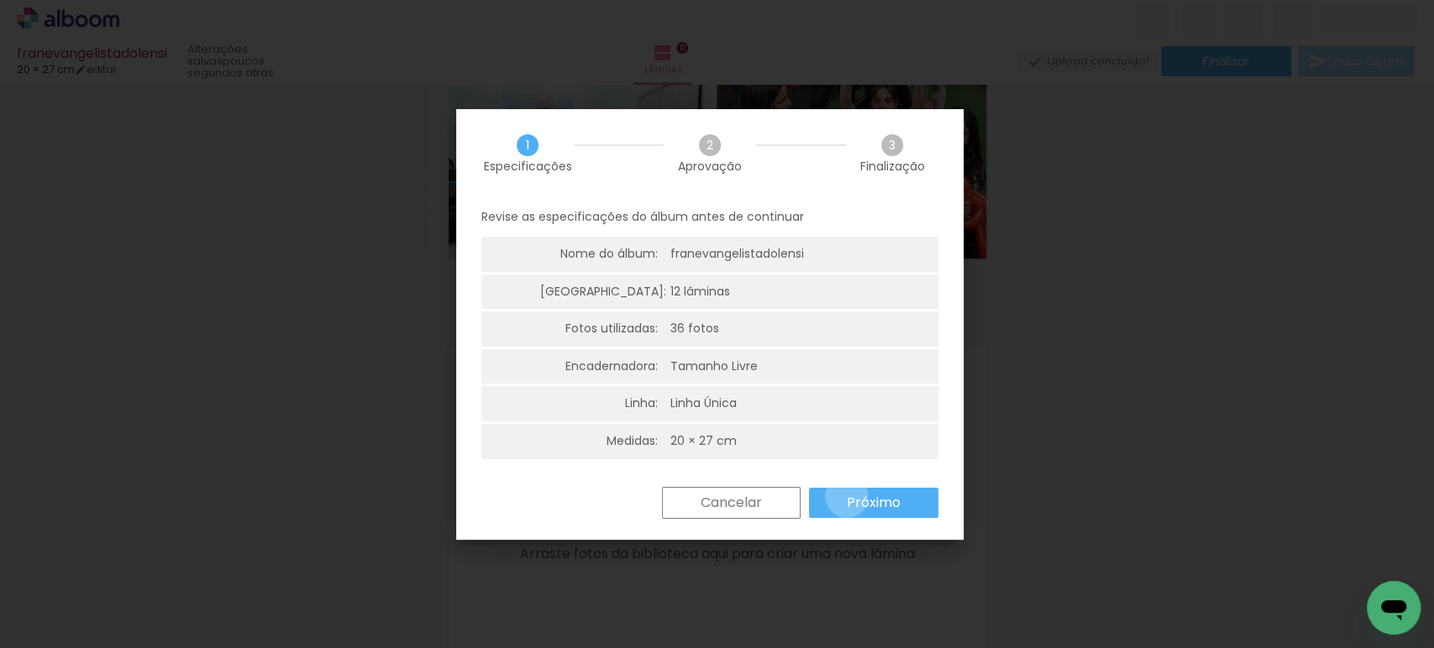
drag, startPoint x: 847, startPoint y: 496, endPoint x: 805, endPoint y: 462, distance: 53.7
click at [846, 496] on paper-button "Próximo" at bounding box center [873, 503] width 129 height 30
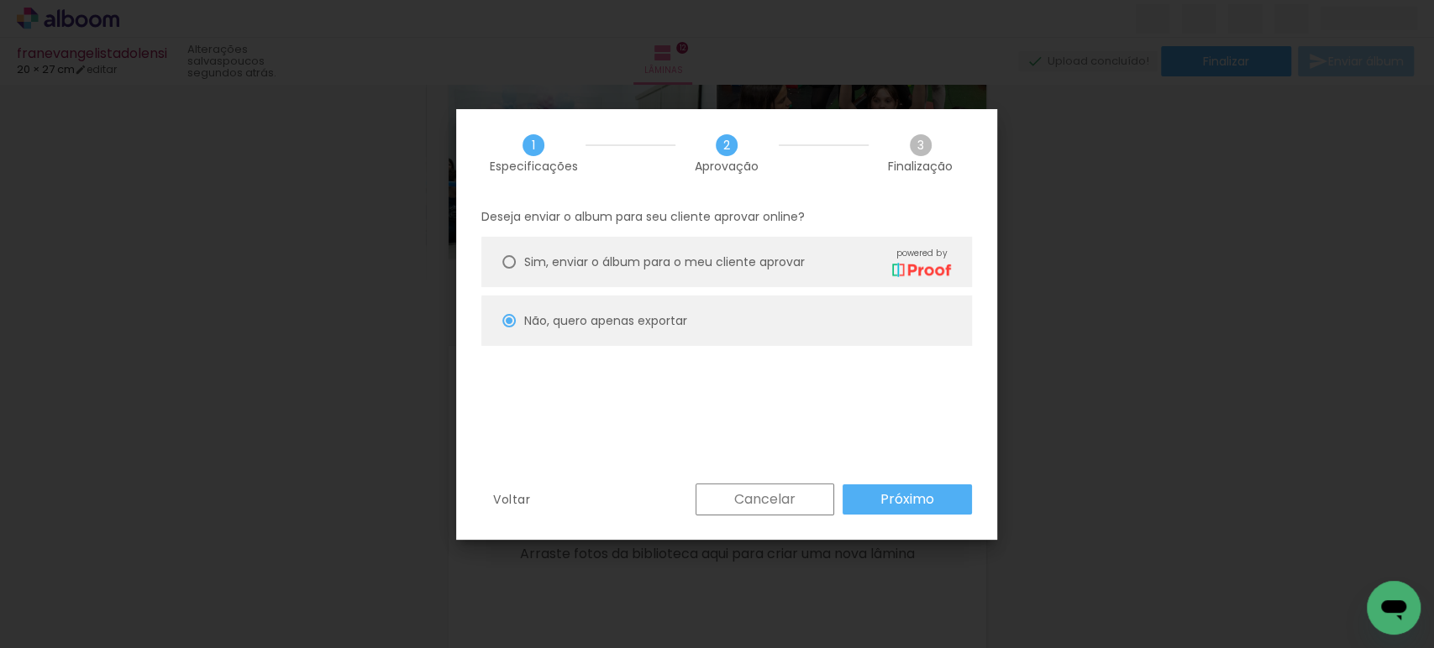
click at [0, 0] on slot "Próximo" at bounding box center [0, 0] width 0 height 0
type input "Baixa"
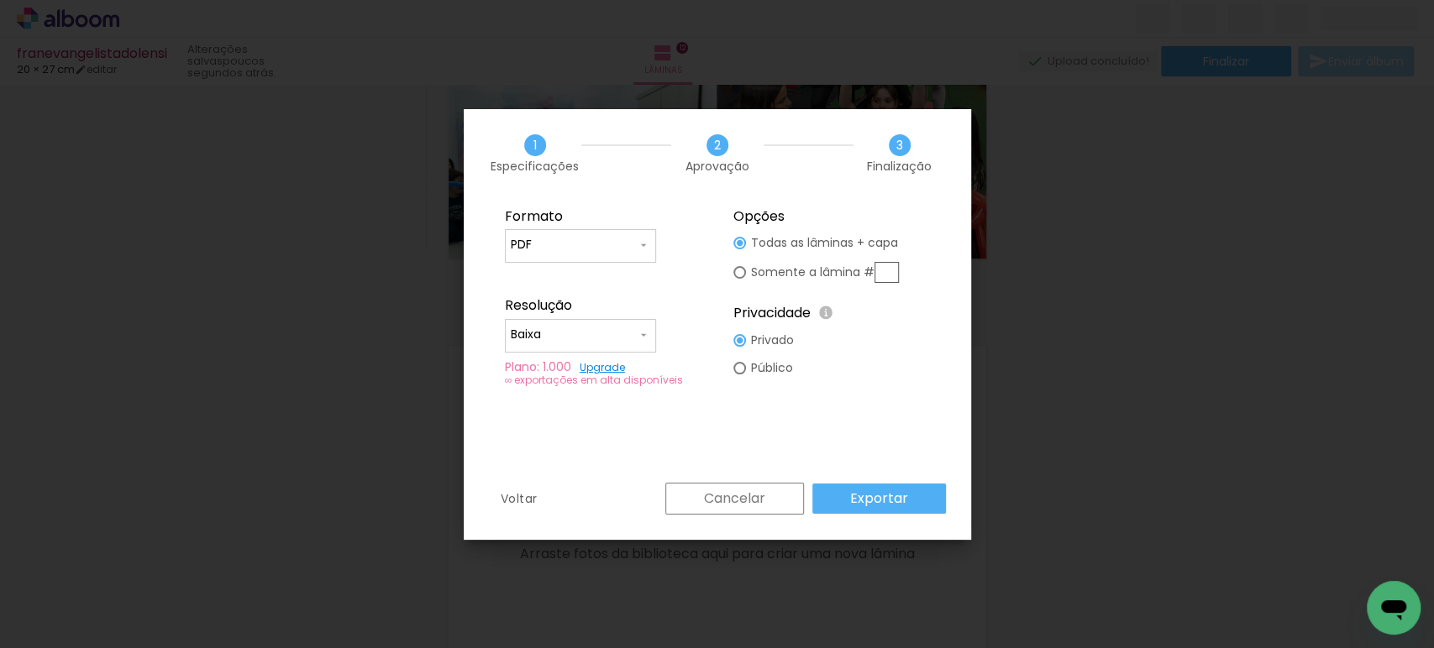
click at [588, 246] on input "PDF" at bounding box center [574, 245] width 126 height 17
click at [535, 251] on paper-item "JPG" at bounding box center [580, 243] width 151 height 34
type input "JPG"
click at [550, 334] on input "Baixa" at bounding box center [574, 335] width 126 height 17
click at [0, 0] on slot "Alta, 300 DPI" at bounding box center [0, 0] width 0 height 0
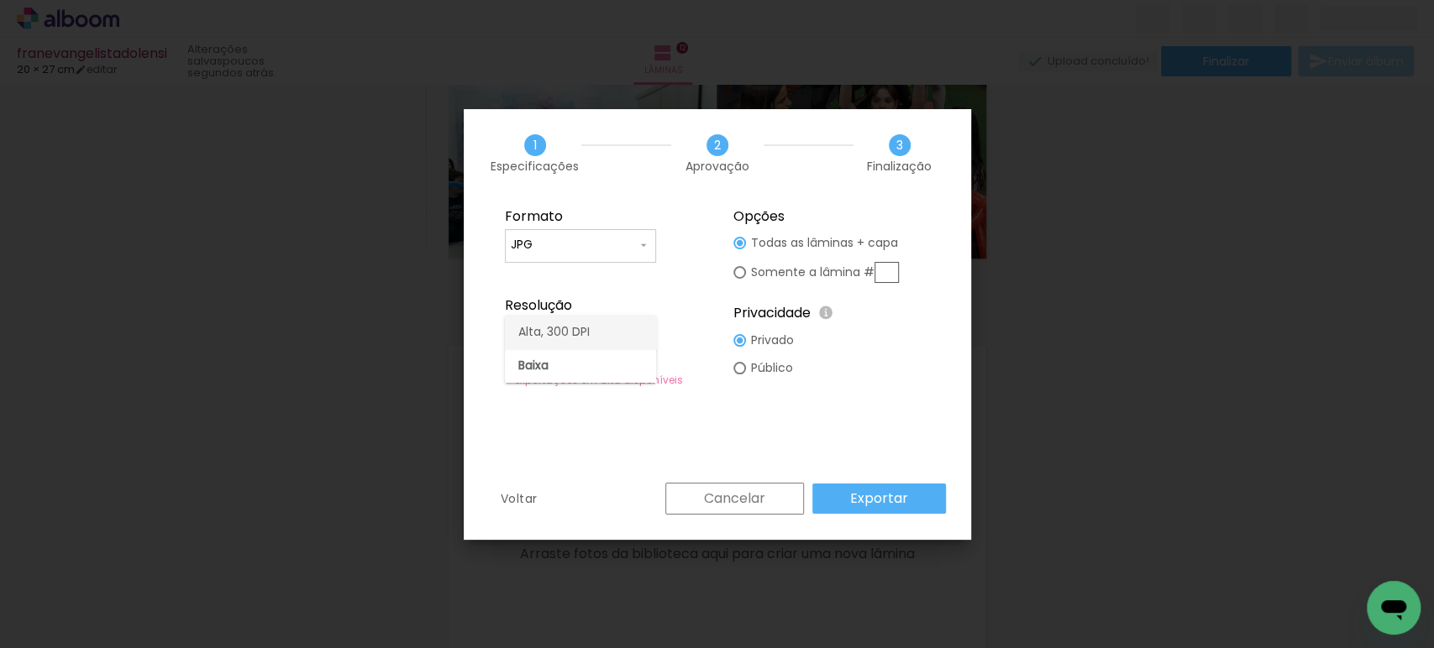
type input "Alta, 300 DPI"
click at [0, 0] on slot "Exportar" at bounding box center [0, 0] width 0 height 0
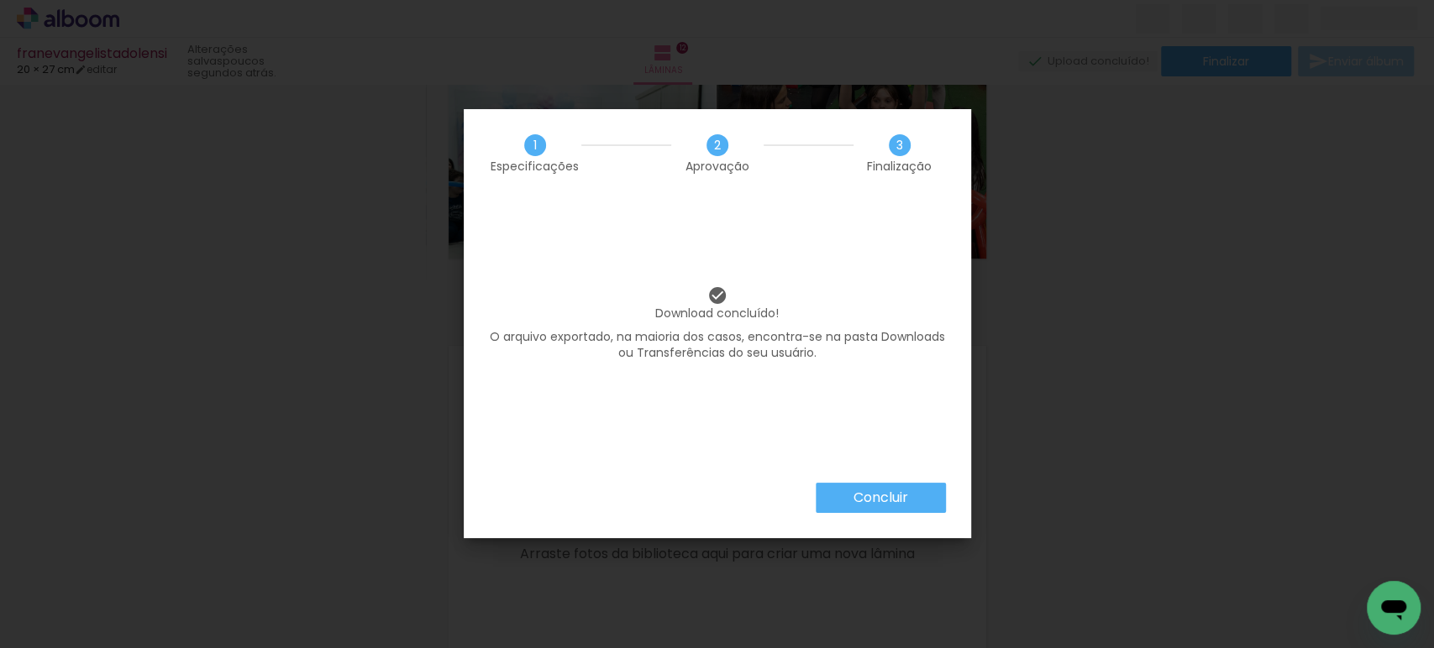
scroll to position [0, 556]
click at [0, 0] on slot "Concluir" at bounding box center [0, 0] width 0 height 0
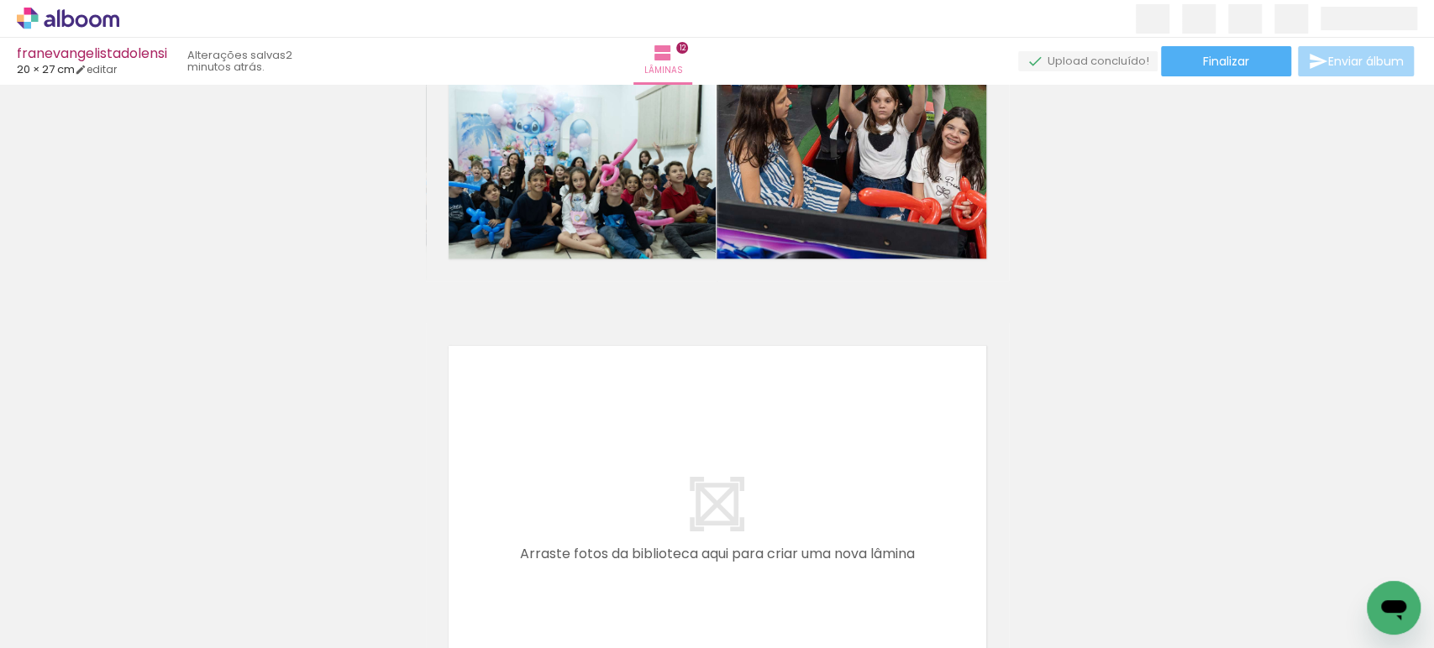
scroll to position [0, 556]
